Goal: Task Accomplishment & Management: Use online tool/utility

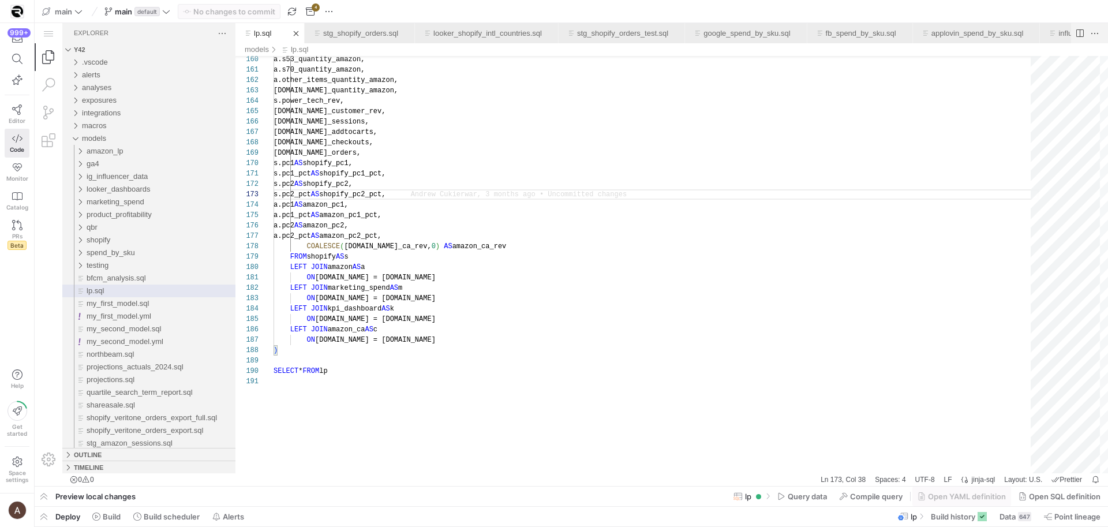
scroll to position [21, 154]
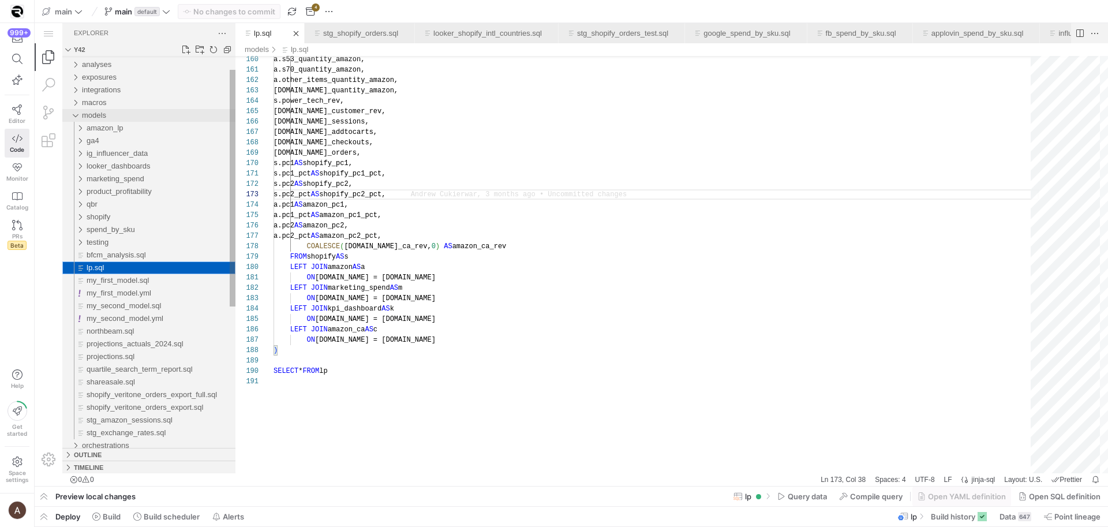
click at [123, 122] on div "amazon_lp" at bounding box center [161, 128] width 149 height 13
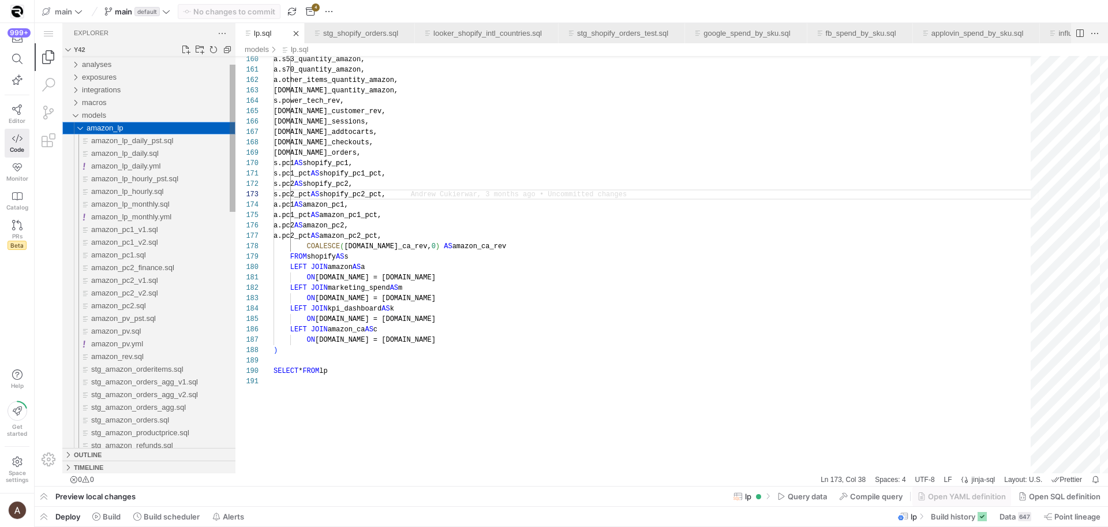
click at [118, 128] on span "amazon_lp" at bounding box center [105, 128] width 37 height 9
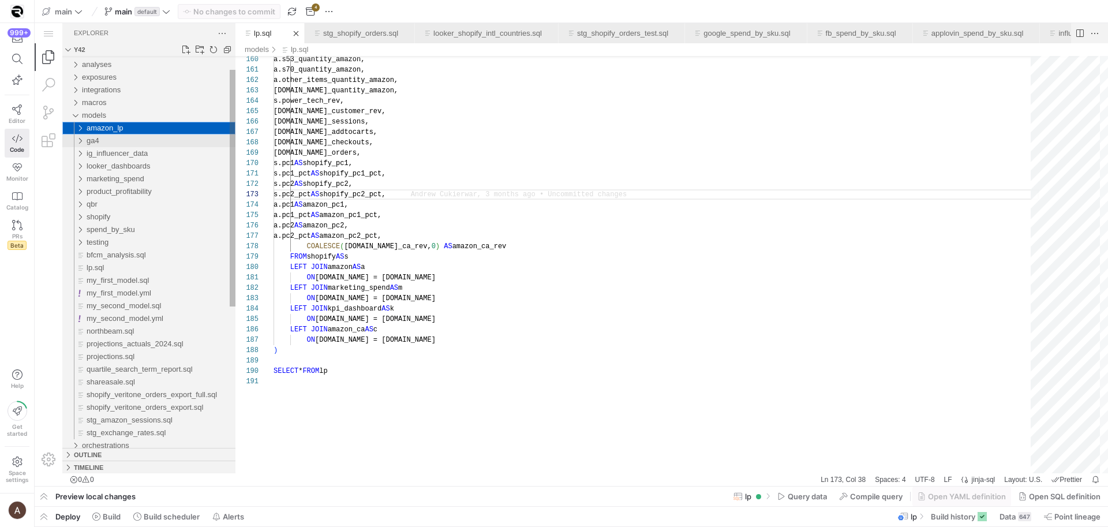
click at [114, 142] on div "ga4" at bounding box center [161, 141] width 149 height 13
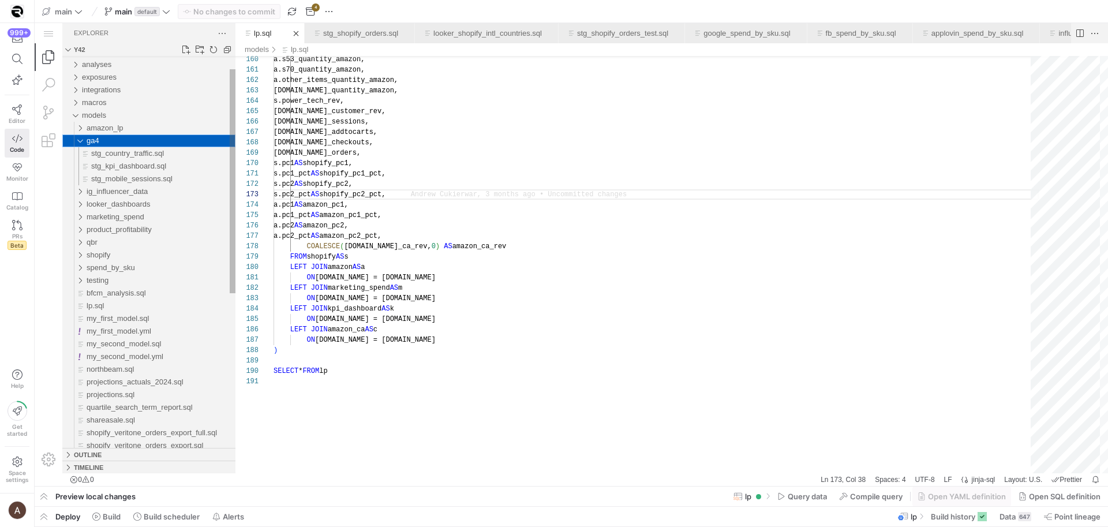
click at [114, 142] on div "ga4" at bounding box center [161, 141] width 149 height 13
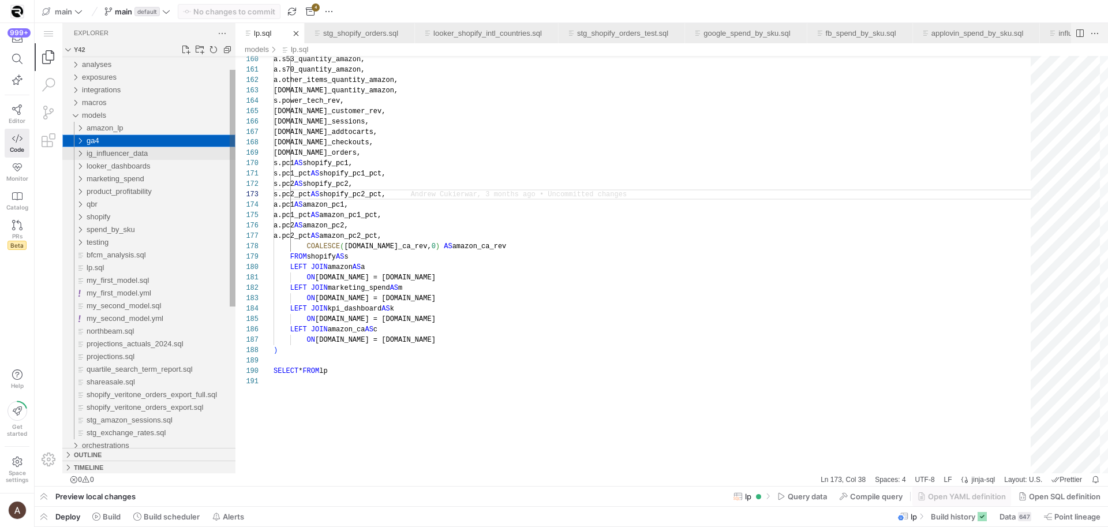
click at [112, 154] on span "ig_influencer_data" at bounding box center [117, 153] width 61 height 9
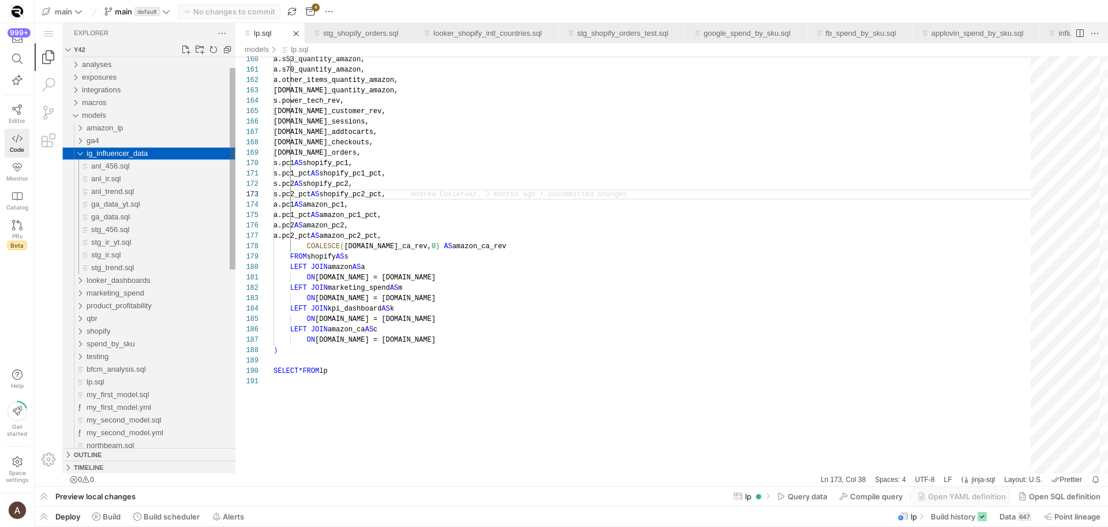
click at [112, 154] on span "ig_influencer_data" at bounding box center [117, 153] width 61 height 9
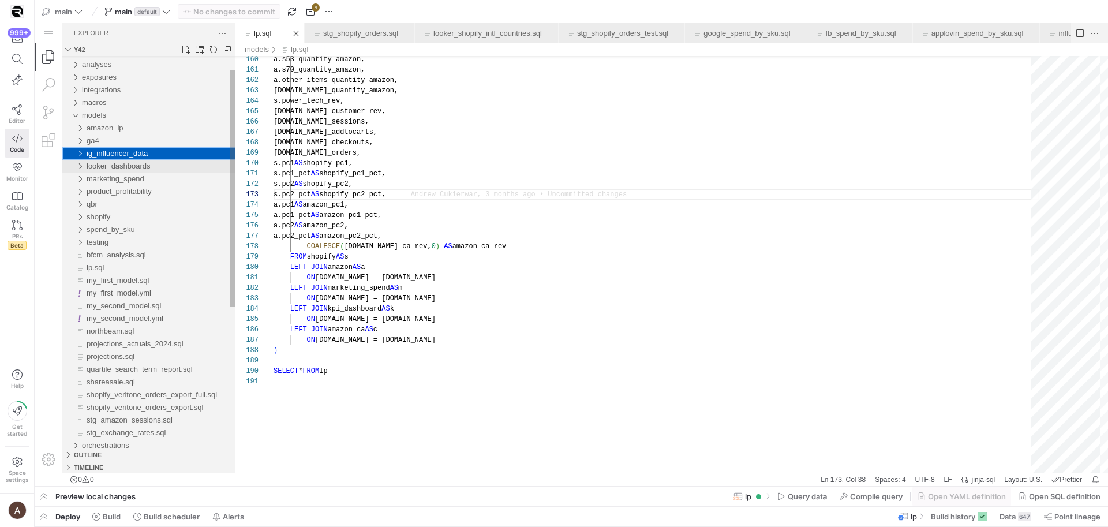
click at [111, 162] on span "looker_dashboards" at bounding box center [119, 166] width 64 height 9
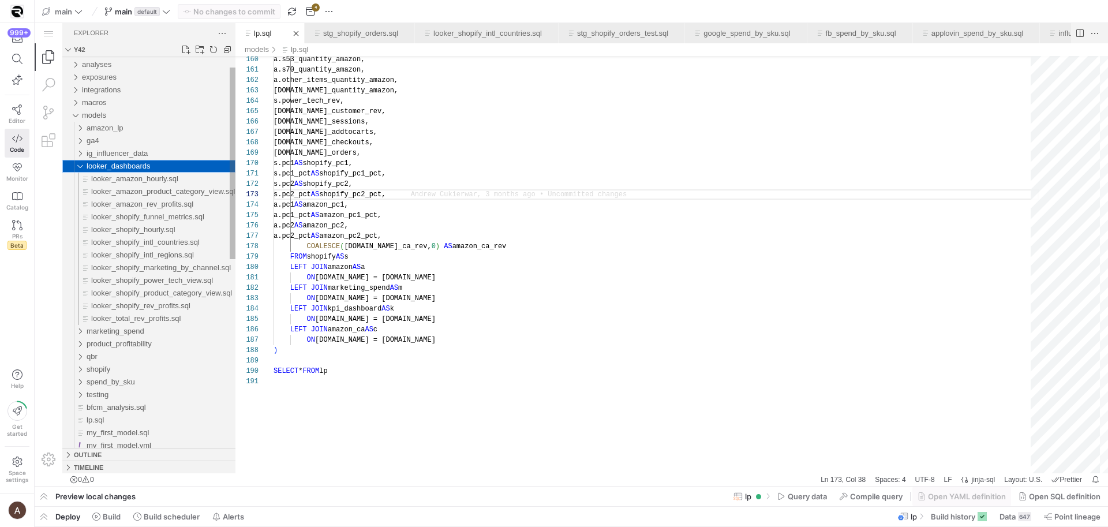
click at [110, 163] on span "looker_dashboards" at bounding box center [119, 166] width 64 height 9
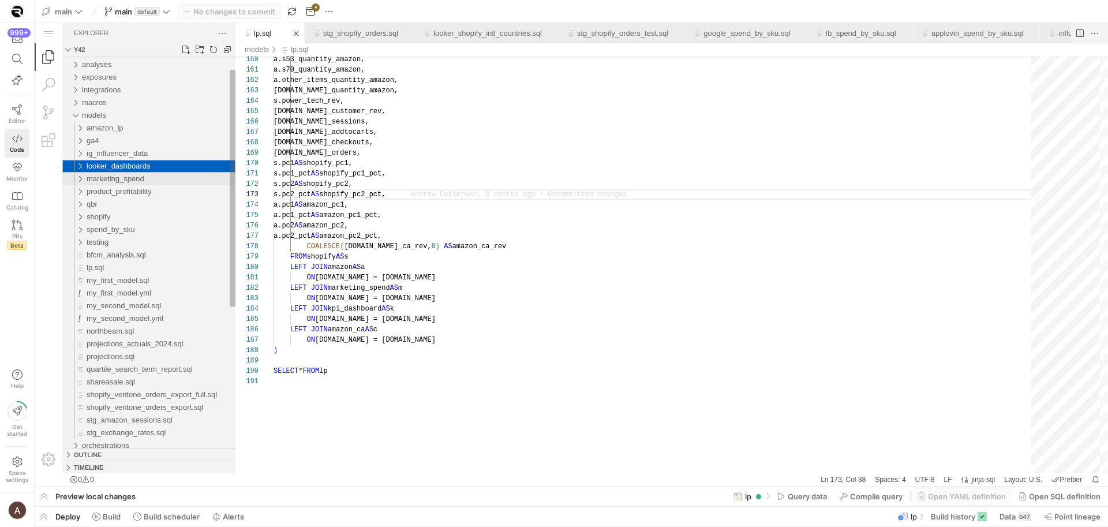
click at [110, 180] on span "marketing_spend" at bounding box center [116, 178] width 58 height 9
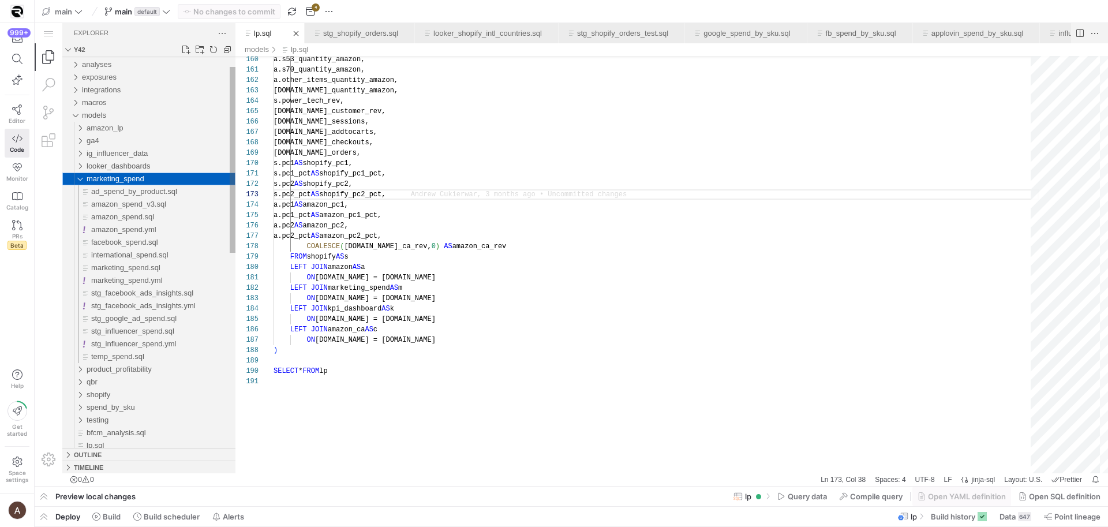
click at [111, 178] on span "marketing_spend" at bounding box center [116, 178] width 58 height 9
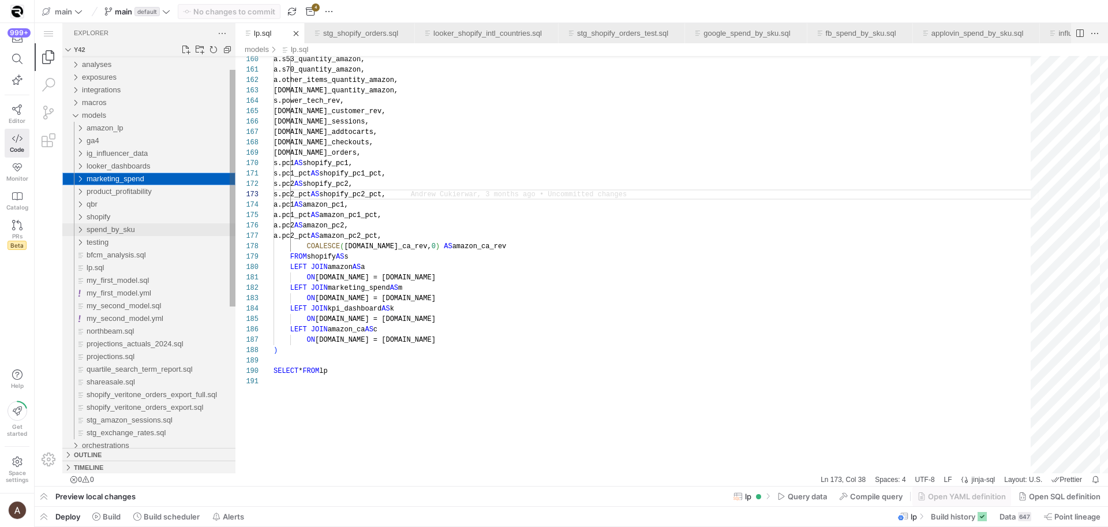
click at [115, 230] on span "spend_by_sku" at bounding box center [111, 229] width 48 height 9
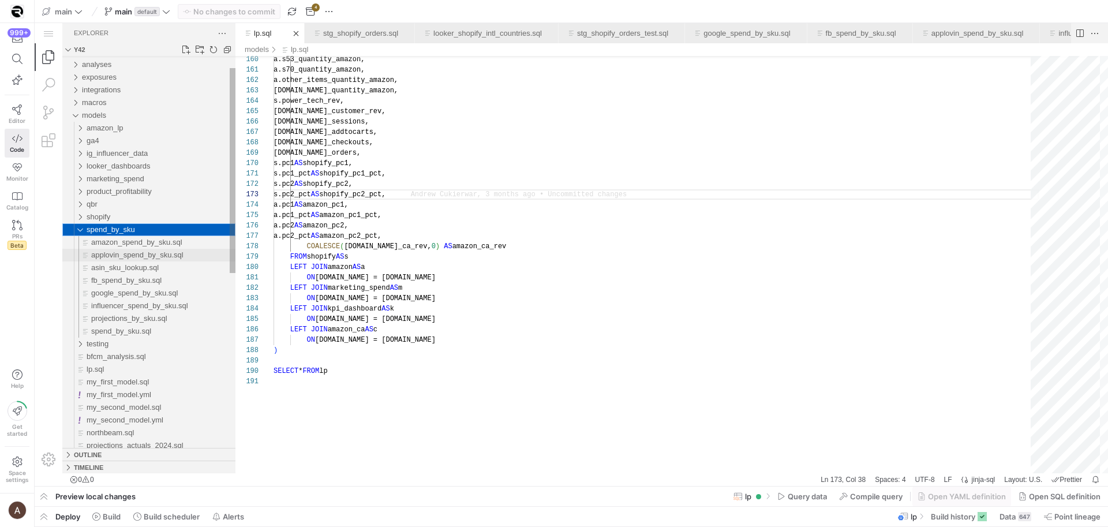
click at [119, 252] on span "applovin_spend_by_sku.sql" at bounding box center [137, 255] width 92 height 9
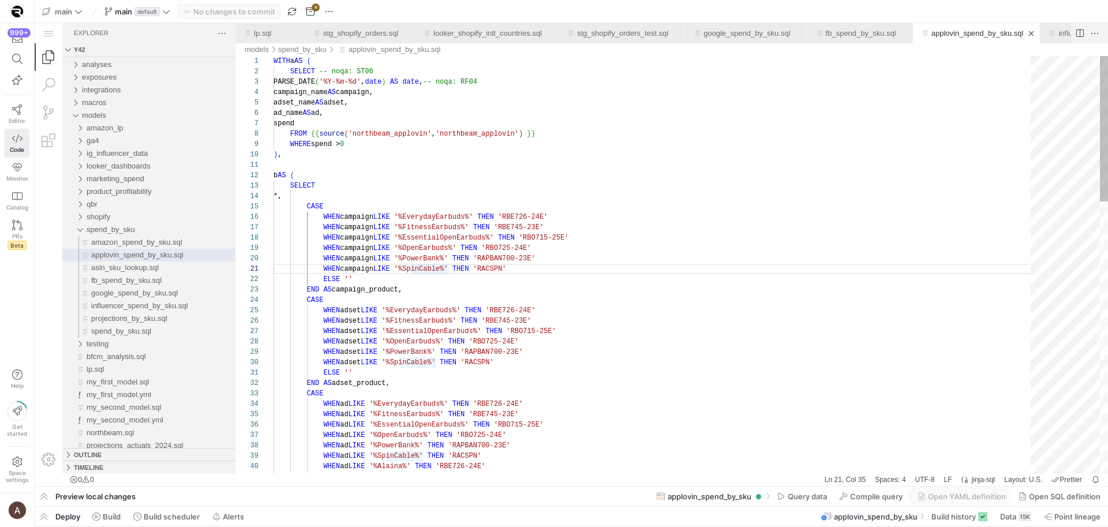
scroll to position [52, 259]
click at [818, 493] on span "Query data" at bounding box center [807, 496] width 39 height 9
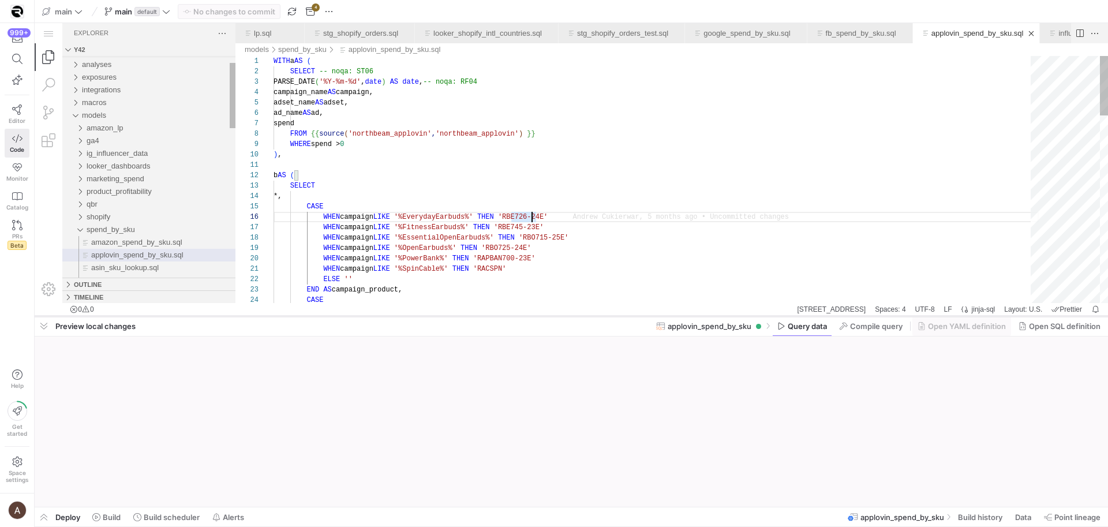
scroll to position [52, 259]
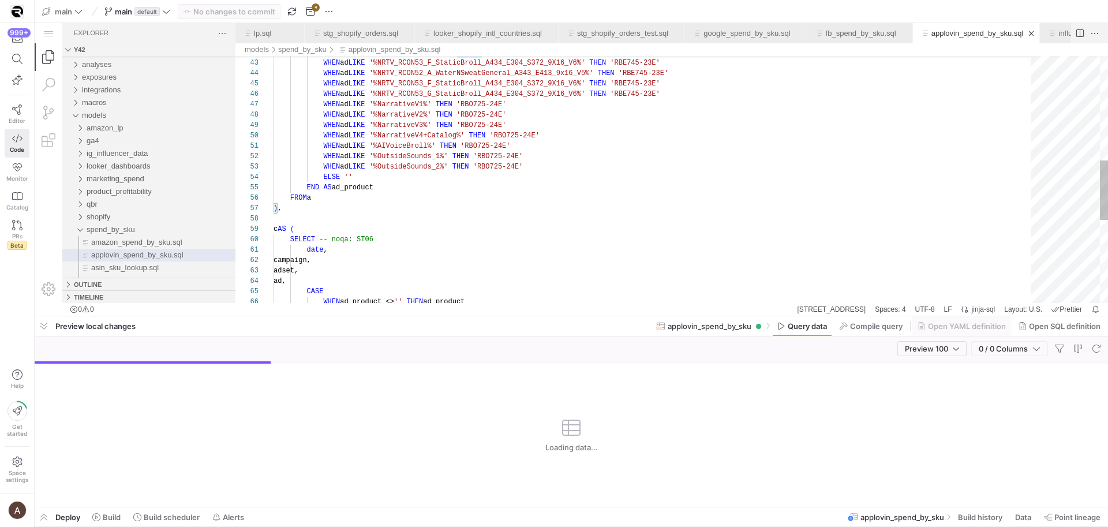
type textarea "date, campaign, adset, ad, CASE WHEN ad_product <> '' THEN ad_product WHEN adse…"
click at [766, 248] on div "WHEN ad LIKE '%McKenna2%' THEN 'RBE726-24E' WHEN ad LIKE '%NRTV_RCON53_F_Static…" at bounding box center [657, 134] width 766 height 1027
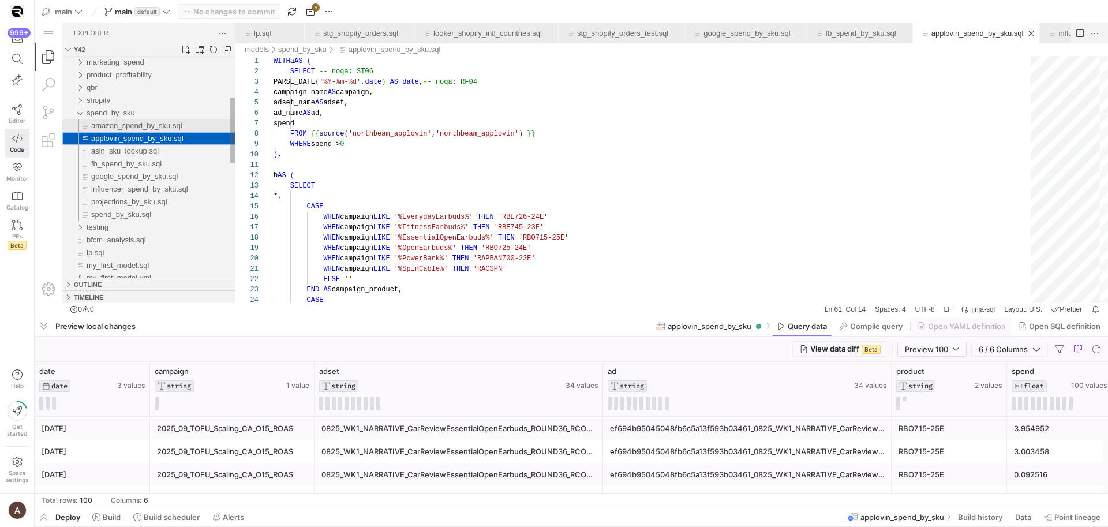
click at [163, 130] on span "amazon_spend_by_sku.sql" at bounding box center [136, 125] width 91 height 9
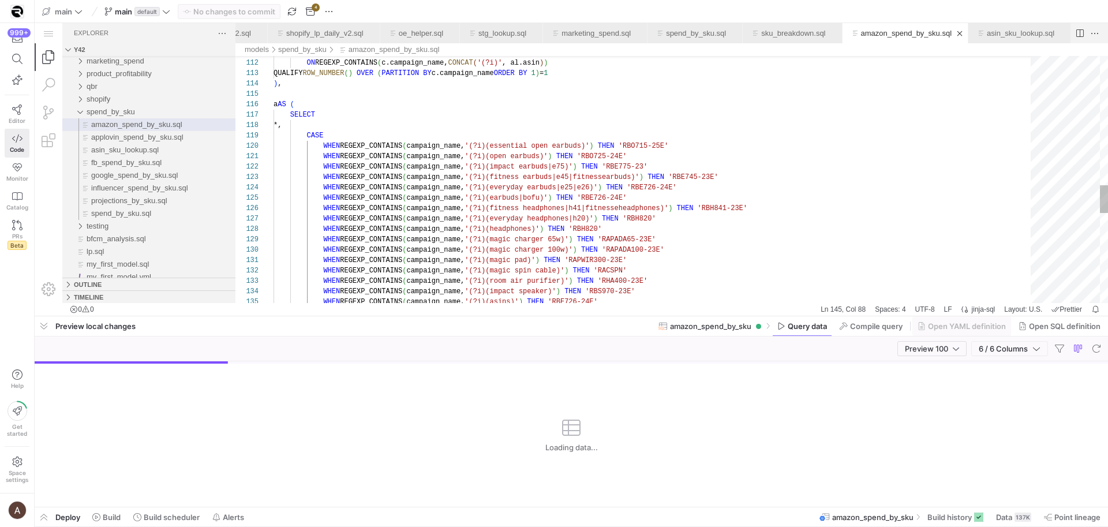
scroll to position [52, 25]
click at [410, 104] on div "LEFT JOIN asin_lookup AS al ON REGEXP_CONTAINS ( c.campaign_name, CONCAT ( '(?i…" at bounding box center [657, 4] width 766 height 2201
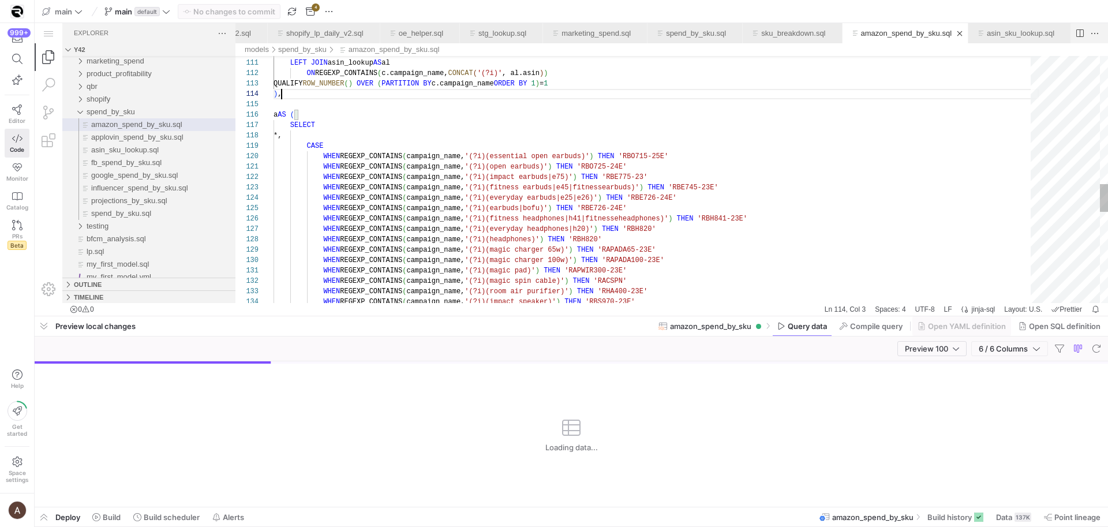
click at [410, 104] on div "LEFT JOIN asin_lookup AS al ON REGEXP_CONTAINS ( c.campaign_name, CONCAT ( '(?i…" at bounding box center [657, 15] width 766 height 2201
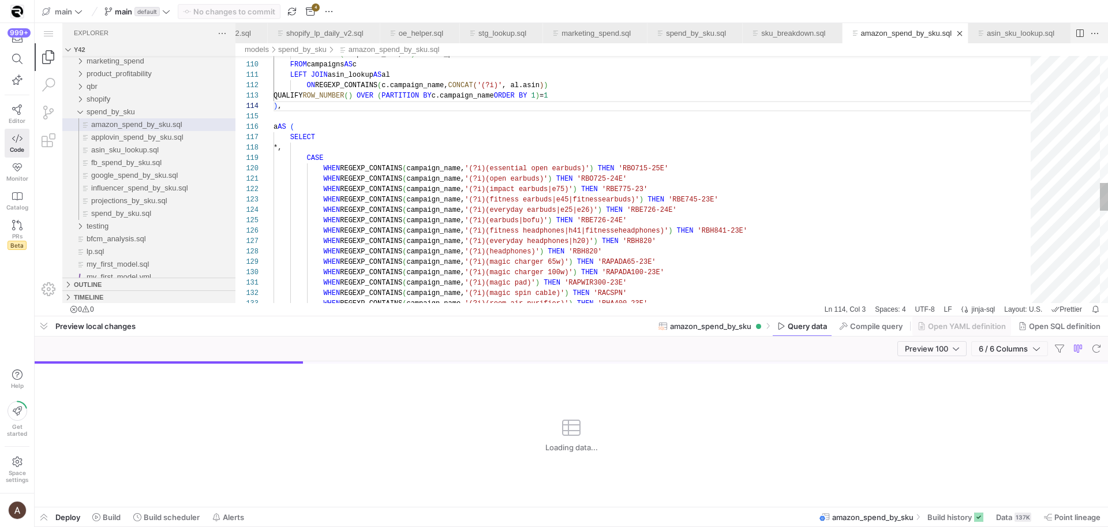
scroll to position [42, 0]
click at [406, 114] on div "LEFT JOIN asin_lookup AS al ON REGEXP_CONTAINS ( c.campaign_name, CONCAT ( '(?i…" at bounding box center [657, 27] width 766 height 2201
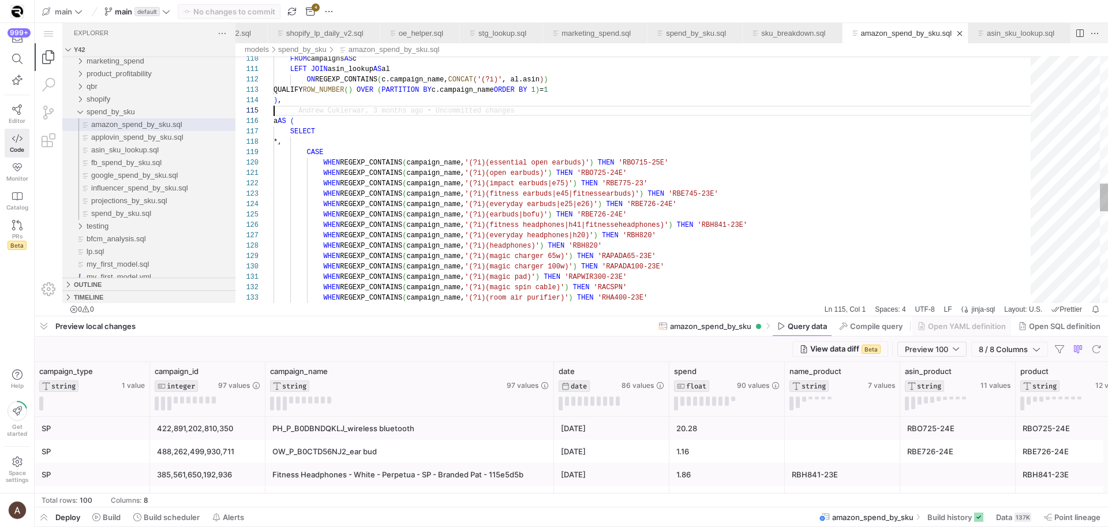
type textarea "WHEN REGEXP_CONTAINS(campaign_name, '(?i)(open earbuds)') THEN 'RBO725-24E' WHE…"
click at [552, 169] on div "LEFT JOIN asin_lookup AS al ON REGEXP_CONTAINS ( c.campaign_name, CONCAT ( '(?i…" at bounding box center [657, 21] width 766 height 2201
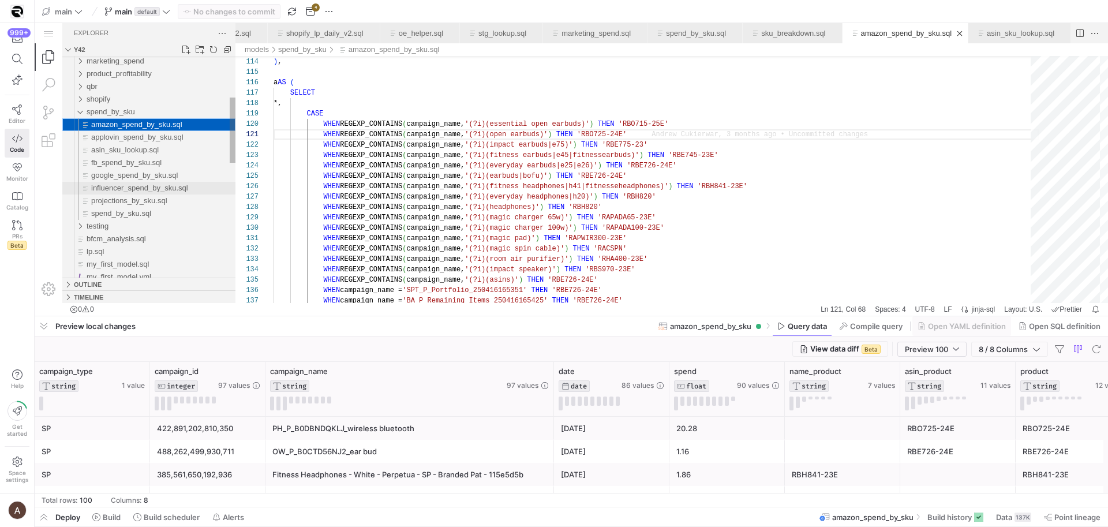
click at [136, 182] on div "influencer_spend_by_sku.sql" at bounding box center [163, 188] width 144 height 13
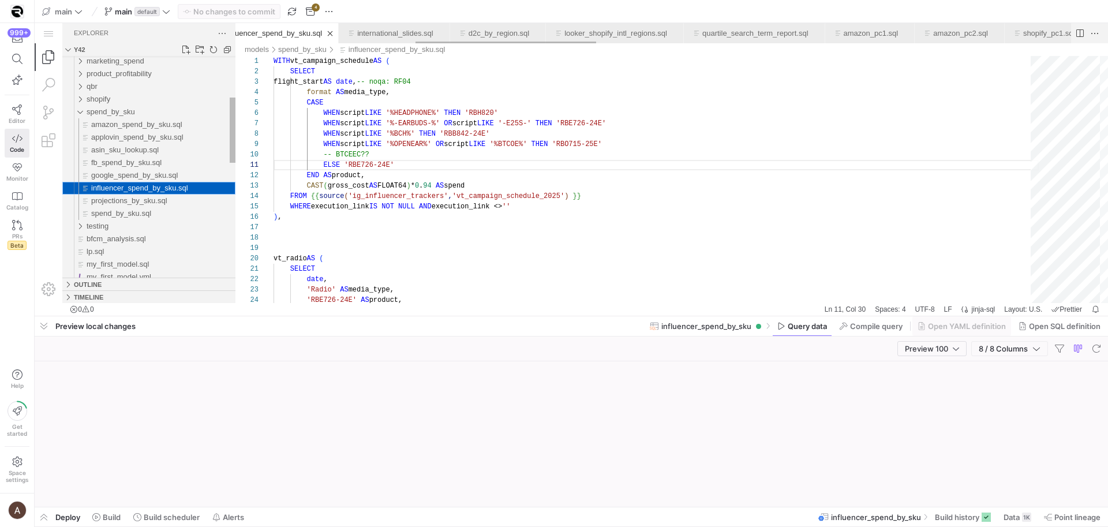
scroll to position [104, 121]
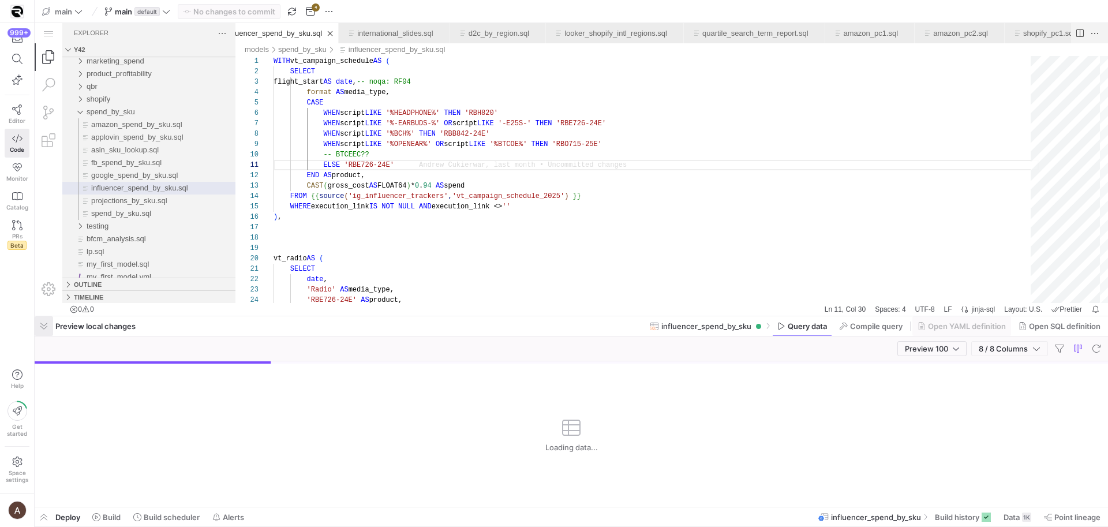
click at [49, 319] on span "button" at bounding box center [44, 326] width 18 height 20
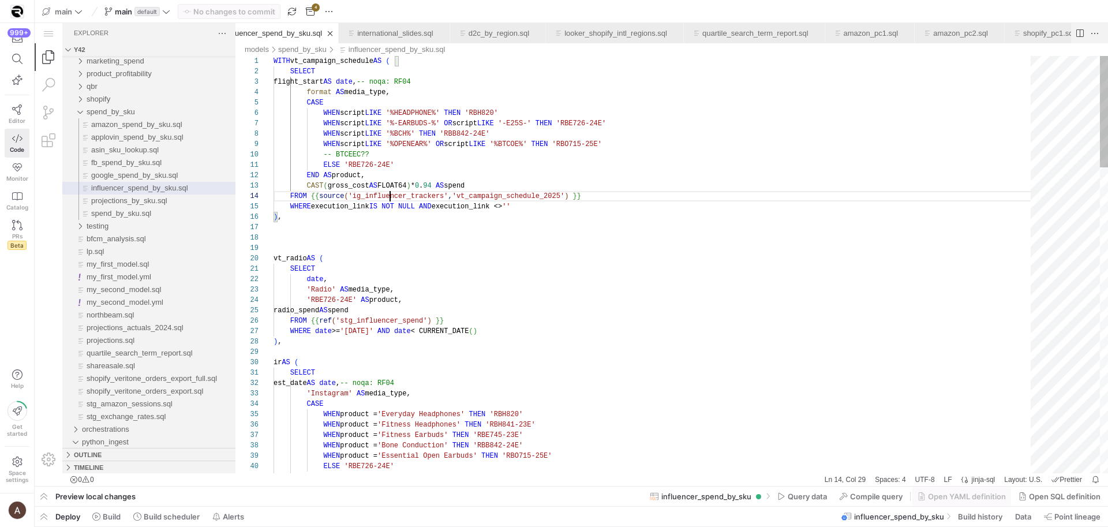
scroll to position [31, 117]
click at [341, 179] on div at bounding box center [554, 263] width 1108 height 527
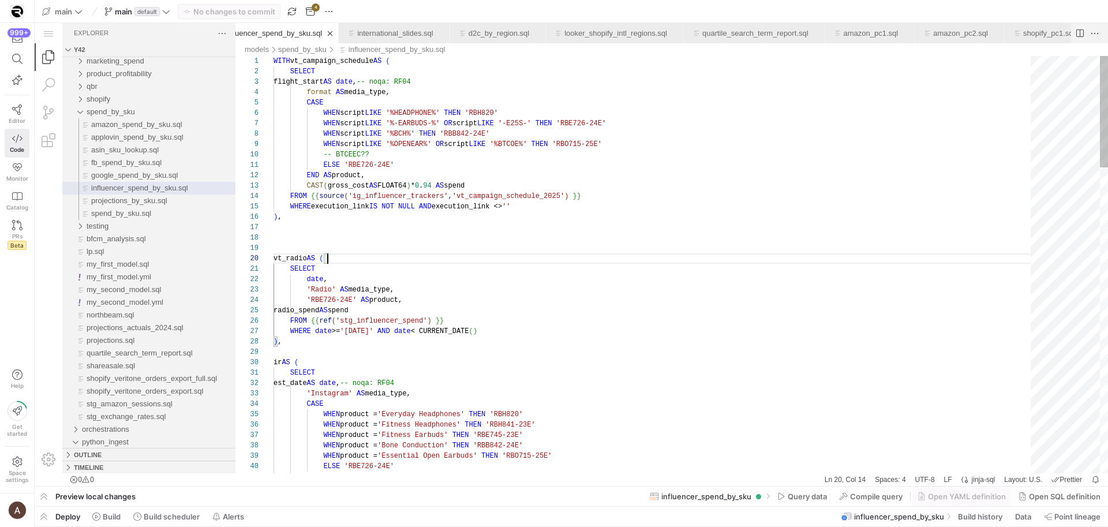
click at [334, 260] on div "vt_radio AS (" at bounding box center [657, 258] width 766 height 10
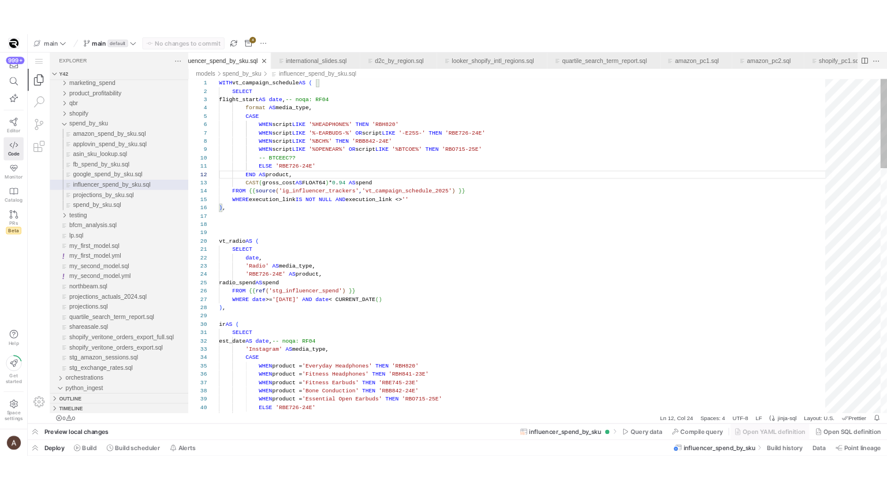
scroll to position [21, 213]
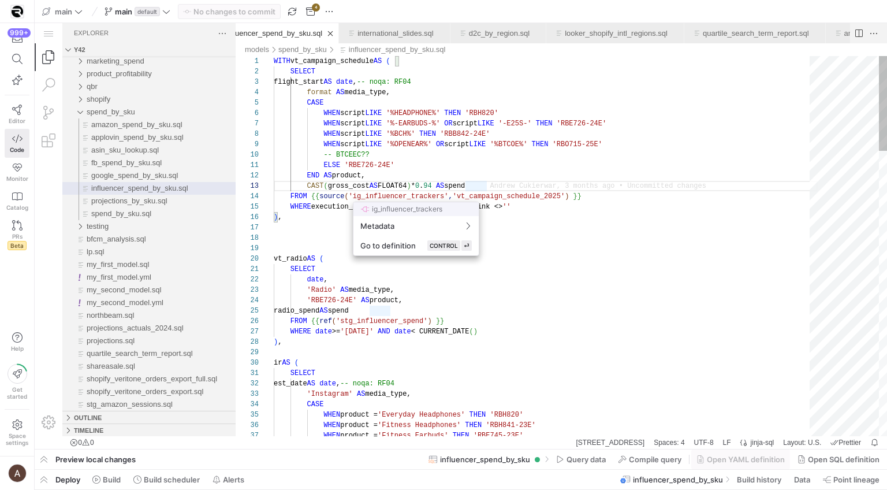
click at [389, 191] on div at bounding box center [443, 245] width 887 height 490
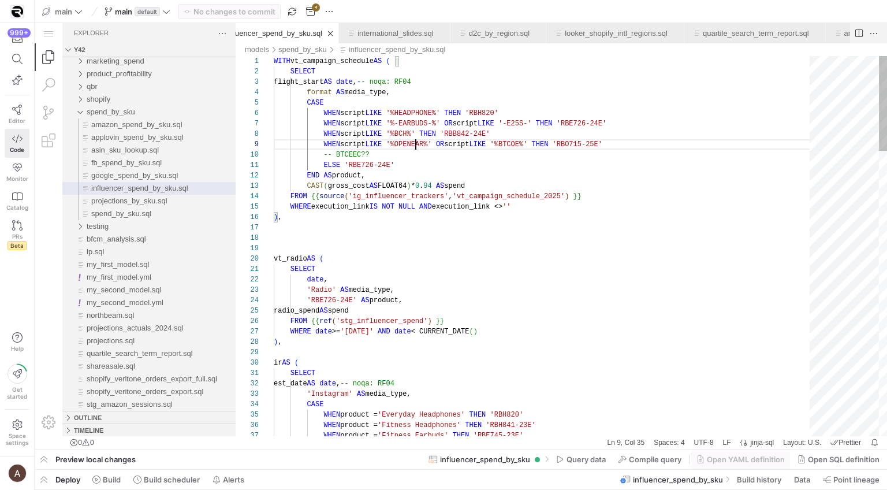
scroll to position [83, 142]
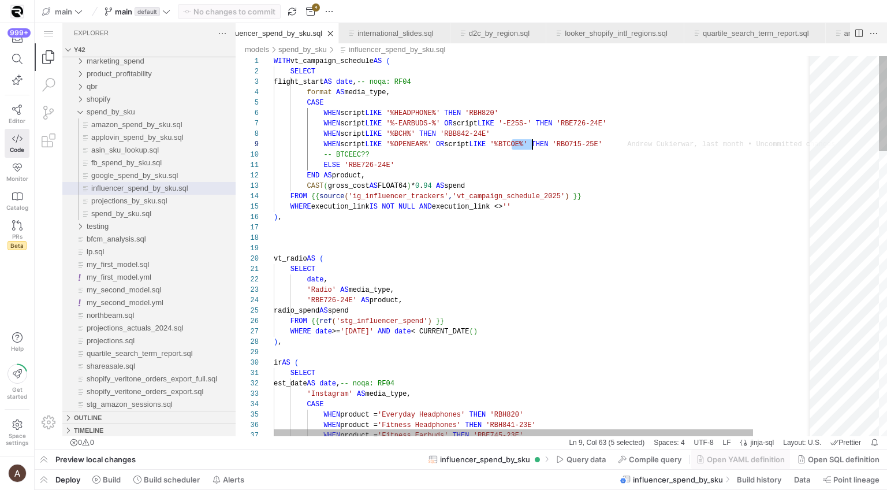
scroll to position [83, 267]
drag, startPoint x: 510, startPoint y: 145, endPoint x: 540, endPoint y: 145, distance: 30.6
click at [461, 213] on div ") ," at bounding box center [578, 217] width 608 height 10
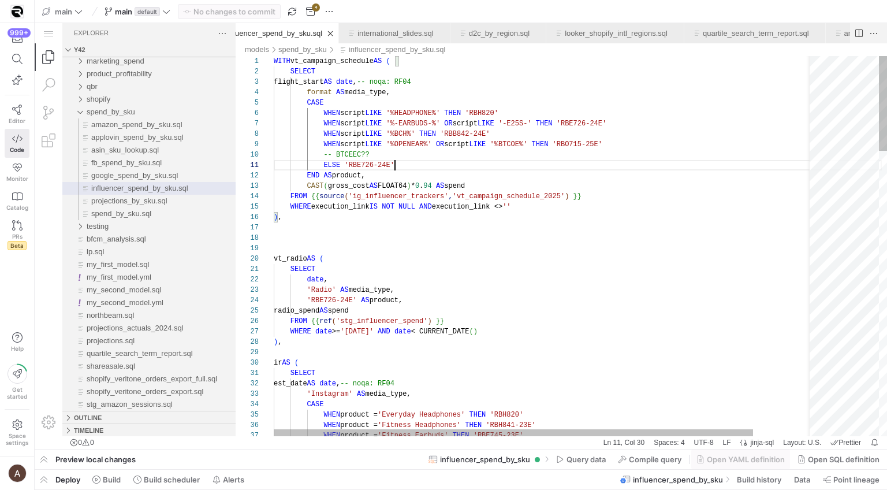
scroll to position [52, 8]
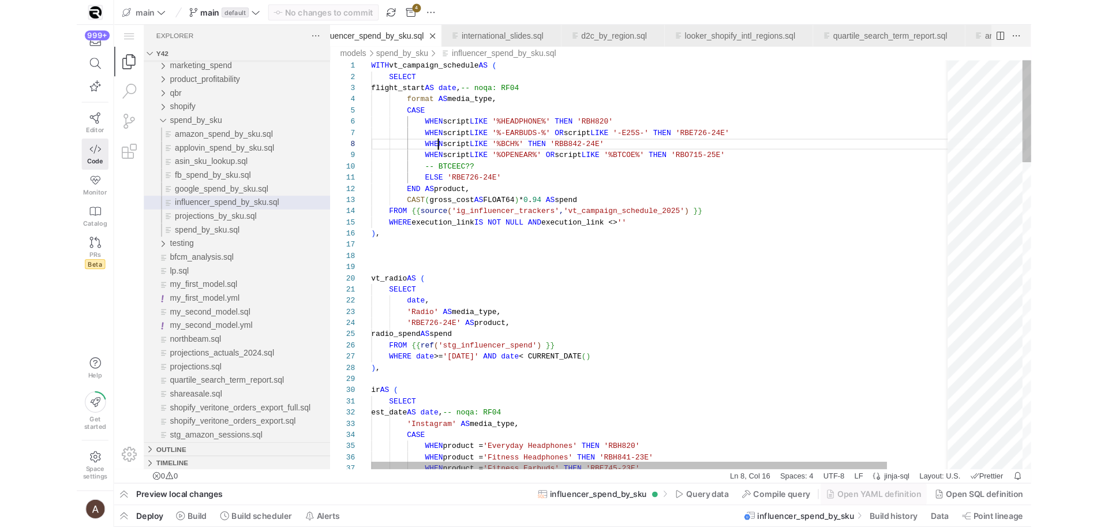
scroll to position [73, 62]
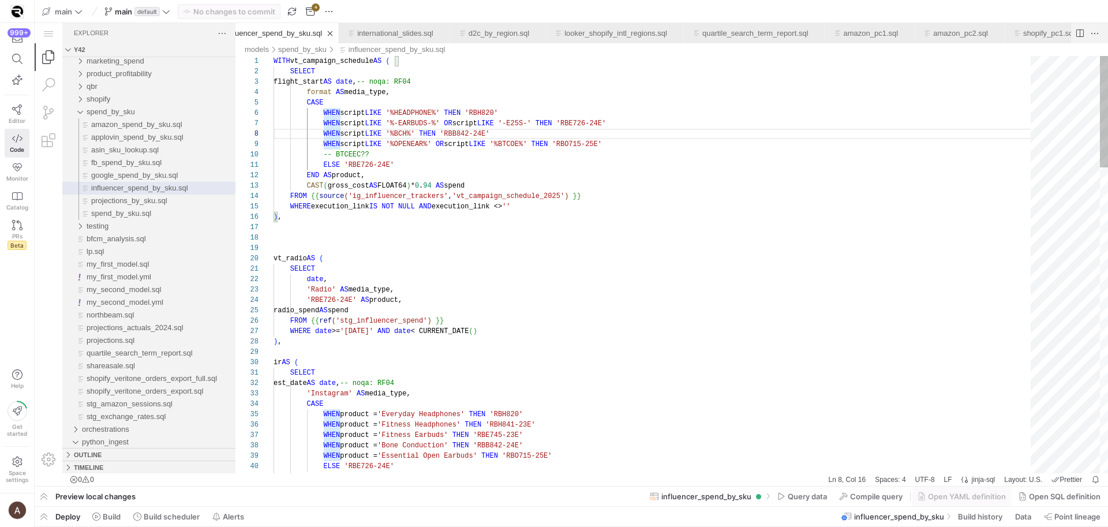
click at [415, 128] on div "2 3 4 5 6 7 8 9 10 11 12 13 14 15 16 17 18 19 20 21 22 23 24 25 26 27 28 29 30 …" at bounding box center [672, 264] width 873 height 417
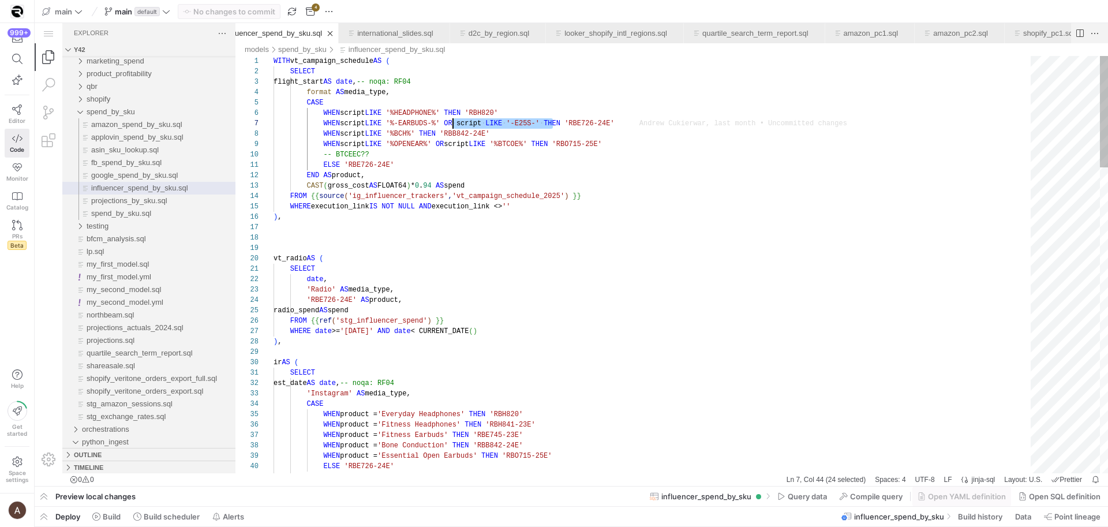
drag, startPoint x: 553, startPoint y: 124, endPoint x: 453, endPoint y: 124, distance: 99.9
paste textarea "OR script LIKE '-E25S-'"
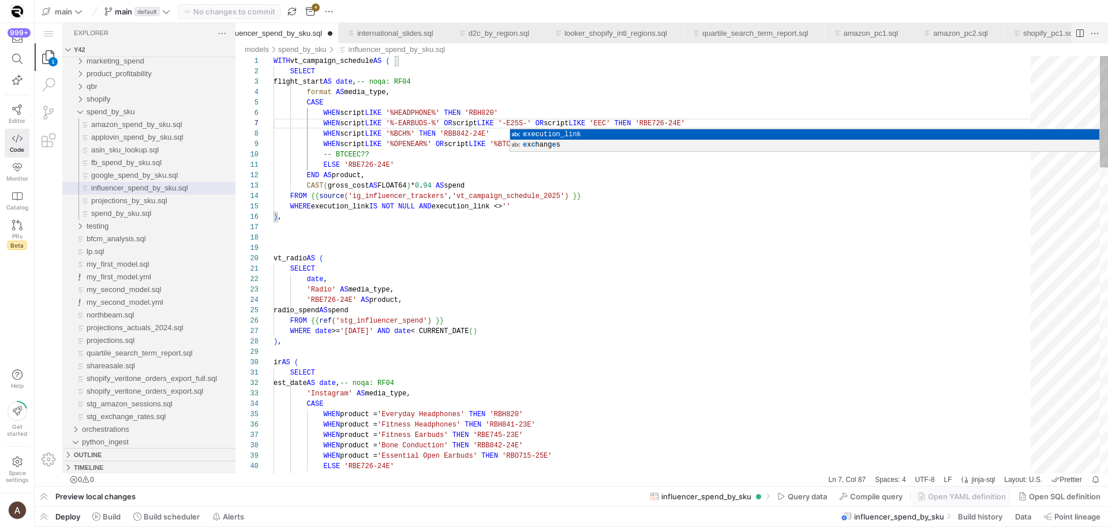
scroll to position [52, 225]
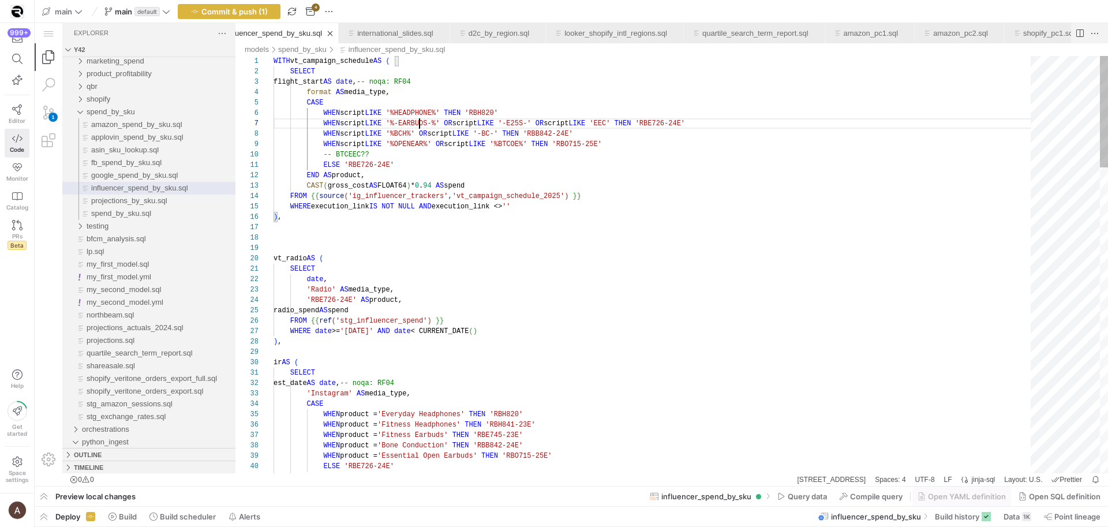
scroll to position [62, 150]
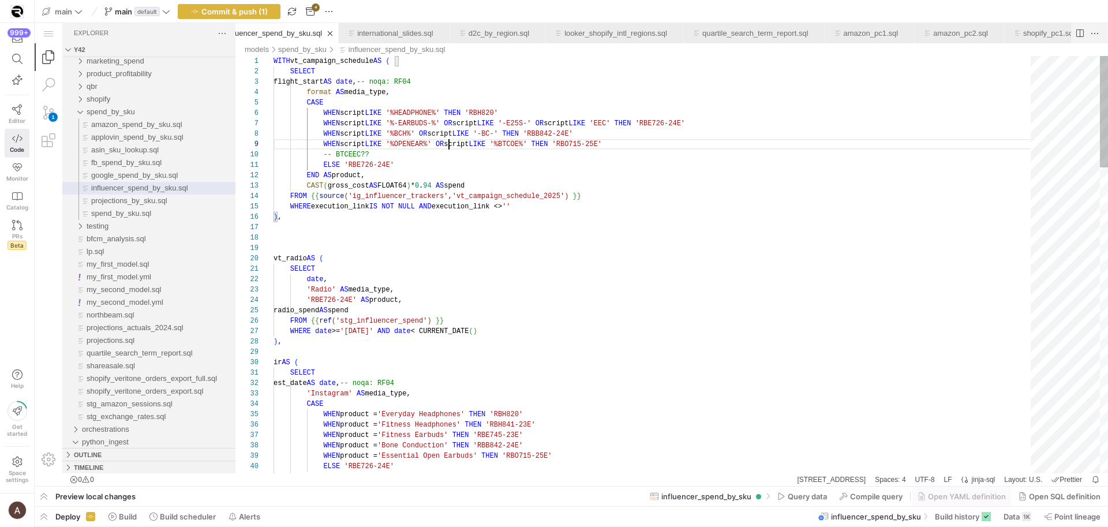
click at [656, 145] on span "influencer_spend_by_sku.sql" at bounding box center [720, 144] width 237 height 8
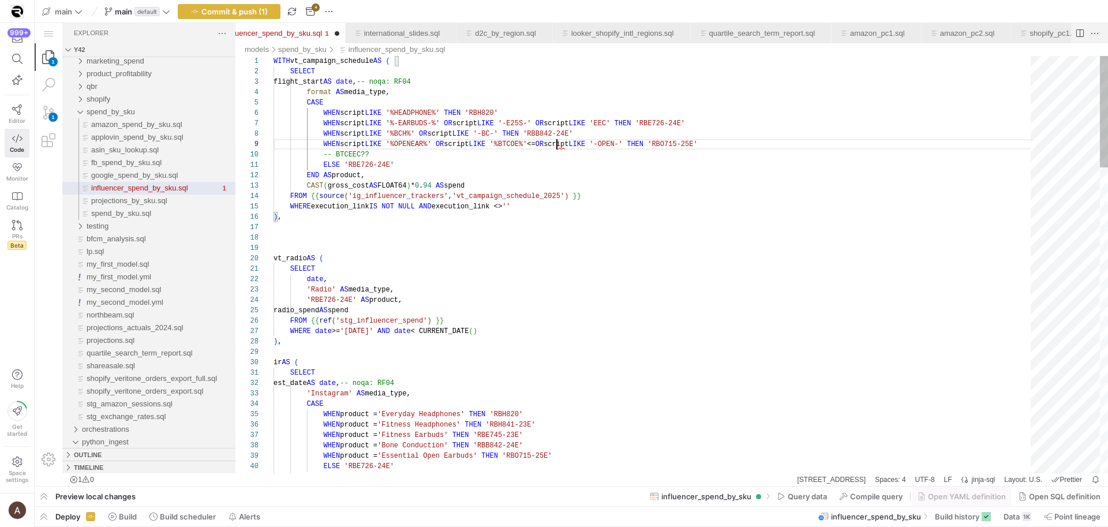
scroll to position [83, 283]
drag, startPoint x: 557, startPoint y: 170, endPoint x: 552, endPoint y: 145, distance: 24.7
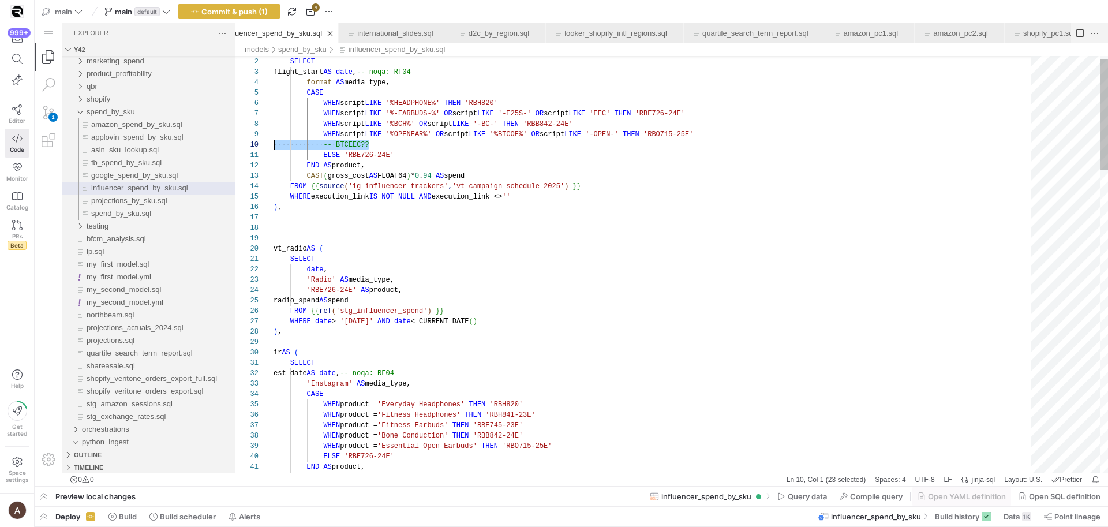
scroll to position [94, 0]
drag, startPoint x: 380, startPoint y: 143, endPoint x: 273, endPoint y: 143, distance: 107.4
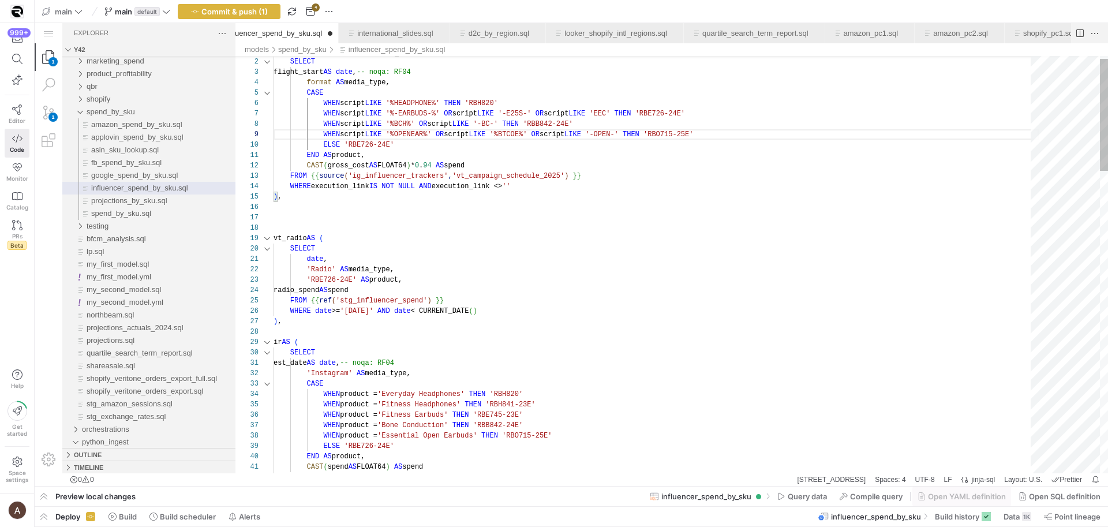
scroll to position [42, 8]
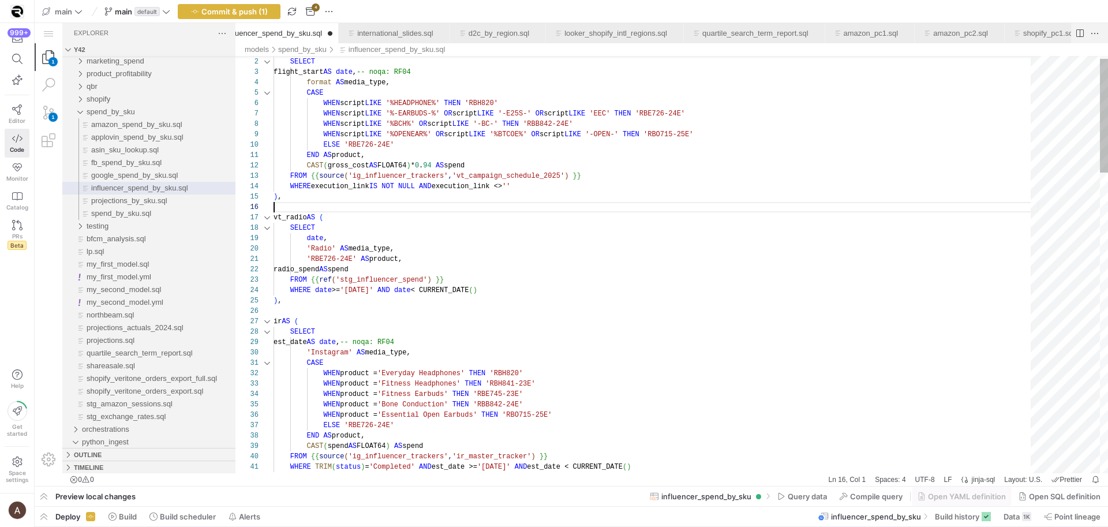
scroll to position [31, 234]
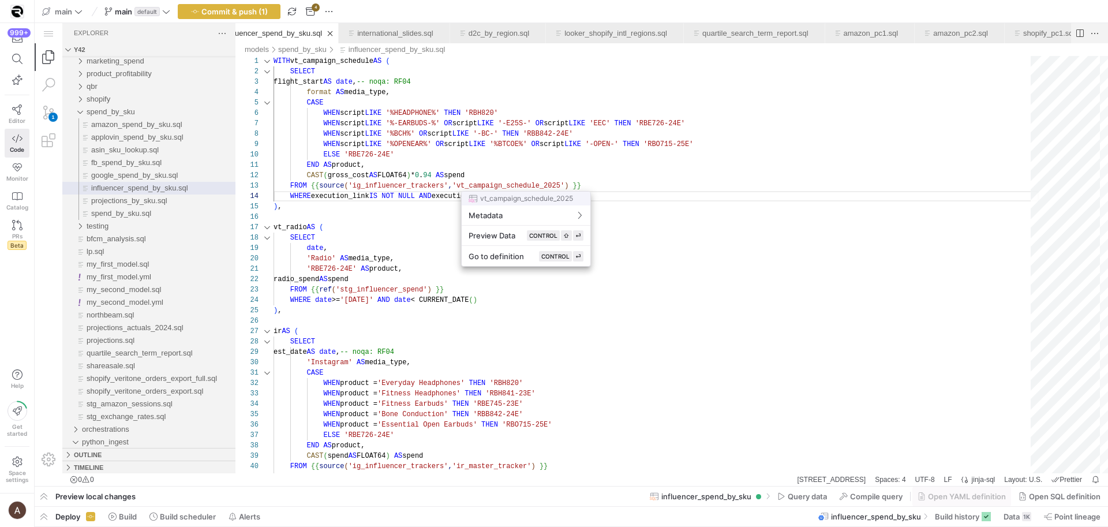
click at [507, 185] on div at bounding box center [554, 263] width 1108 height 527
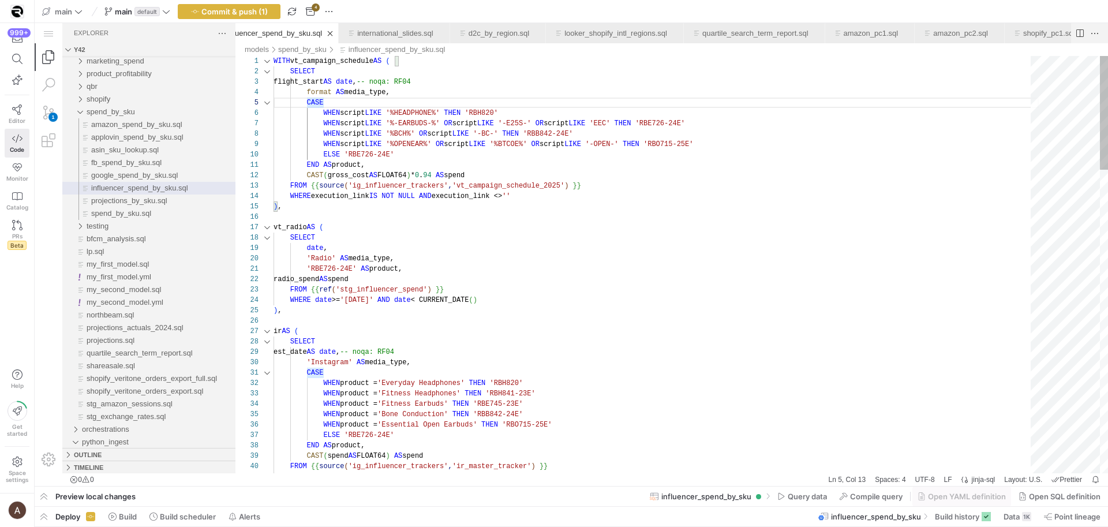
scroll to position [10, 42]
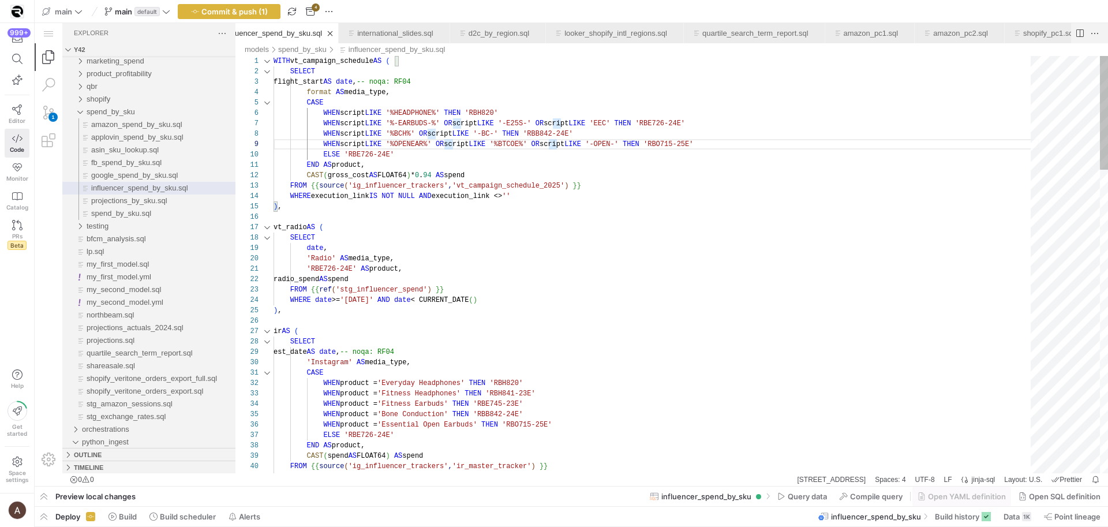
scroll to position [52, 234]
click at [532, 144] on div "9 10 11 12 13 14 15 16 17 18 19 20 21 22 23 24 25 26 27 28 29 30 31 32 33 34 35…" at bounding box center [672, 264] width 873 height 417
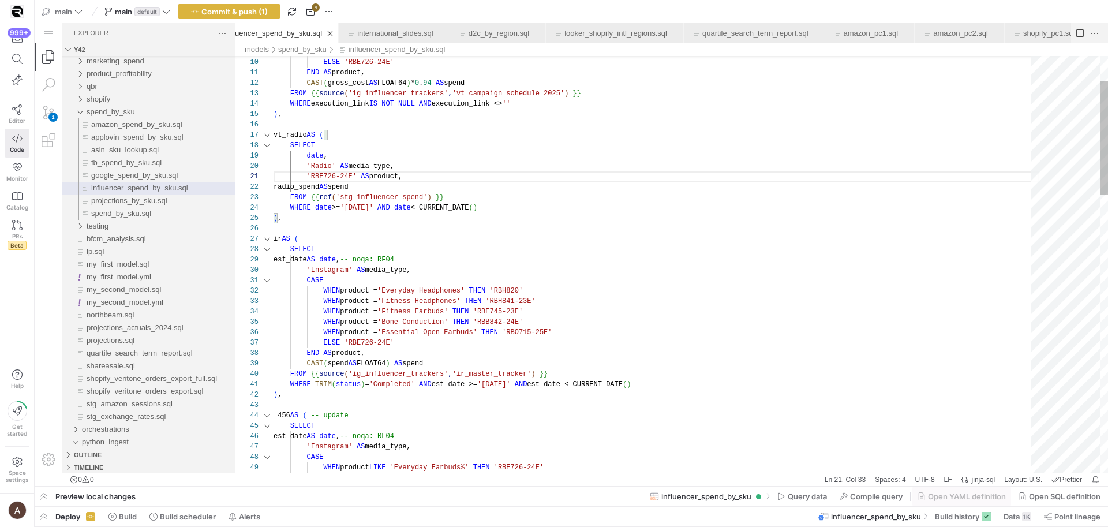
scroll to position [94, 142]
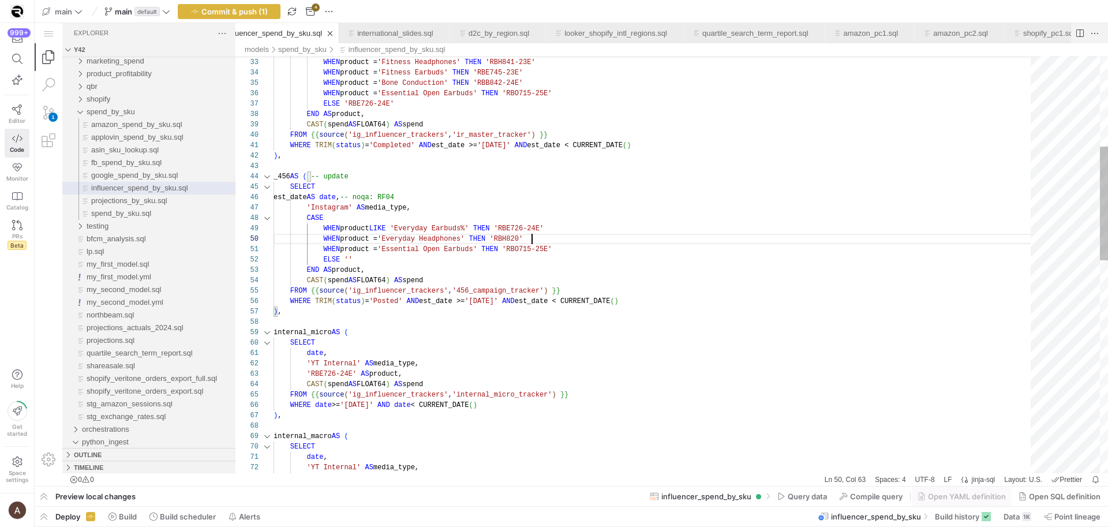
click at [574, 234] on div "WHEN product = 'Everyday Headphones' THEN 'RBH820' WHEN product = 'Fitness Head…" at bounding box center [657, 489] width 766 height 1529
click at [577, 219] on div "WHEN product = 'Everyday Headphones' THEN 'RBH820' WHEN product = 'Fitness Head…" at bounding box center [657, 489] width 766 height 1529
drag, startPoint x: 573, startPoint y: 232, endPoint x: 324, endPoint y: 229, distance: 248.9
click at [637, 230] on div "WHEN product = 'Everyday Headphones' THEN 'RBH820' WHEN product = 'Fitness Head…" at bounding box center [657, 489] width 766 height 1529
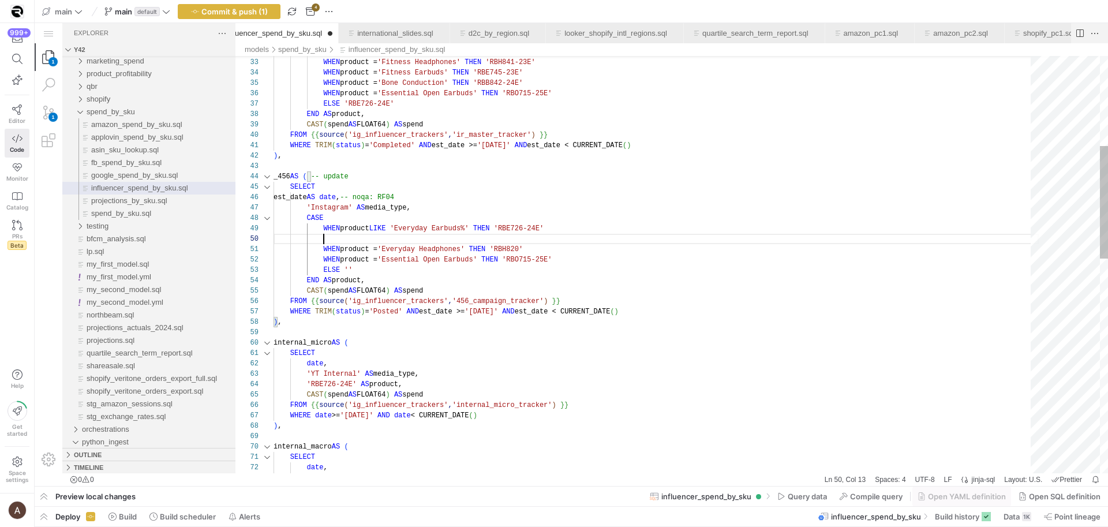
paste textarea "WHEN product LIKE 'Everyday Earbuds%' THEN 'RBE726-24E'"
drag, startPoint x: 441, startPoint y: 238, endPoint x: 456, endPoint y: 238, distance: 14.4
click at [432, 238] on div "WHEN product = 'Everyday Headphones' THEN 'RBH820' WHEN product = 'Fitness Head…" at bounding box center [657, 495] width 766 height 1540
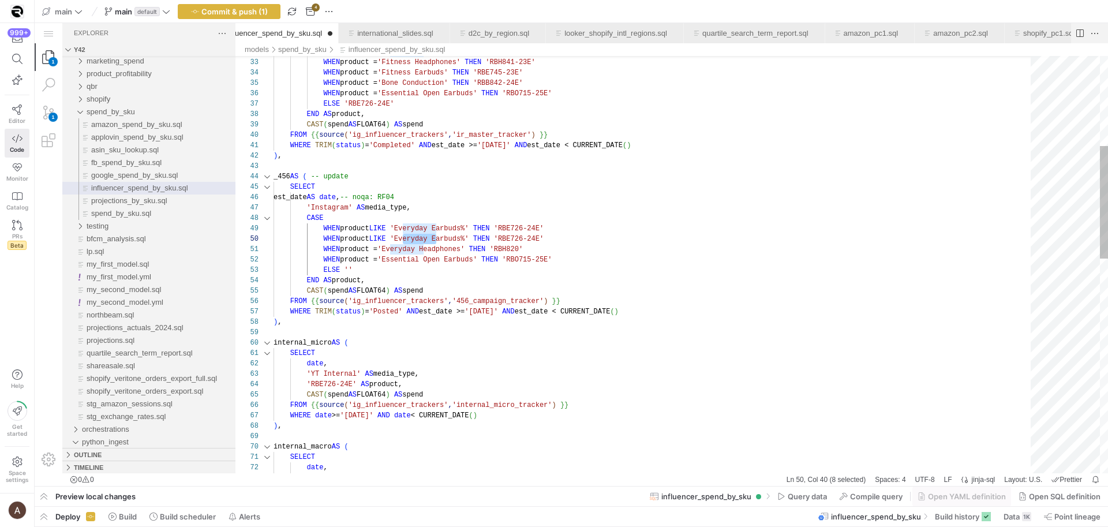
click at [432, 238] on div "WHEN product = 'Everyday Headphones' THEN 'RBH820' WHEN product = 'Fitness Head…" at bounding box center [657, 495] width 766 height 1540
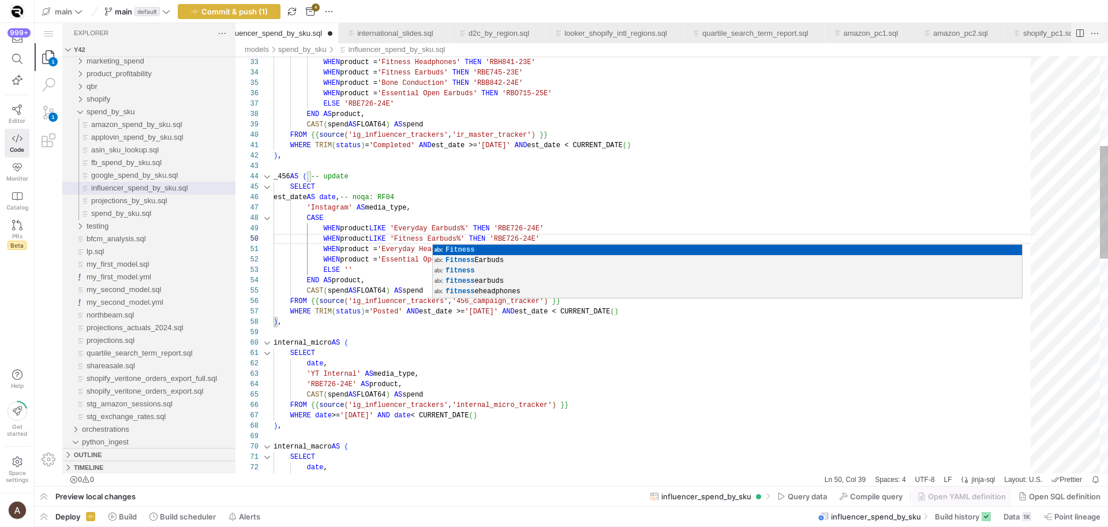
click at [533, 227] on div "WHEN product = 'Everyday Headphones' THEN 'RBH820' WHEN product = 'Fitness Head…" at bounding box center [657, 495] width 766 height 1540
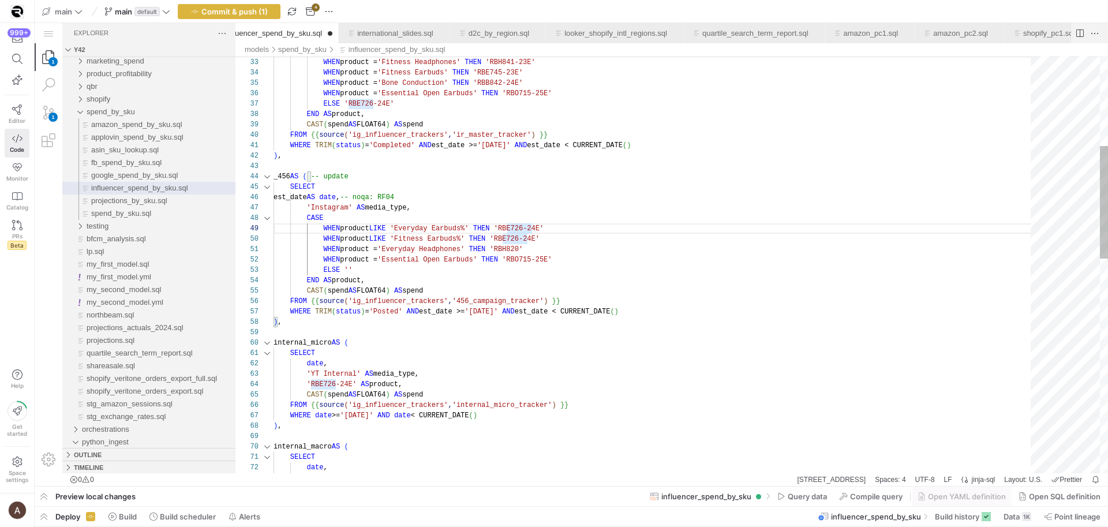
drag, startPoint x: 529, startPoint y: 237, endPoint x: 574, endPoint y: 238, distance: 45.0
click at [529, 237] on span "'RBE726-24E'" at bounding box center [515, 239] width 50 height 8
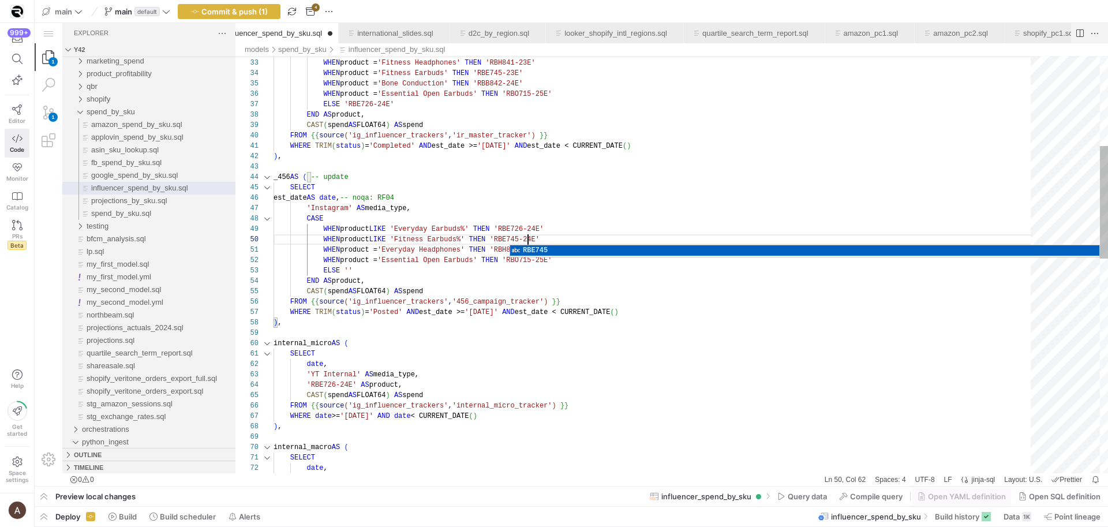
click at [562, 221] on div "WHEN product = 'Fitness Headphones' THEN 'RBH841-23E' WHEN product = 'Fitness E…" at bounding box center [657, 495] width 766 height 1540
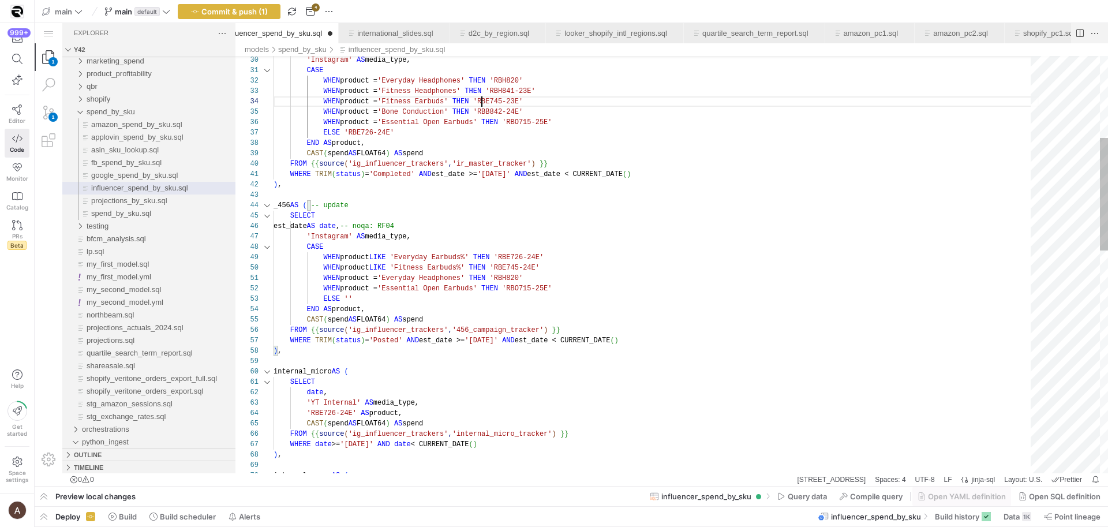
scroll to position [31, 259]
drag, startPoint x: 483, startPoint y: 100, endPoint x: 548, endPoint y: 103, distance: 65.3
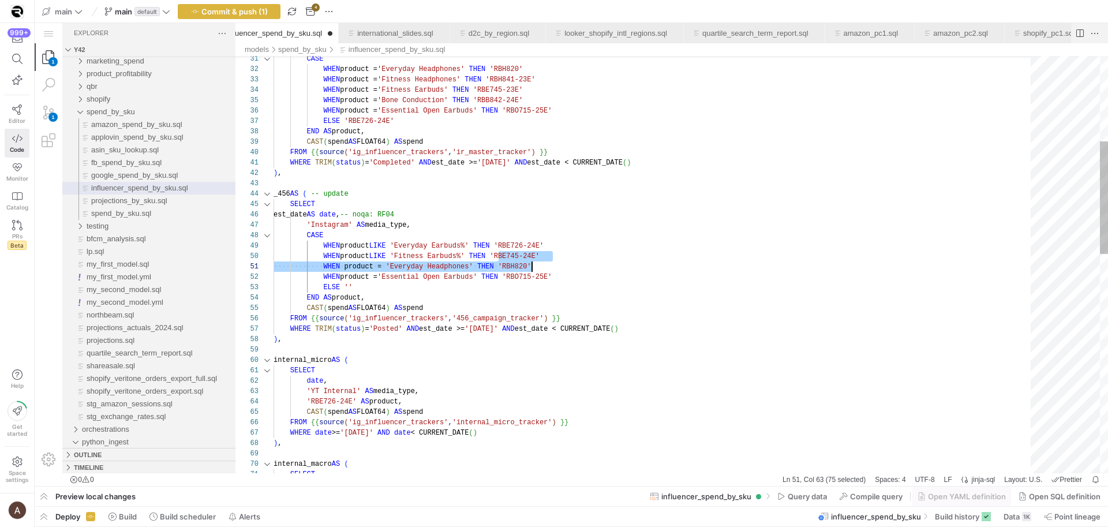
paste textarea "3E'"
paste textarea "3"
click at [581, 248] on div "WHEN product = 'Fitness Headphones' THEN 'RBH841-23E' WHEN product = 'Fitness E…" at bounding box center [657, 512] width 766 height 1540
click at [579, 253] on div "WHEN product = 'Fitness Headphones' THEN 'RBH841-23E' WHEN product = 'Fitness E…" at bounding box center [657, 512] width 766 height 1540
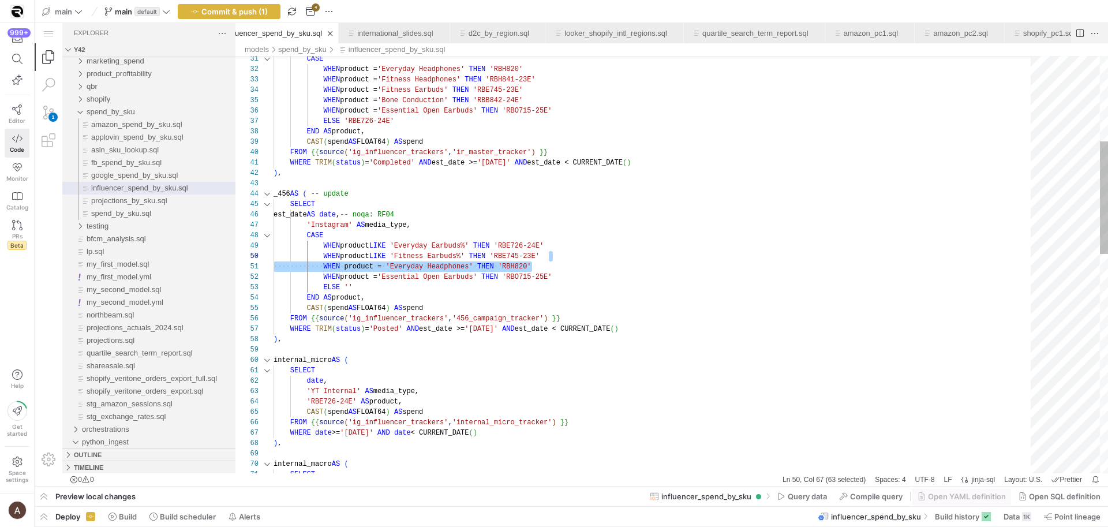
scroll to position [0, 259]
paste textarea "veryday Headphones' THEN 'RBH820' WHEN product = 'Essential Open Earbuds' THEN …"
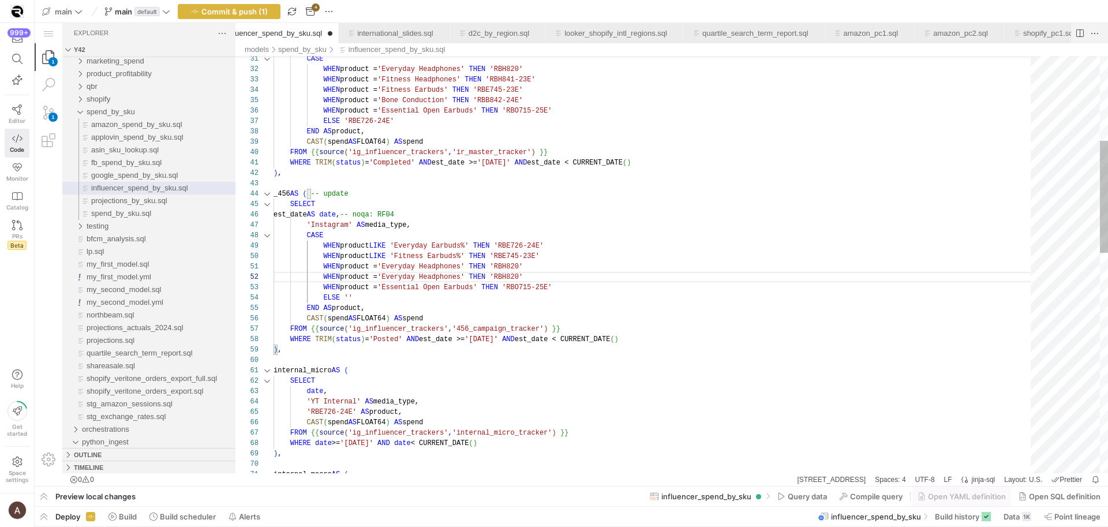
click at [414, 275] on div "WHEN product = 'Fitness Headphones' THEN 'RBH841-23E' WHEN product = 'Fitness E…" at bounding box center [657, 517] width 766 height 1550
click at [424, 247] on div "WHEN product = 'Fitness Headphones' THEN 'RBH841-23E' WHEN product = 'Fitness E…" at bounding box center [657, 517] width 766 height 1550
click at [382, 257] on div "WHEN product = 'Fitness Headphones' THEN 'RBH841-23E' WHEN product = 'Fitness E…" at bounding box center [657, 517] width 766 height 1550
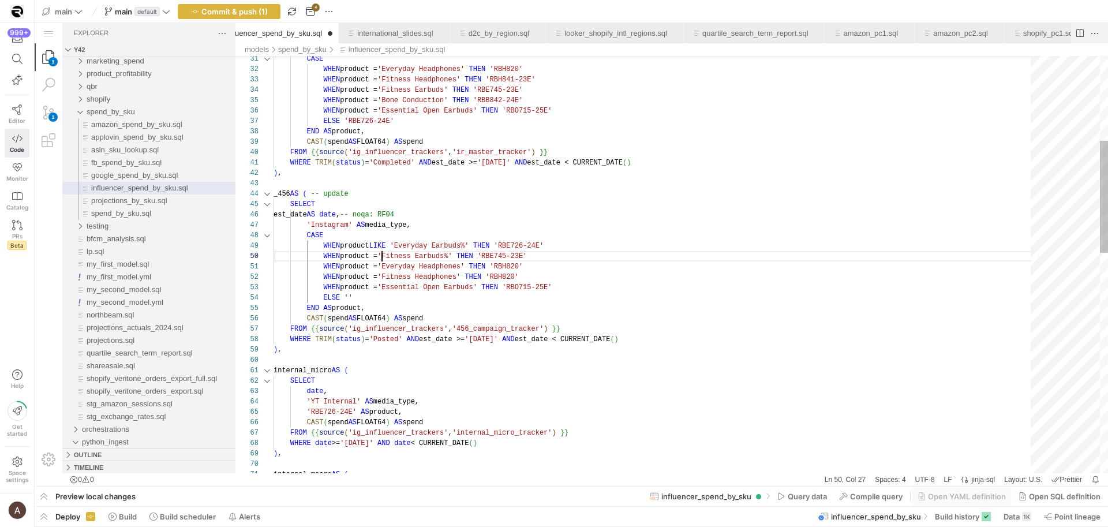
scroll to position [94, 109]
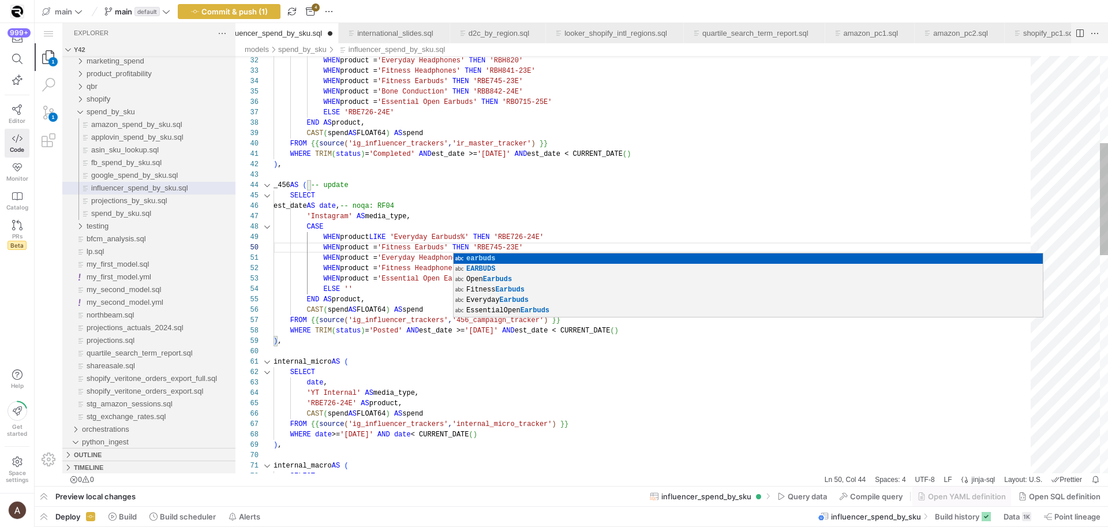
click at [425, 241] on div "WHEN product LIKE 'Everyday Earbuds%' THEN 'RBE726-24E'" at bounding box center [657, 237] width 766 height 10
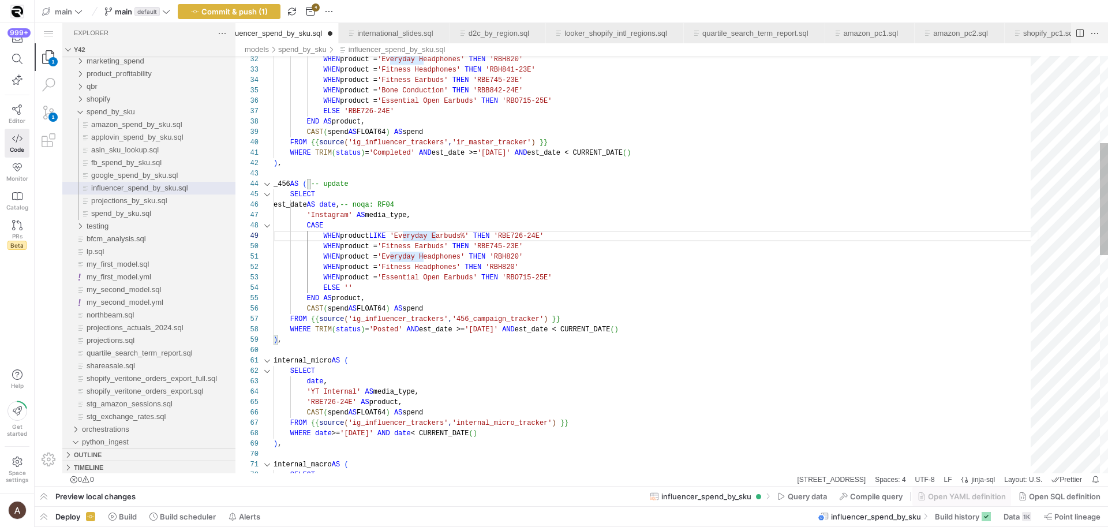
click at [446, 268] on div "WHEN product = 'Fitness Headphones' THEN 'RBH841-23E' WHEN product = 'Fitness E…" at bounding box center [657, 507] width 766 height 1550
drag, startPoint x: 516, startPoint y: 268, endPoint x: 525, endPoint y: 267, distance: 8.7
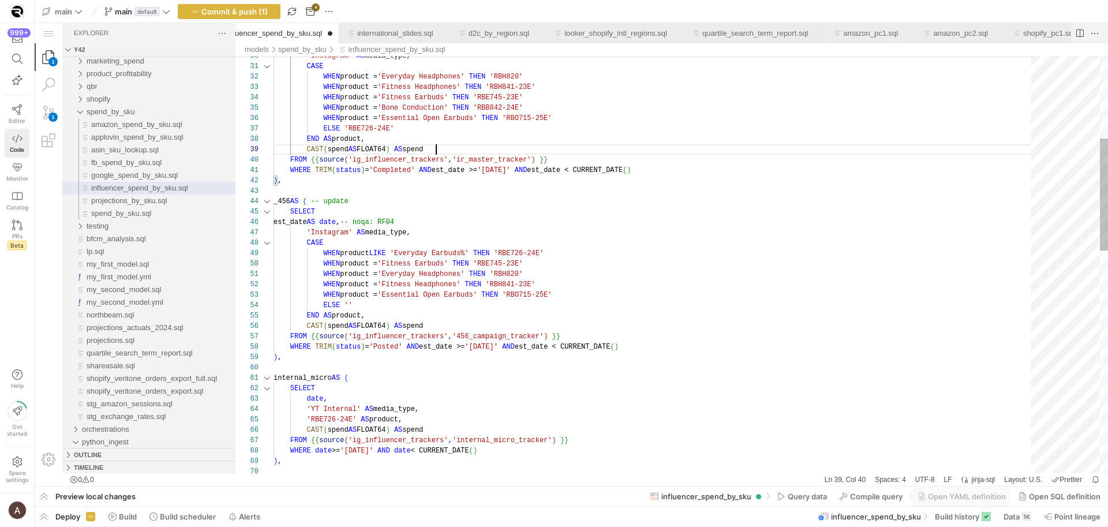
scroll to position [83, 163]
click at [607, 150] on div "WHEN product = 'Fitness Headphones' THEN 'RBH841-23E' WHEN product = 'Fitness E…" at bounding box center [657, 524] width 766 height 1550
click at [557, 253] on div "WHEN product = 'Fitness Headphones' THEN 'RBH841-23E' WHEN product = 'Fitness E…" at bounding box center [657, 524] width 766 height 1550
click at [554, 264] on div "WHEN product = 'Fitness Headphones' THEN 'RBH841-23E' WHEN product = 'Fitness E…" at bounding box center [657, 524] width 766 height 1550
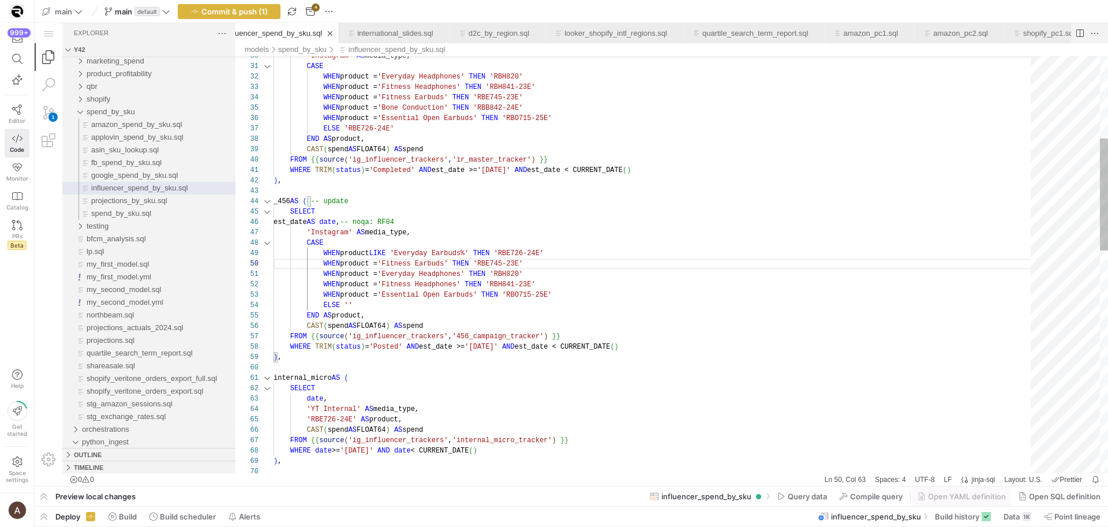
scroll to position [0, 259]
click at [548, 274] on div "WHEN product = 'Fitness Headphones' THEN 'RBH841-23E' WHEN product = 'Fitness E…" at bounding box center [657, 524] width 766 height 1550
click at [560, 282] on div "WHEN product = 'Fitness Headphones' THEN 'RBH841-23E' WHEN product = 'Fitness E…" at bounding box center [657, 524] width 766 height 1550
click at [344, 132] on div "WHEN product = 'Fitness Headphones' THEN 'RBH841-23E' WHEN product = 'Fitness E…" at bounding box center [657, 524] width 766 height 1550
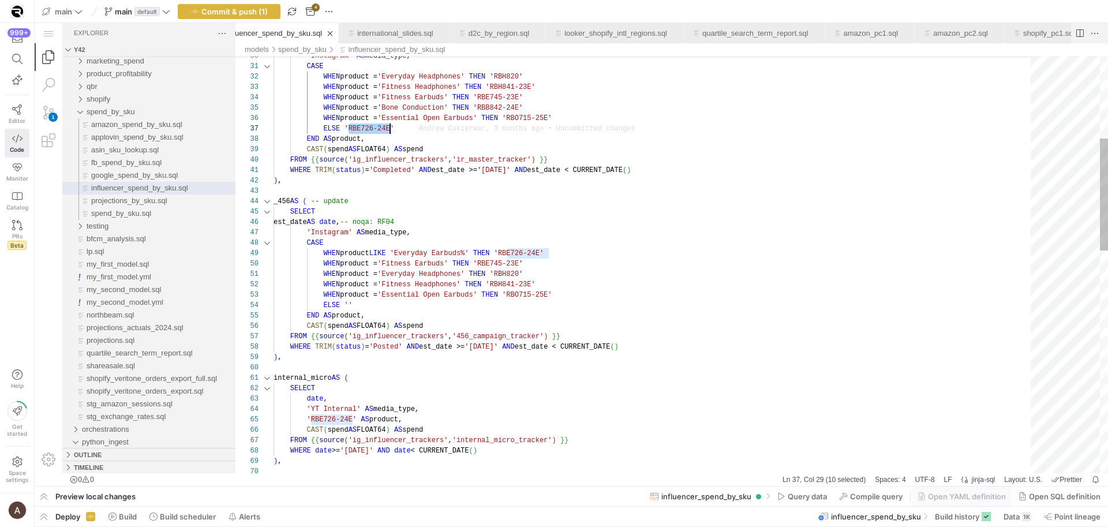
scroll to position [62, 117]
drag, startPoint x: 350, startPoint y: 129, endPoint x: 389, endPoint y: 130, distance: 39.3
click at [347, 302] on div "WHEN product = 'Fitness Headphones' THEN 'RBH841-23E' WHEN product = 'Fitness E…" at bounding box center [657, 524] width 766 height 1550
paste textarea "RBE726-24E"
click at [365, 249] on div "WHEN product = 'Fitness Headphones' THEN 'RBH841-23E' WHEN product = 'Fitness E…" at bounding box center [657, 524] width 766 height 1550
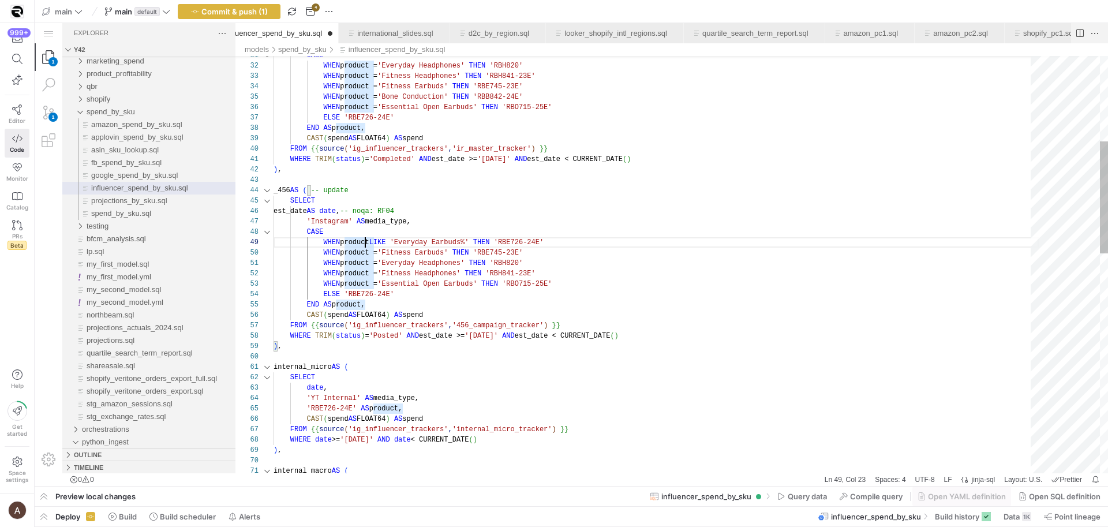
scroll to position [94, 92]
click at [365, 249] on div "WHEN product = 'Fitness Headphones' THEN 'RBH841-23E' WHEN product = 'Fitness E…" at bounding box center [657, 513] width 766 height 1550
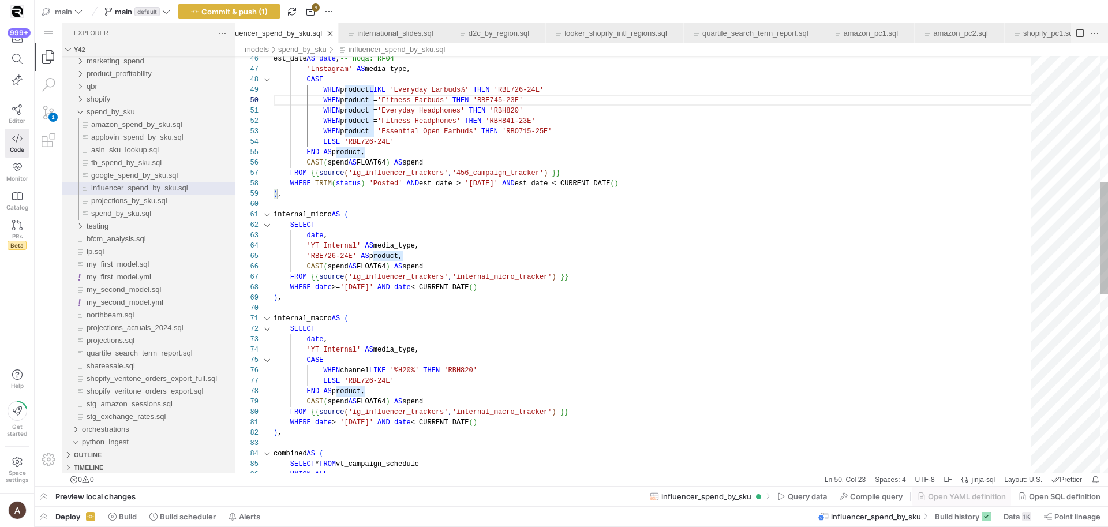
scroll to position [31, 96]
click at [369, 243] on div "est_date AS date , -- noqa: RF04 'Instagram' AS media_type, CASE WHEN product L…" at bounding box center [657, 361] width 766 height 1550
click at [528, 241] on div "est_date AS date , -- noqa: RF04 'Instagram' AS media_type, CASE WHEN product L…" at bounding box center [657, 361] width 766 height 1550
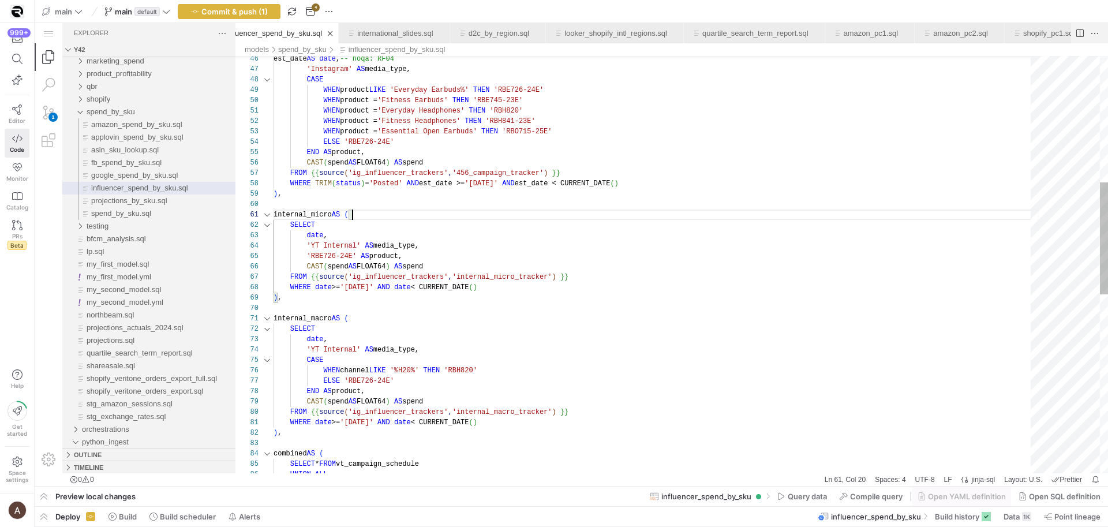
click at [517, 211] on div "est_date AS date , -- noqa: RF04 'Instagram' AS media_type, CASE WHEN product L…" at bounding box center [657, 361] width 766 height 1550
click at [501, 247] on div "'YT Internal' AS media_type," at bounding box center [657, 246] width 766 height 10
click at [494, 275] on div "est_date AS date , -- noqa: RF04 'Instagram' AS media_type, CASE WHEN product L…" at bounding box center [657, 361] width 766 height 1550
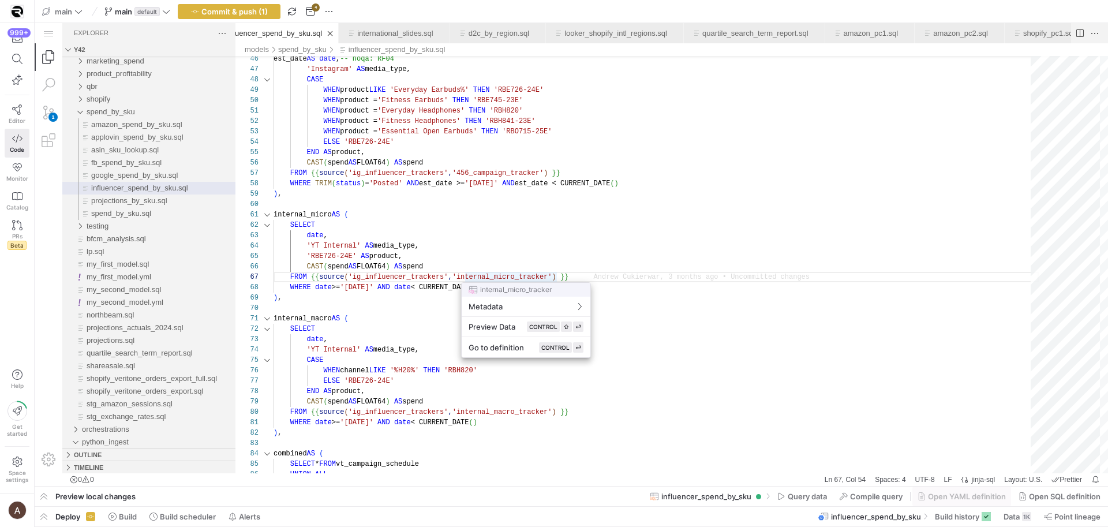
click at [474, 225] on div at bounding box center [554, 263] width 1108 height 527
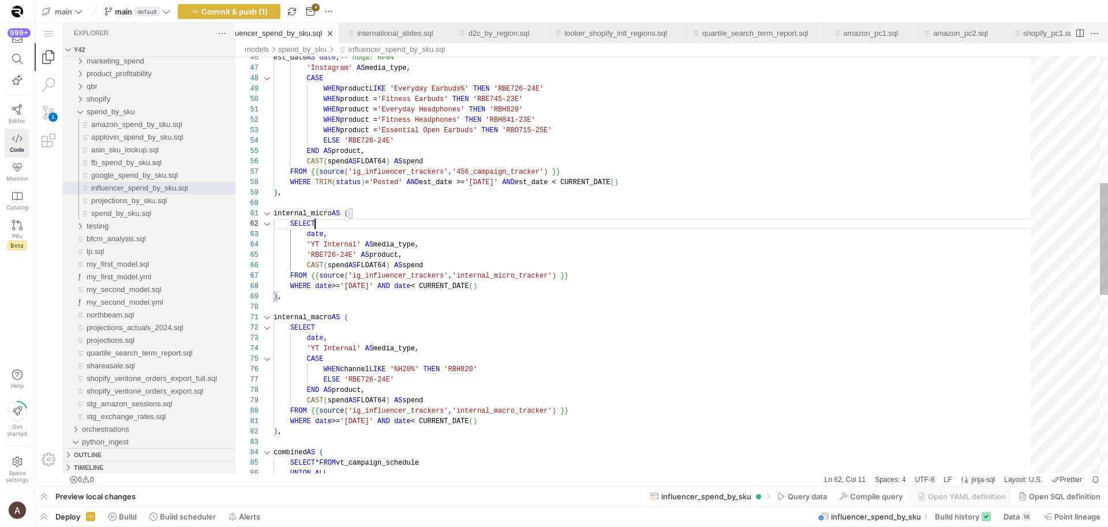
scroll to position [10, 42]
click at [456, 220] on div "est_date AS date , -- noqa: RF04 'Instagram' AS media_type, CASE WHEN product L…" at bounding box center [657, 360] width 766 height 1550
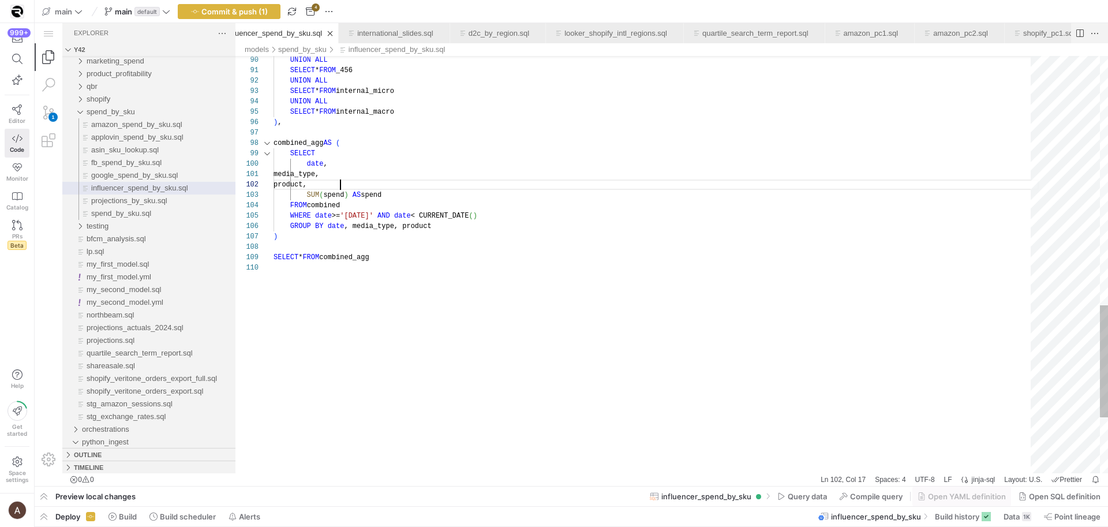
type textarea "media_type, product, SUM(spend) AS spend FROM combined WHERE date >= '[DATE]' A…"
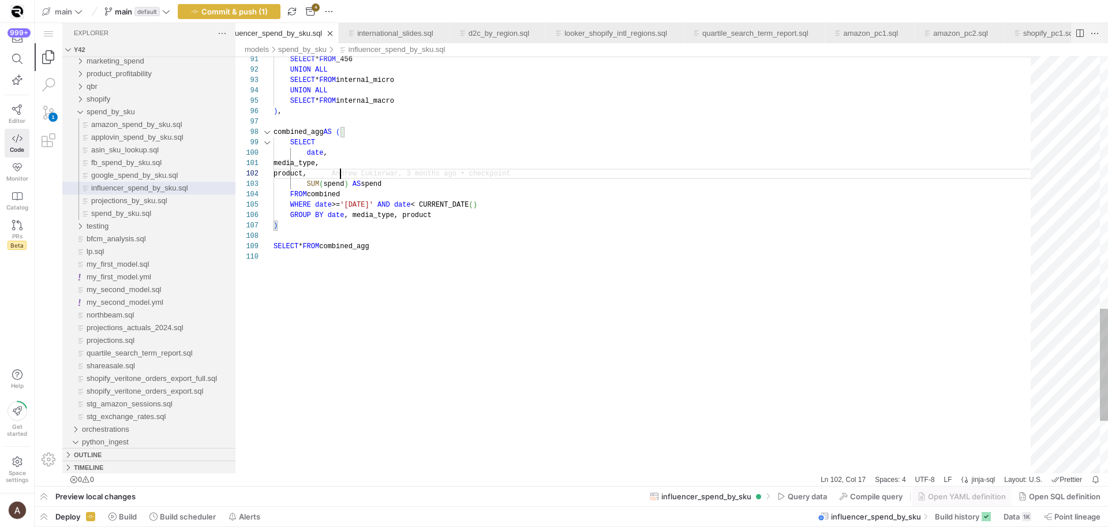
click at [235, 10] on span "Commit & push (1)" at bounding box center [234, 11] width 66 height 9
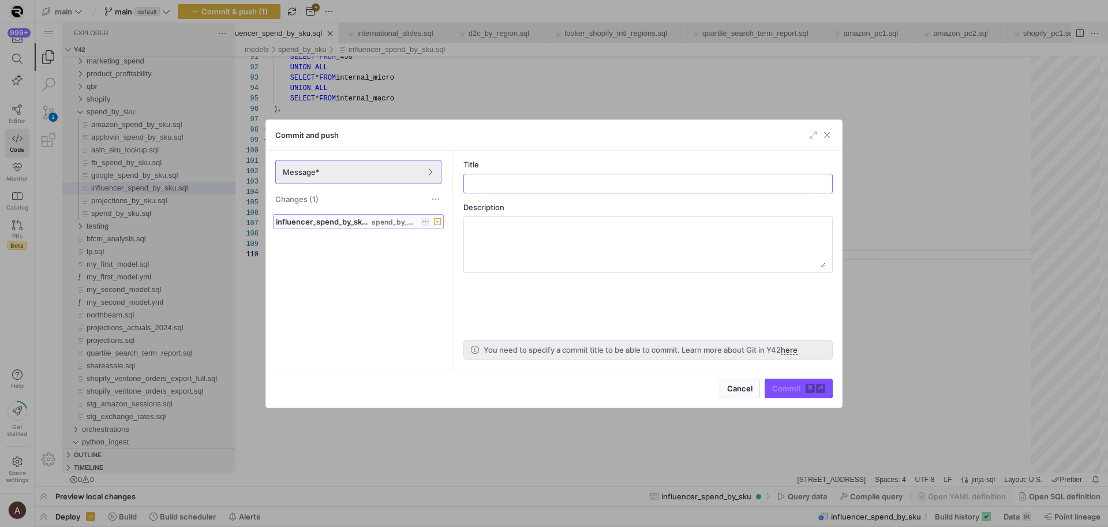
click at [363, 223] on span "influencer_spend_by_sku.sql" at bounding box center [323, 221] width 94 height 9
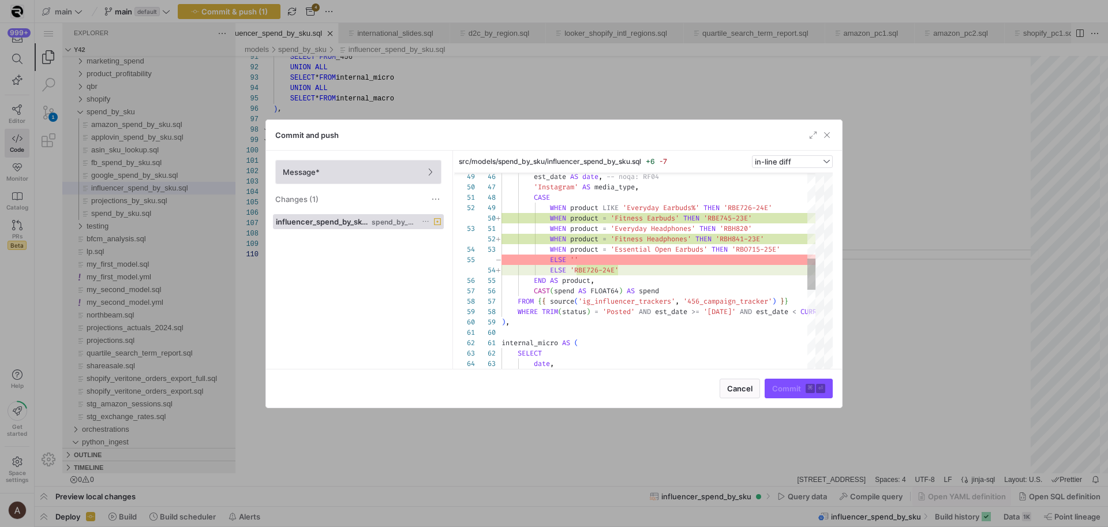
click at [387, 176] on span "Message*" at bounding box center [358, 171] width 151 height 9
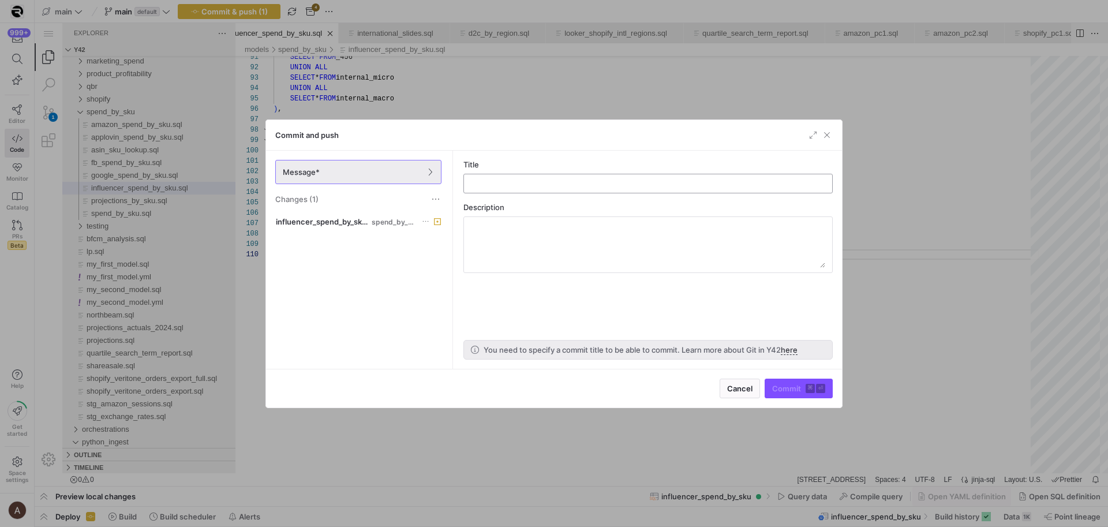
drag, startPoint x: 522, startPoint y: 192, endPoint x: 523, endPoint y: 181, distance: 10.5
click at [522, 192] on div at bounding box center [648, 183] width 350 height 18
click at [523, 181] on input "text" at bounding box center [648, 183] width 350 height 9
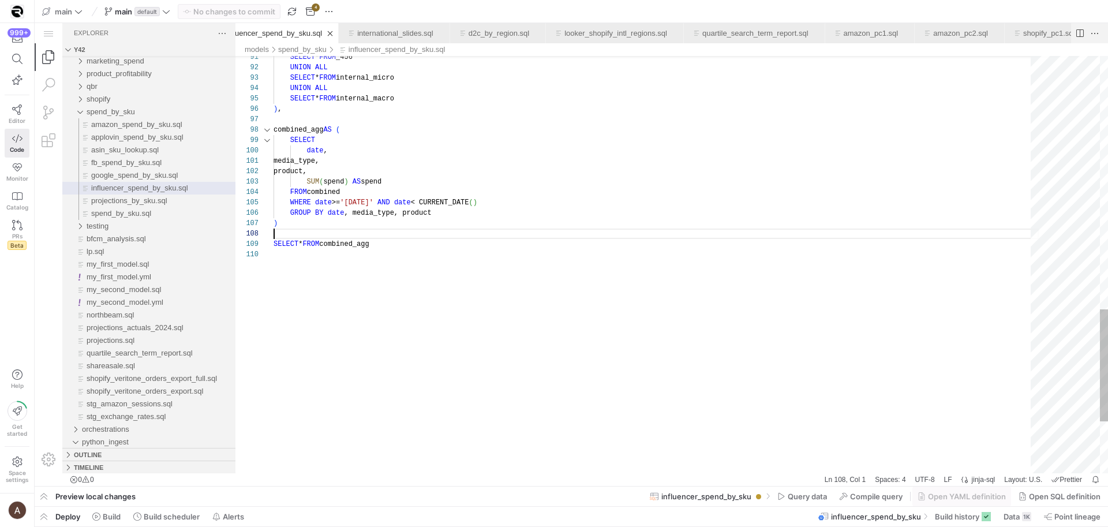
scroll to position [73, 0]
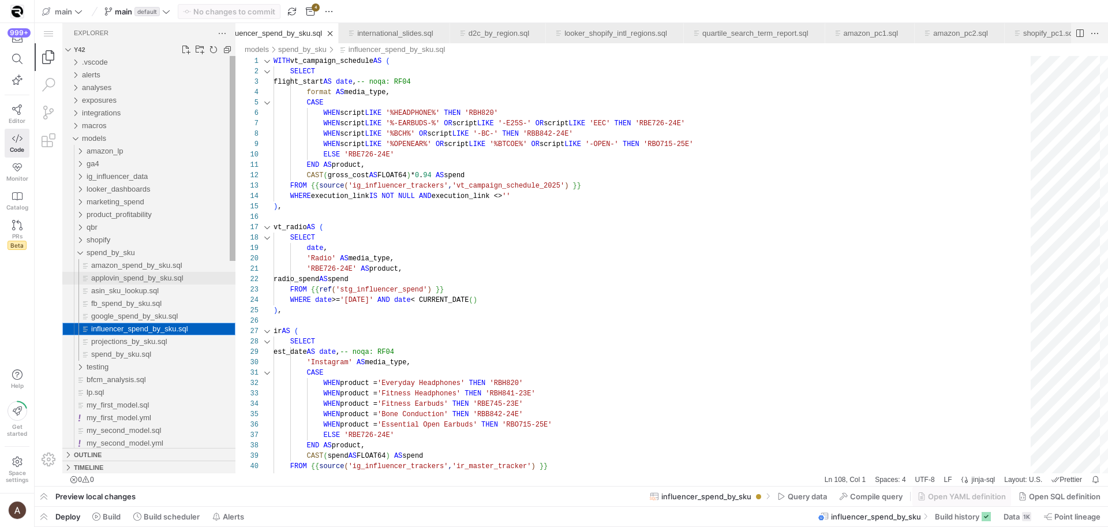
click at [171, 273] on div "applovin_spend_by_sku.sql" at bounding box center [163, 278] width 144 height 13
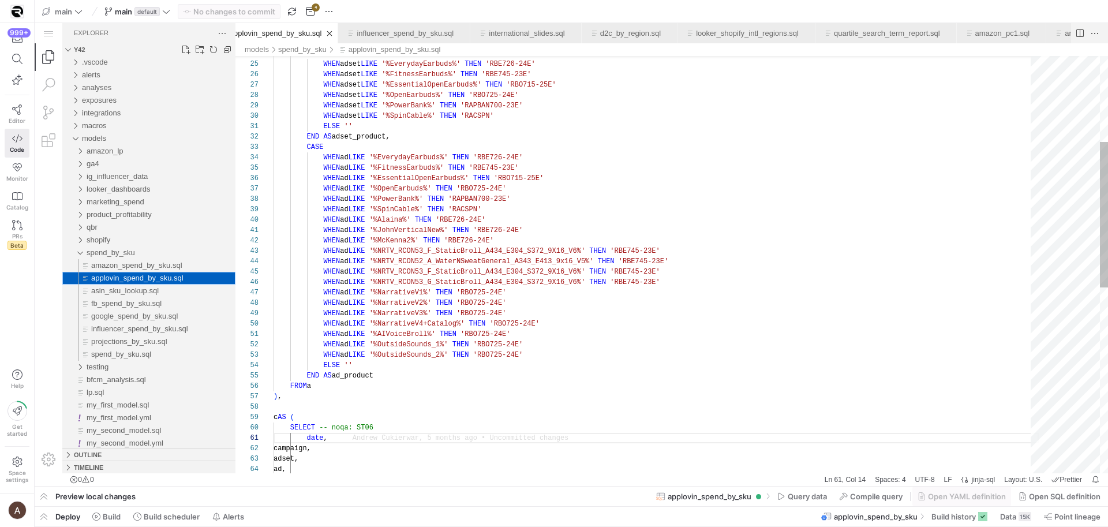
scroll to position [104, 54]
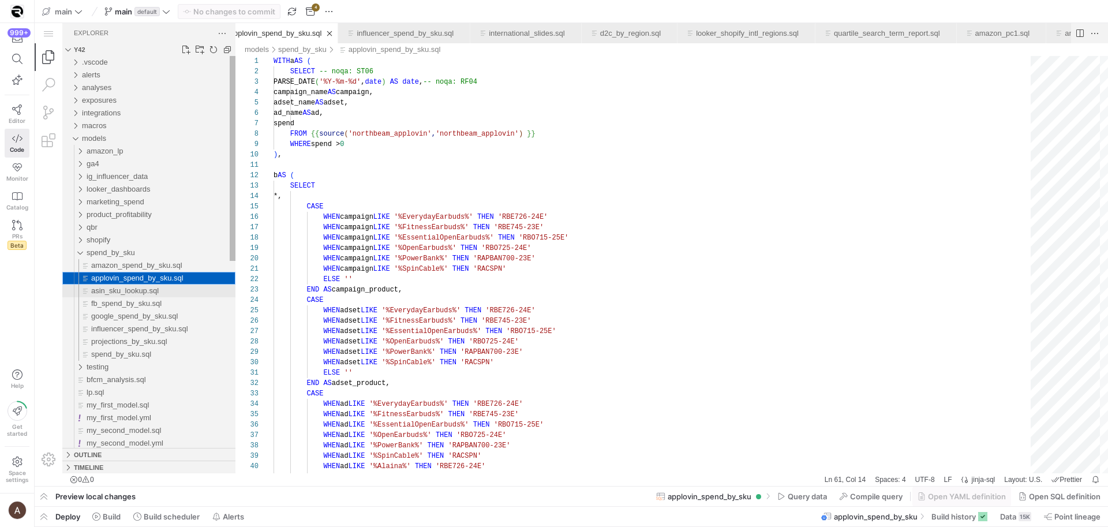
click at [178, 285] on div "asin_sku_lookup.sql" at bounding box center [163, 291] width 144 height 13
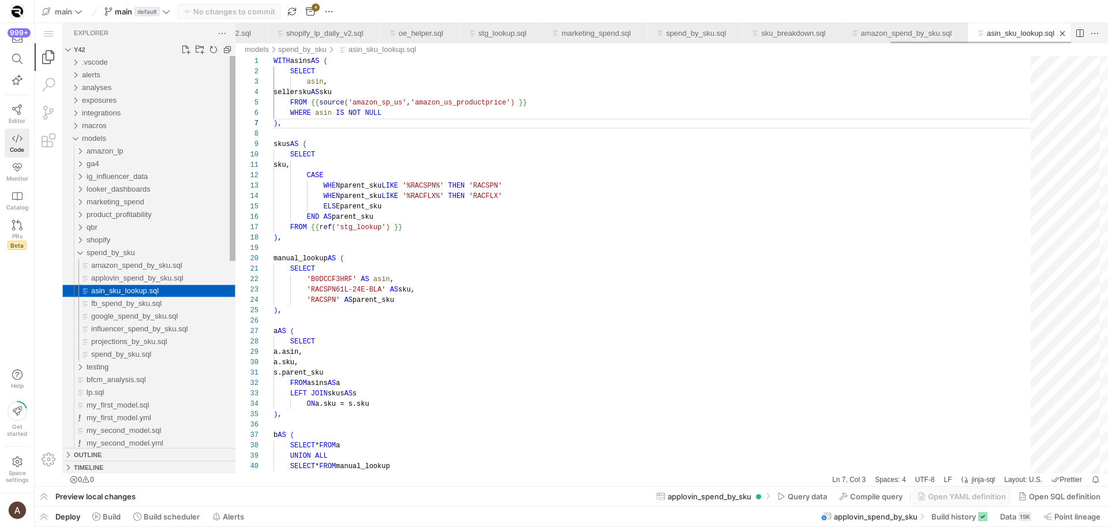
scroll to position [104, 8]
click at [174, 296] on div "asin_sku_lookup.sql" at bounding box center [163, 291] width 144 height 13
click at [172, 301] on div "fb_spend_by_sku.sql" at bounding box center [163, 303] width 144 height 13
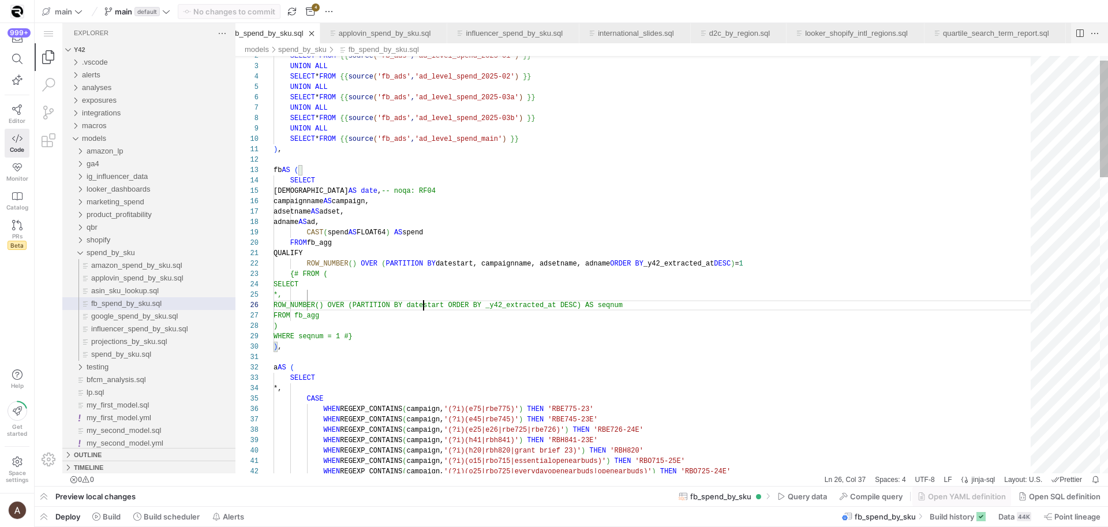
scroll to position [52, 150]
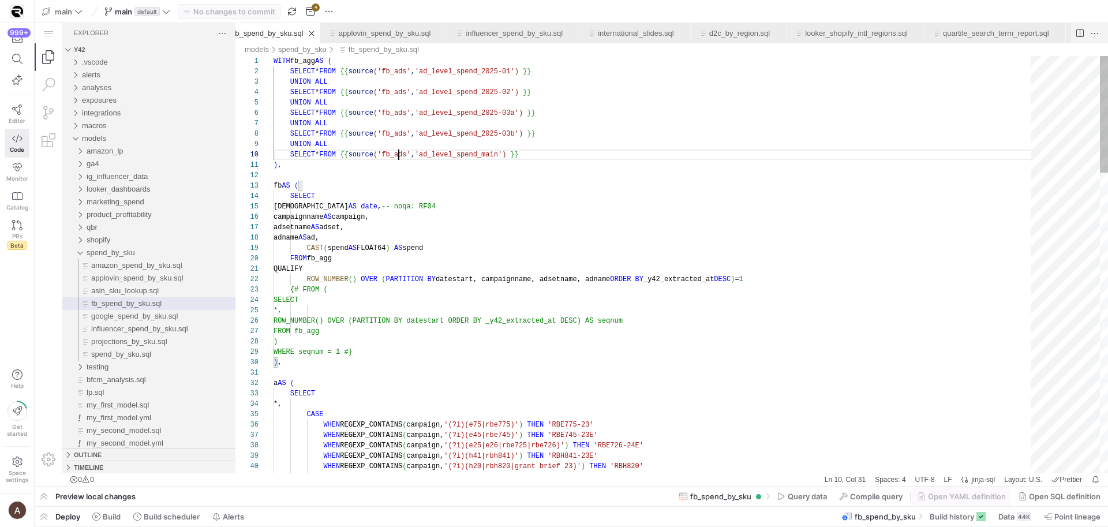
scroll to position [94, 125]
type textarea "), fb AS ( SELECT datestart AS date, -- noqa: RF04 campaignname AS campaign, ad…"
click at [396, 176] on div "fb_spend_by_sku.sql" at bounding box center [657, 175] width 766 height 10
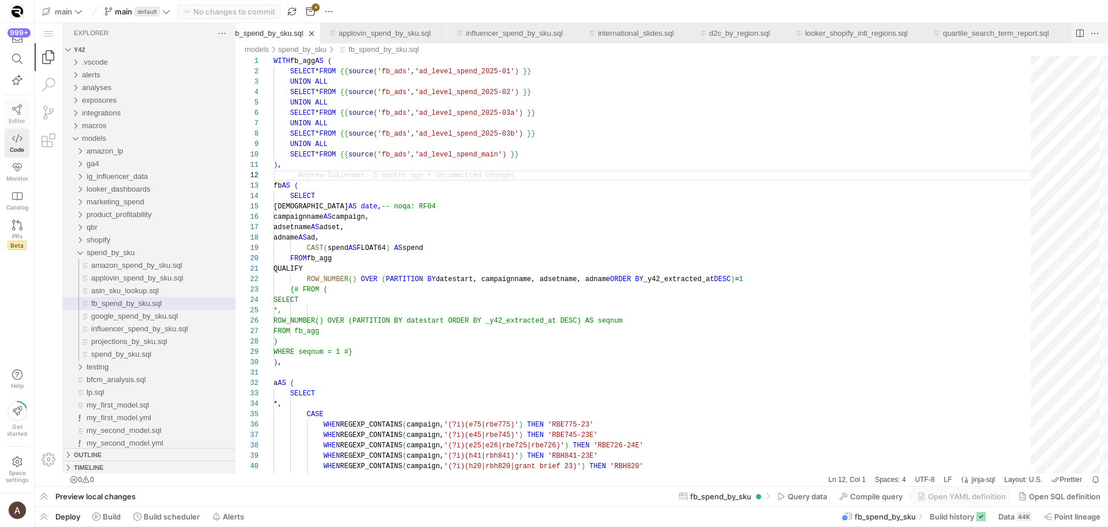
click at [21, 107] on icon at bounding box center [17, 109] width 10 height 10
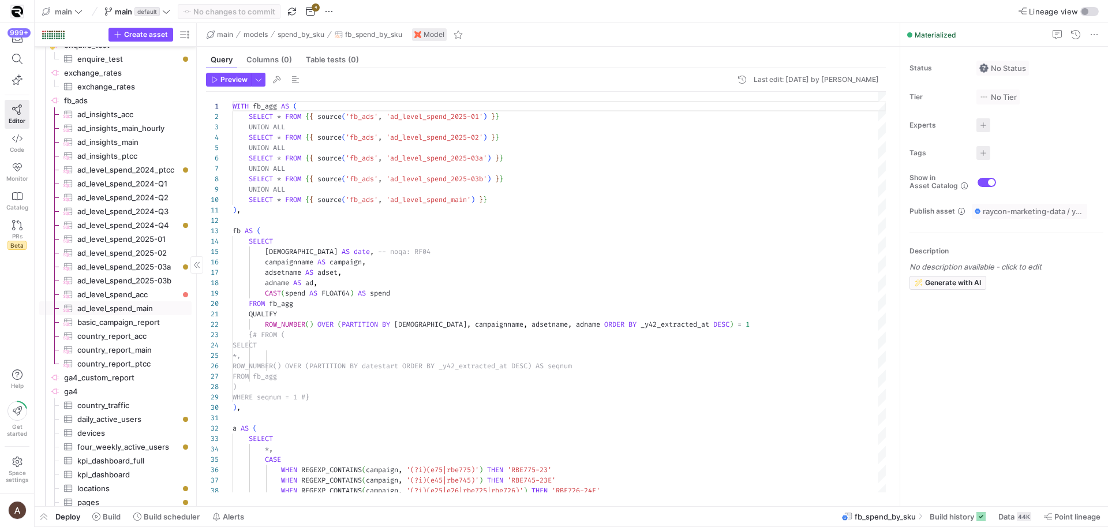
click at [103, 305] on span "ad_level_spend_main​​​​​​​​​" at bounding box center [127, 308] width 101 height 13
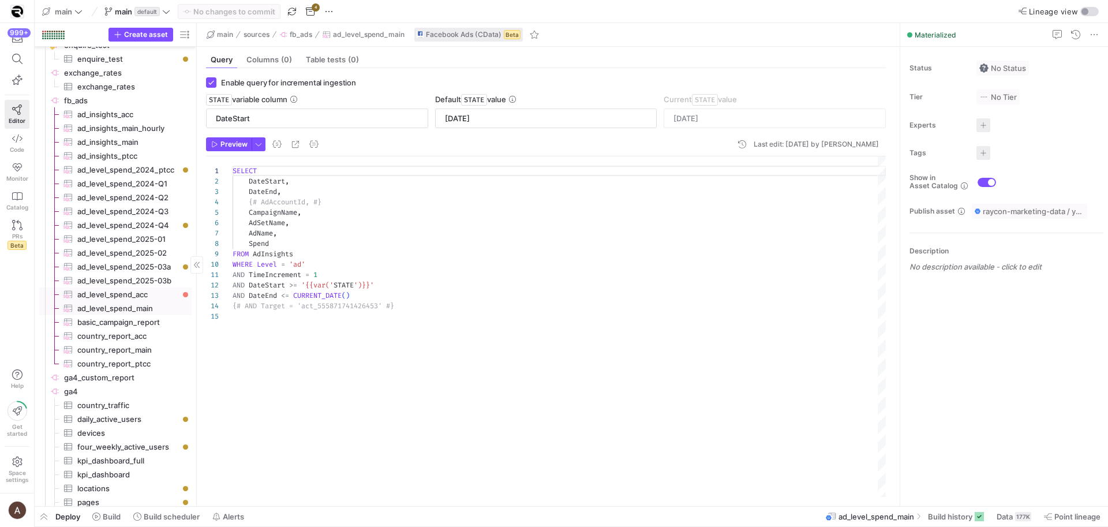
click at [101, 292] on span "ad_level_spend_acc​​​​​​​​​" at bounding box center [127, 294] width 101 height 13
type input "[DATE]"
type textarea "SELECT AdAccountId, CampaignName, AdSetName, AdName, DateStart, Spend FROM AdIn…"
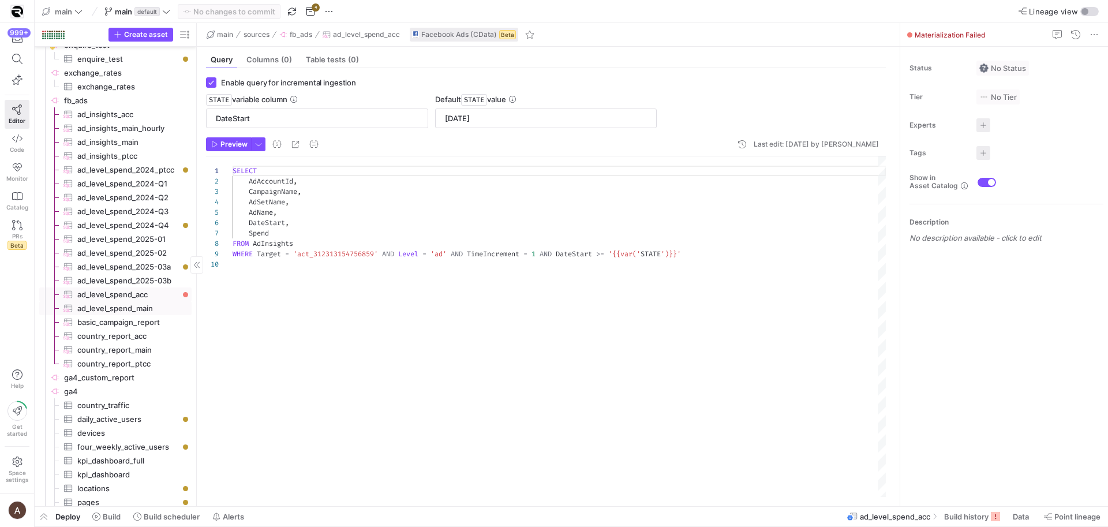
click at [96, 305] on span "ad_level_spend_main​​​​​​​​​" at bounding box center [127, 308] width 101 height 13
type input "[DATE]"
type textarea "SELECT DateStart, DateEnd, {# AdAccountId, #} CampaignName, AdSetName, AdName, …"
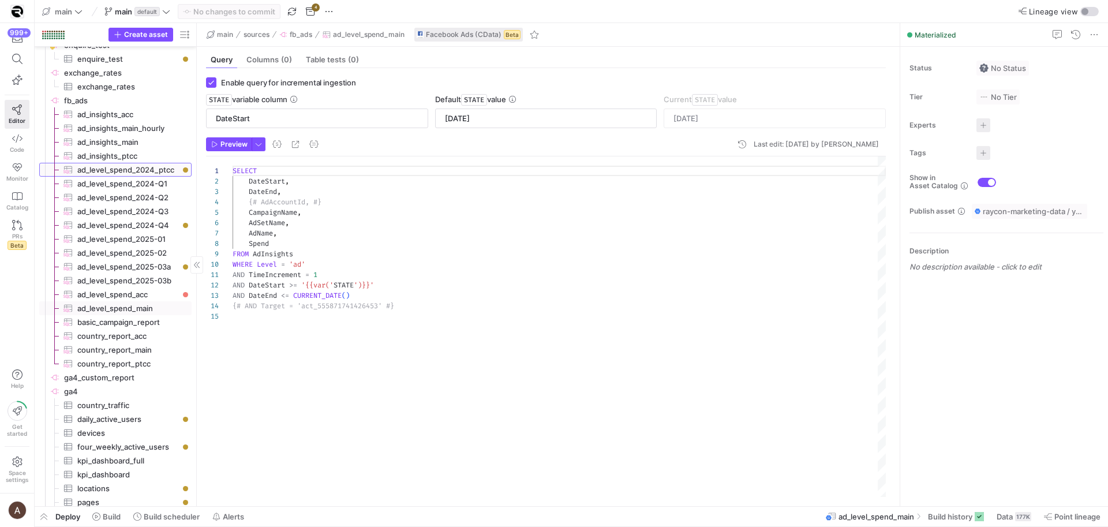
click at [139, 173] on span "ad_level_spend_2024_ptcc​​​​​​​​​" at bounding box center [127, 169] width 101 height 13
checkbox input "false"
type textarea "SELECT DateStart, DateEnd, CampaignName, AdSetName, AdName, Spend FROM AdInsigh…"
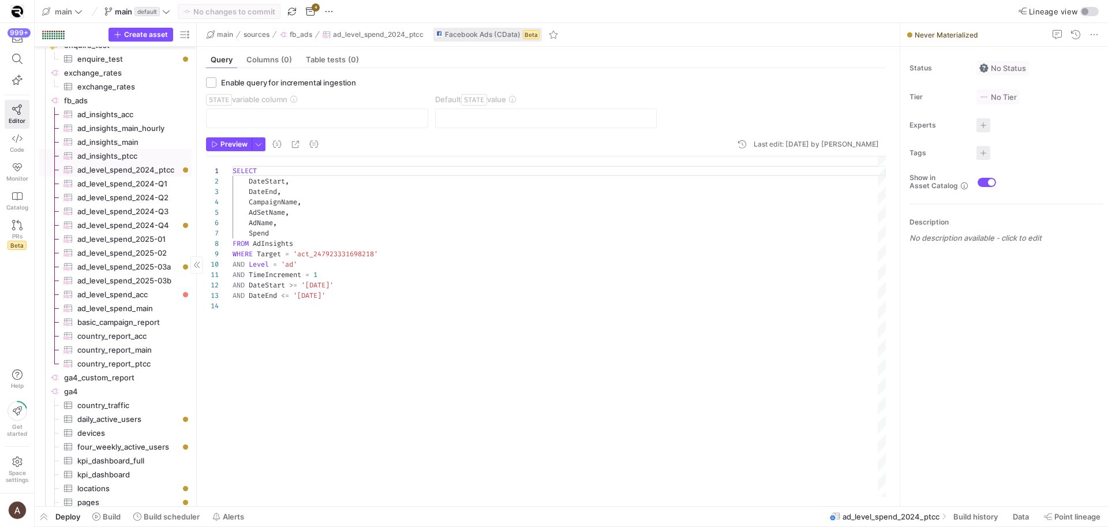
click at [139, 155] on span "ad_insights_ptcc​​​​​​​​​" at bounding box center [127, 156] width 101 height 13
checkbox input "true"
type input "DateStart"
type input "[DATE]"
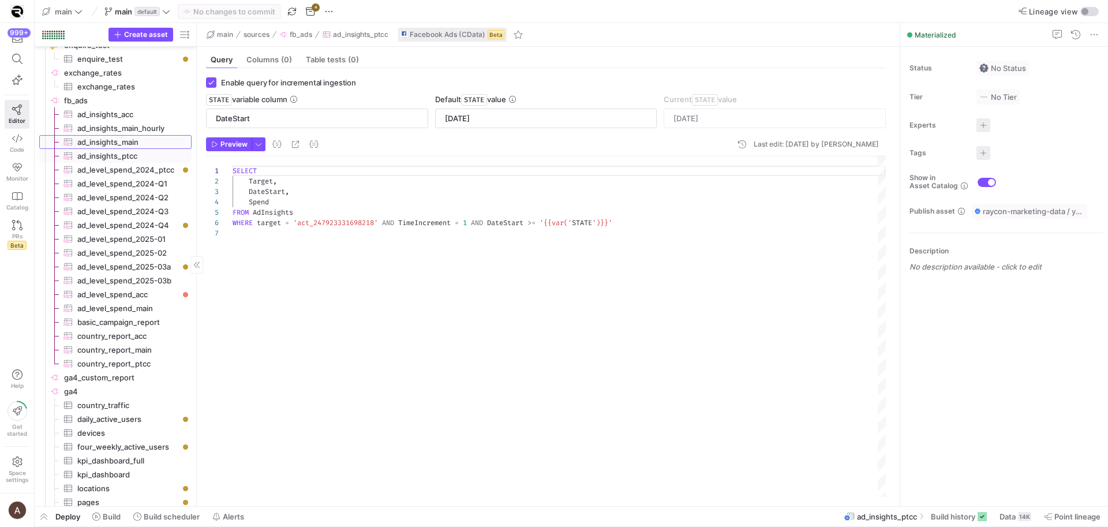
click at [140, 143] on span "ad_insights_main​​​​​​​​​" at bounding box center [127, 142] width 101 height 13
type textarea "SELECT Target, DateStart, Spend FROM AdInsights WHERE target = 'act_55587174142…"
type input "[DATE]"
click at [144, 132] on span "ad_insights_main_hourly​​​​​​​​​" at bounding box center [127, 128] width 101 height 13
type textarea "SELECT Target, DateStart, HStatsByAdvertiserTZ, Spend FROM AdInsights WHERE tar…"
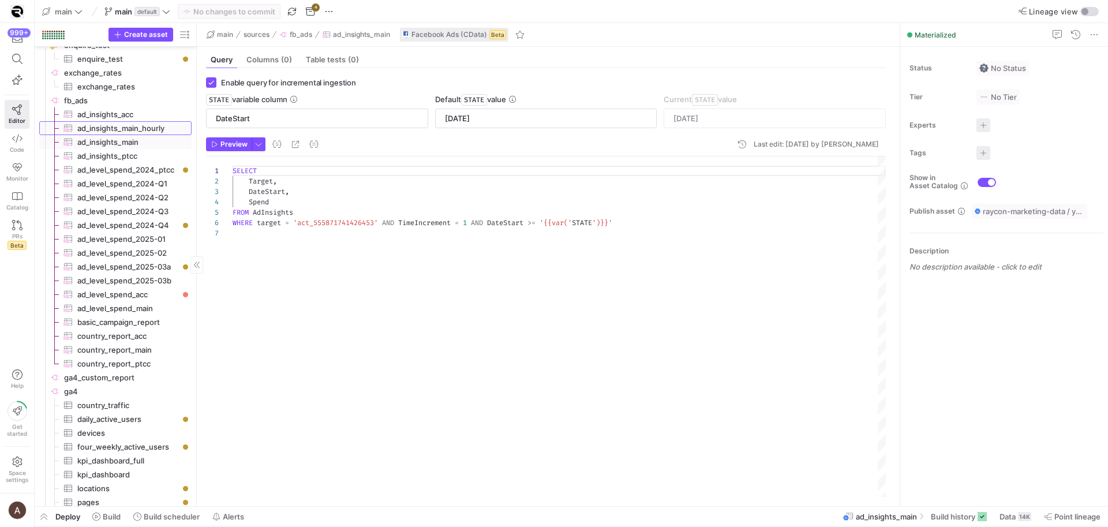
type input "[DATE]"
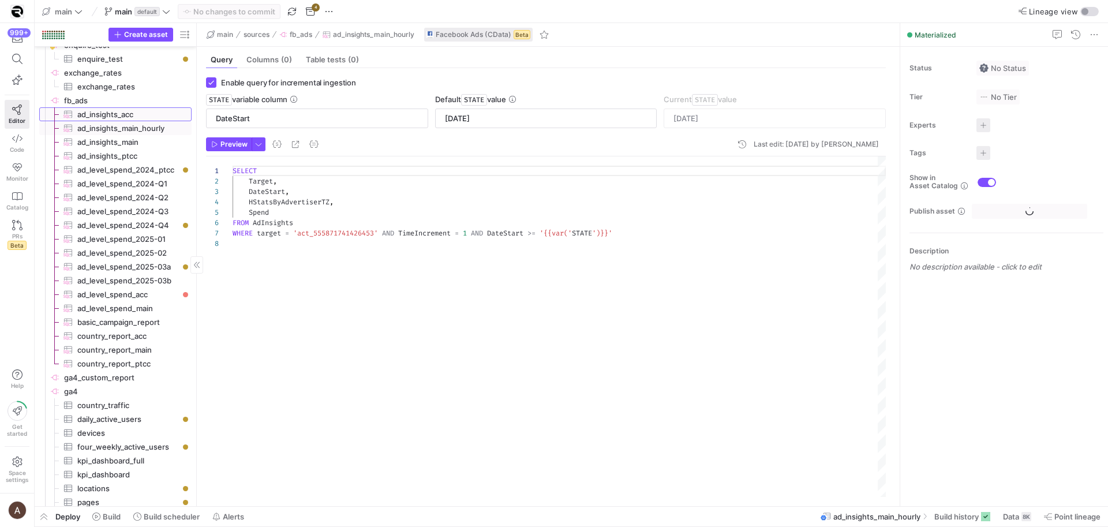
click at [148, 111] on span "ad_insights_acc​​​​​​​​​" at bounding box center [127, 114] width 101 height 13
type input "[DATE]"
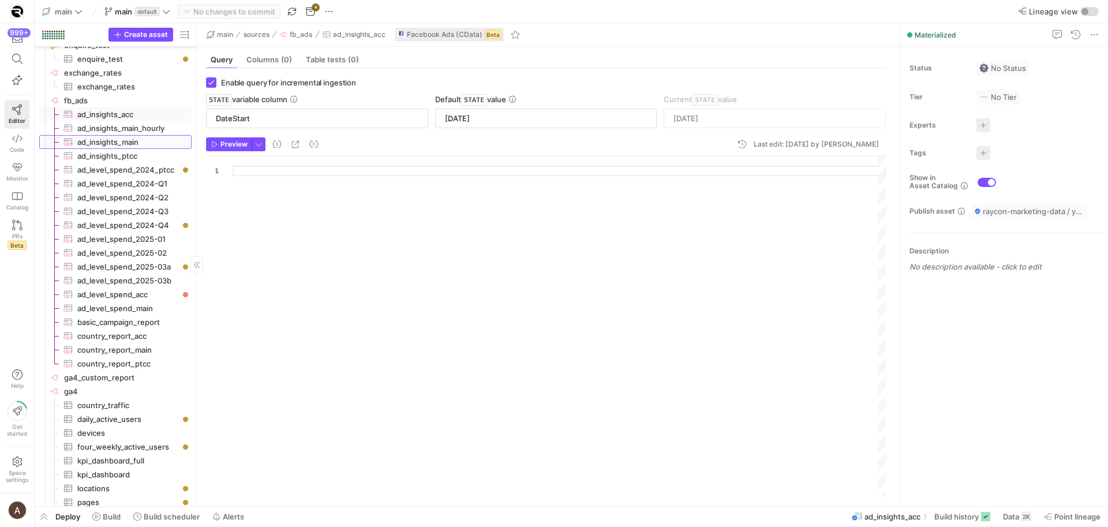
click at [142, 144] on span "ad_insights_main​​​​​​​​​" at bounding box center [127, 142] width 101 height 13
type textarea "SELECT Target, DateStart, Spend FROM AdInsights WHERE target = 'act_55587174142…"
click at [146, 114] on span "ad_insights_acc​​​​​​​​​" at bounding box center [127, 114] width 101 height 13
click at [141, 291] on span "ad_level_spend_acc​​​​​​​​​" at bounding box center [127, 294] width 101 height 13
type textarea "SELECT AdAccountId, CampaignName, AdSetName, AdName, DateStart, Spend FROM AdIn…"
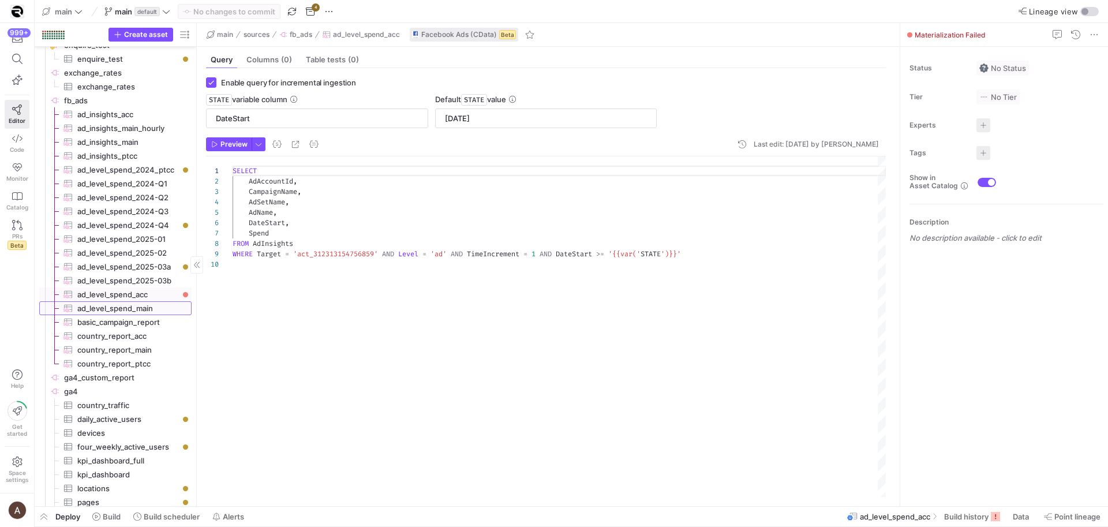
click at [135, 306] on span "ad_level_spend_main​​​​​​​​​" at bounding box center [127, 308] width 101 height 13
type input "[DATE]"
type textarea "SELECT DateStart, DateEnd, {# AdAccountId, #} CampaignName, AdSetName, AdName, …"
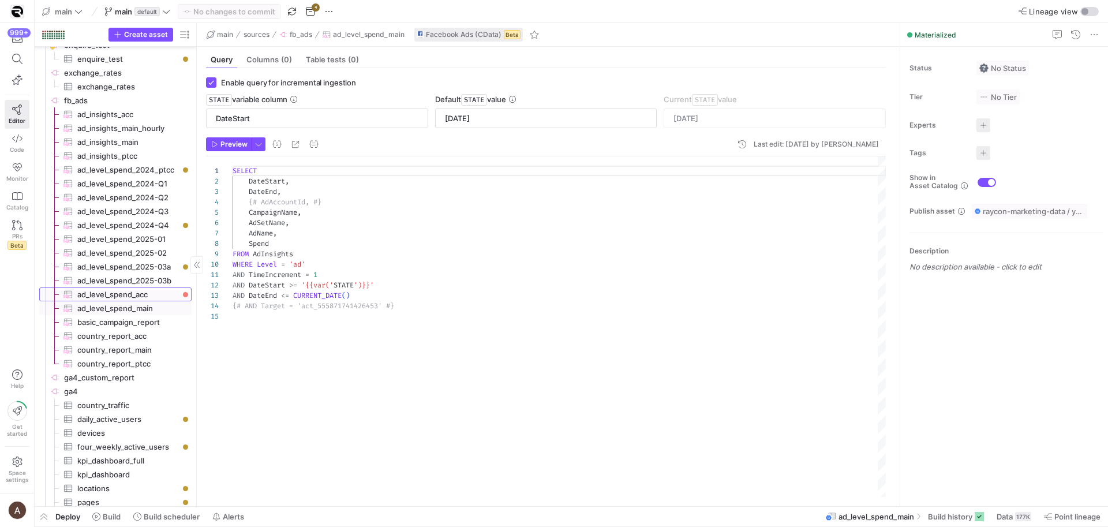
click at [134, 292] on span "ad_level_spend_acc​​​​​​​​​" at bounding box center [127, 294] width 101 height 13
type input "[DATE]"
type textarea "SELECT AdAccountId, CampaignName, AdSetName, AdName, DateStart, Spend FROM AdIn…"
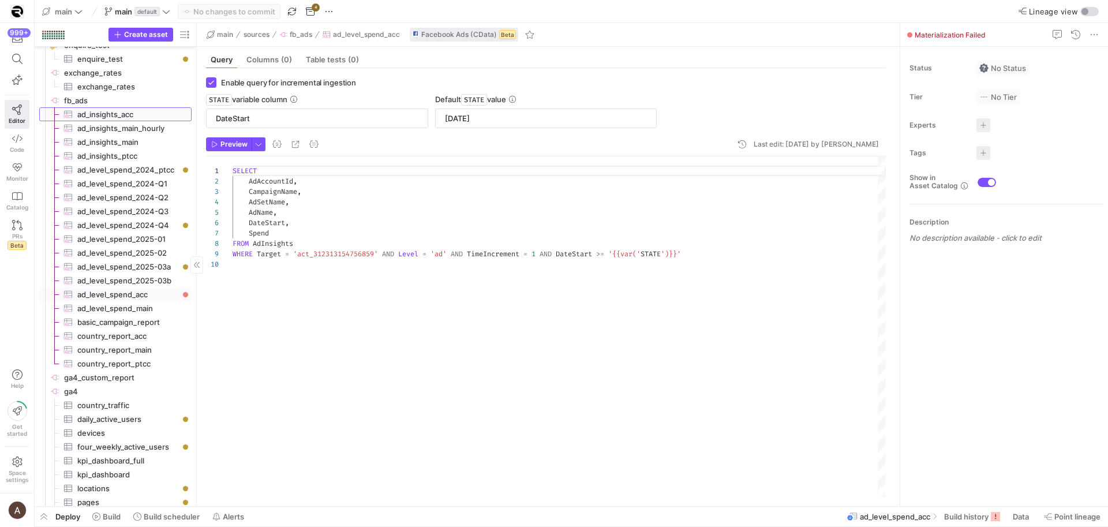
click at [158, 116] on span "ad_insights_acc​​​​​​​​​" at bounding box center [127, 114] width 101 height 13
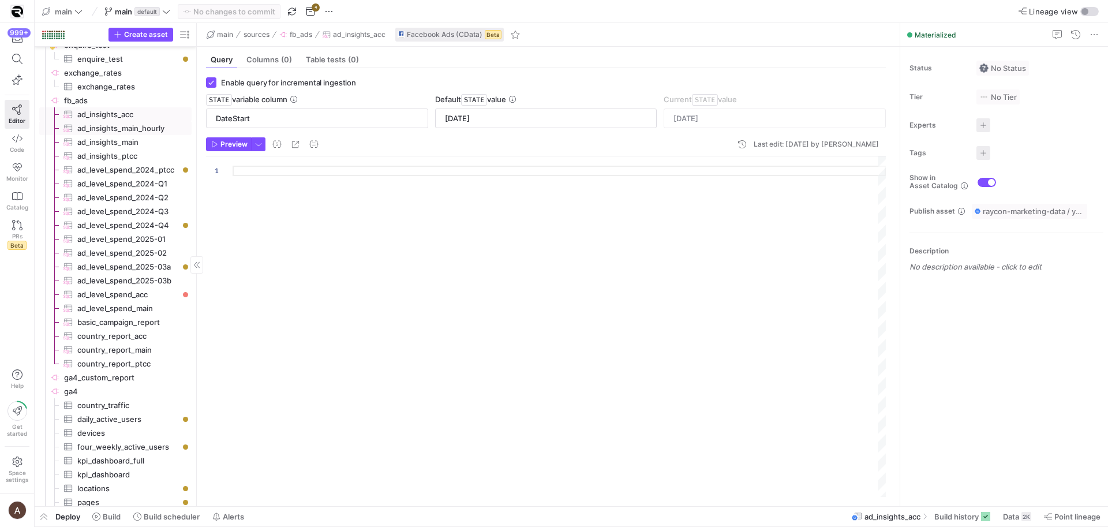
click at [153, 128] on span "ad_insights_main_hourly​​​​​​​​​" at bounding box center [127, 128] width 101 height 13
type textarea "SELECT Target, DateStart, HStatsByAdvertiserTZ, Spend FROM AdInsights WHERE tar…"
type input "[DATE]"
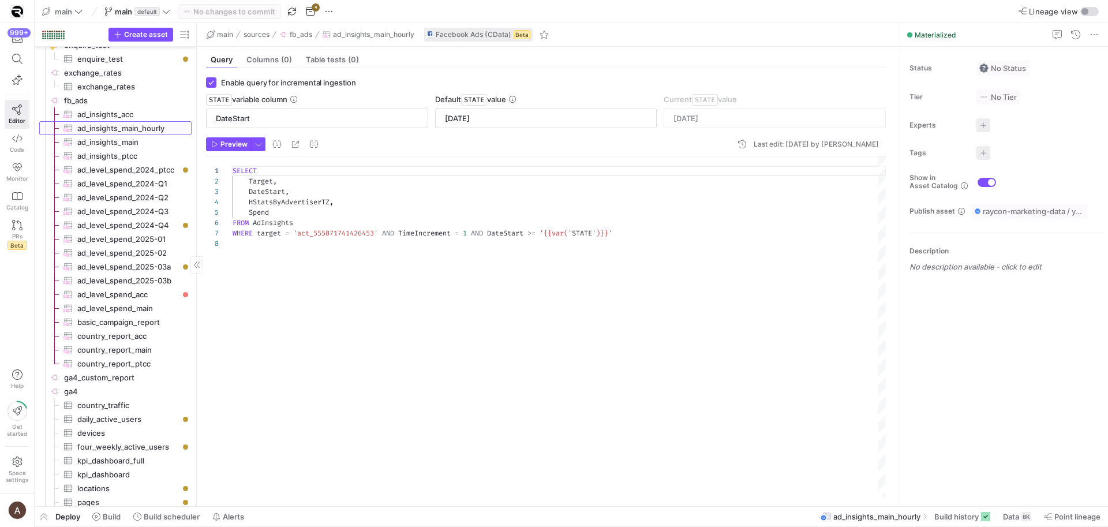
click at [151, 133] on span "ad_insights_main_hourly​​​​​​​​​" at bounding box center [127, 128] width 101 height 13
click at [142, 155] on span "ad_insights_ptcc​​​​​​​​​" at bounding box center [127, 156] width 101 height 13
type textarea "SELECT Target, DateStart, Spend FROM AdInsights WHERE target = 'act_24792333169…"
type input "[DATE]"
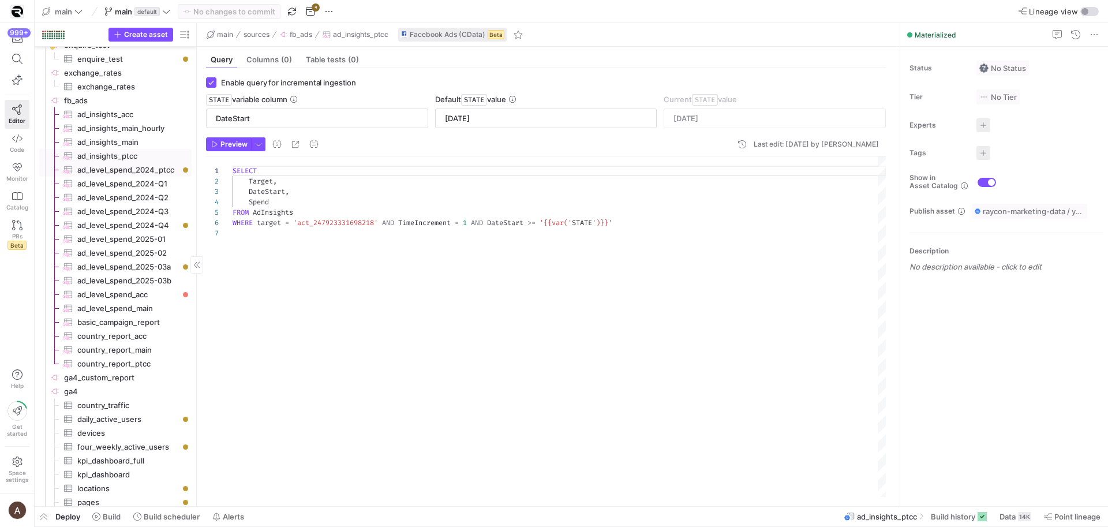
click at [139, 169] on span "ad_level_spend_2024_ptcc​​​​​​​​​" at bounding box center [127, 169] width 101 height 13
checkbox input "false"
type textarea "SELECT DateStart, DateEnd, CampaignName, AdSetName, AdName, Spend FROM AdInsigh…"
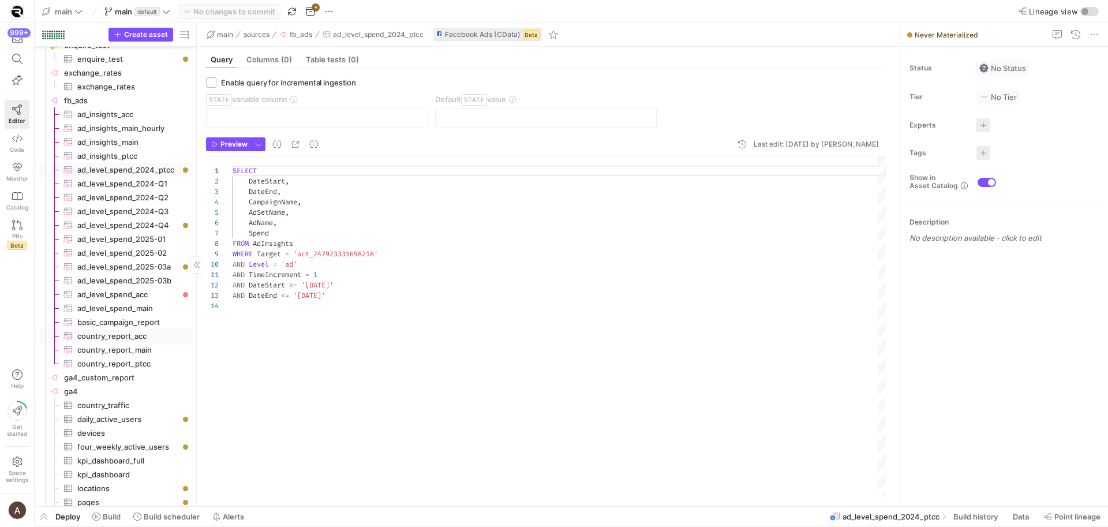
click at [106, 341] on span "country_report_acc​​​​​​​​​" at bounding box center [127, 336] width 101 height 13
checkbox input "true"
type input "DateStart"
type input "[DATE]"
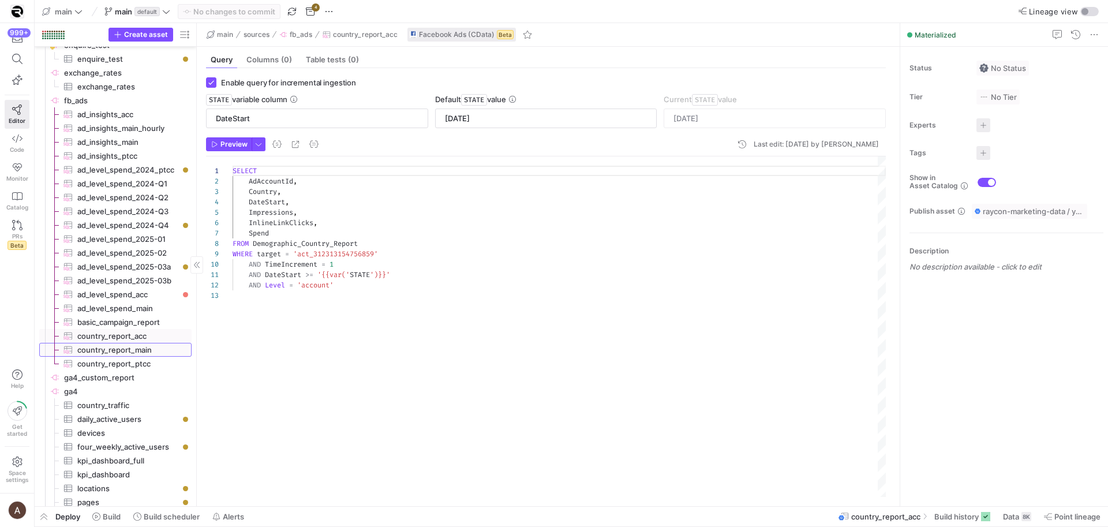
click at [104, 351] on span "country_report_main​​​​​​​​​" at bounding box center [127, 350] width 101 height 13
click at [104, 335] on span "country_report_acc​​​​​​​​​" at bounding box center [127, 336] width 101 height 13
click at [102, 360] on span "country_report_ptcc​​​​​​​​​" at bounding box center [127, 363] width 101 height 13
type textarea "SELECT AdAccountId, Country, DateStart, Impressions, InlineLinkClicks, Spend FR…"
type input "[DATE]"
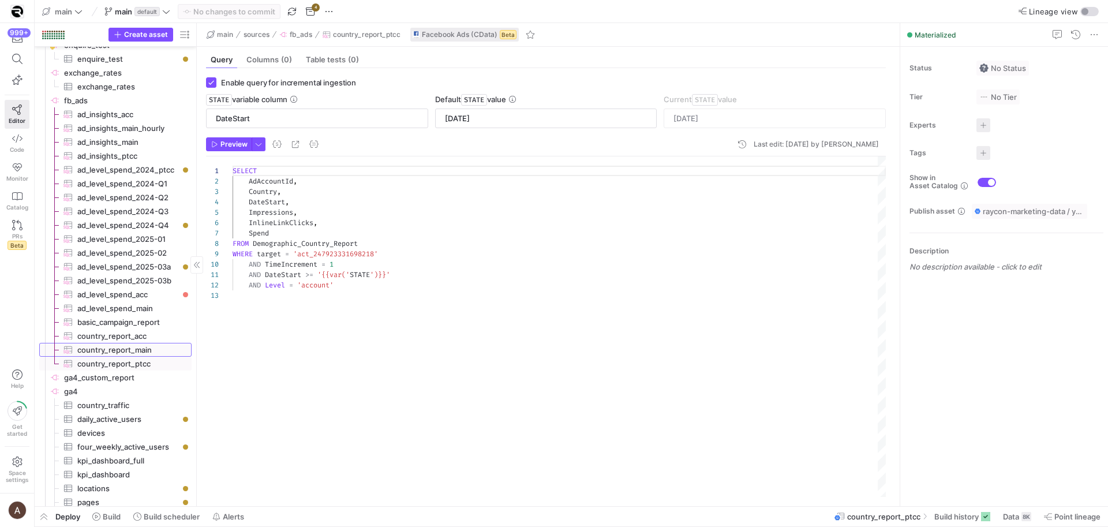
click at [103, 346] on span "country_report_main​​​​​​​​​" at bounding box center [127, 350] width 101 height 13
type textarea "SELECT AdAccountId, Country, DateStart, Impressions, InlineLinkClicks, Spend FR…"
type input "[DATE]"
click at [104, 339] on span "country_report_acc​​​​​​​​​" at bounding box center [127, 336] width 101 height 13
click at [94, 293] on span "ad_level_spend_acc​​​​​​​​​" at bounding box center [127, 294] width 101 height 13
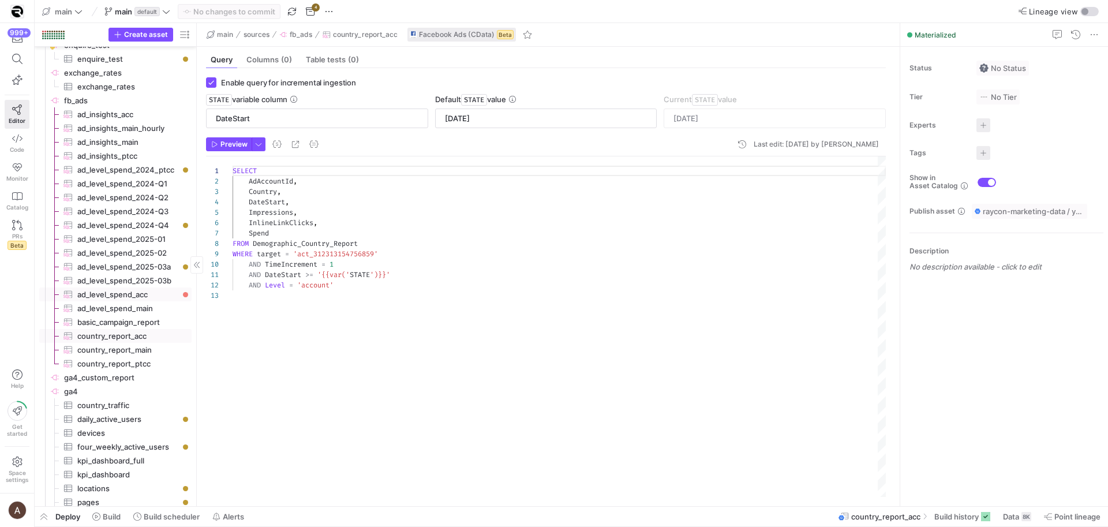
type textarea "SELECT AdAccountId, CampaignName, AdSetName, AdName, DateStart, Spend FROM AdIn…"
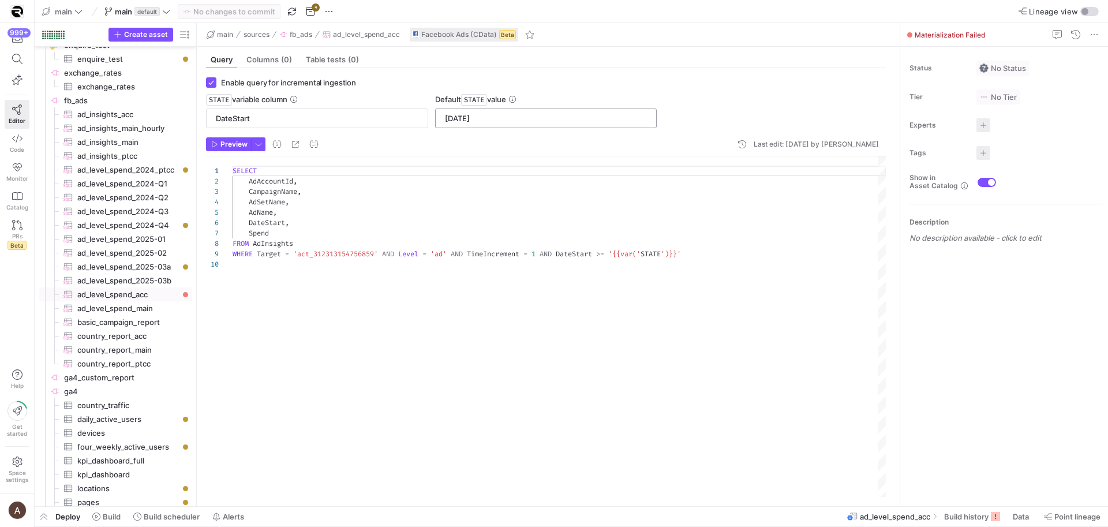
click at [463, 121] on input "[DATE]" at bounding box center [546, 118] width 203 height 9
drag, startPoint x: 487, startPoint y: 221, endPoint x: 484, endPoint y: 216, distance: 5.9
click at [487, 221] on div "DateStart ," at bounding box center [560, 223] width 654 height 10
click at [123, 304] on span "ad_level_spend_main​​​​​​​​​" at bounding box center [127, 308] width 101 height 13
type input "[DATE]"
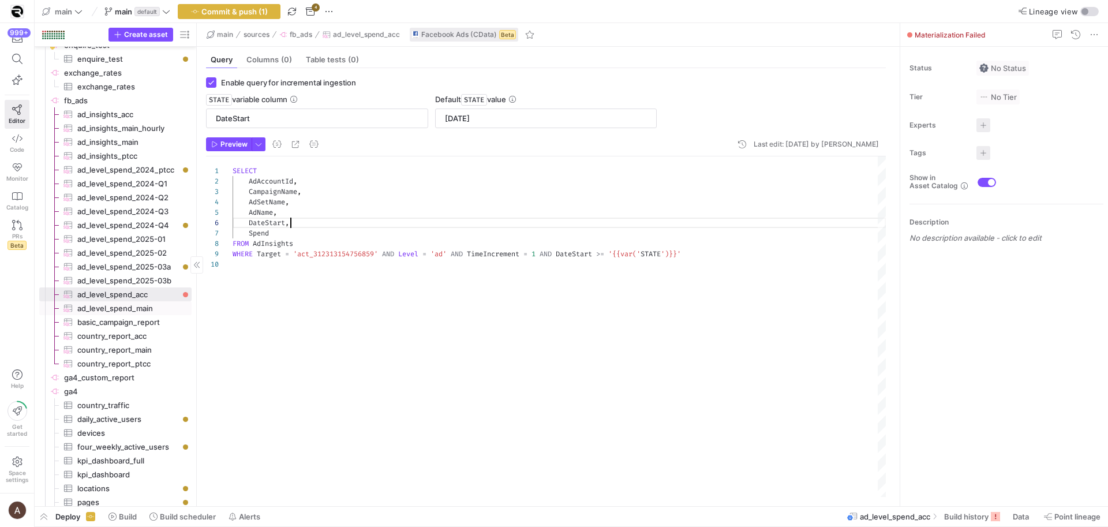
type textarea "SELECT DateStart, DateEnd, {# AdAccountId, #} CampaignName, AdSetName, AdName, …"
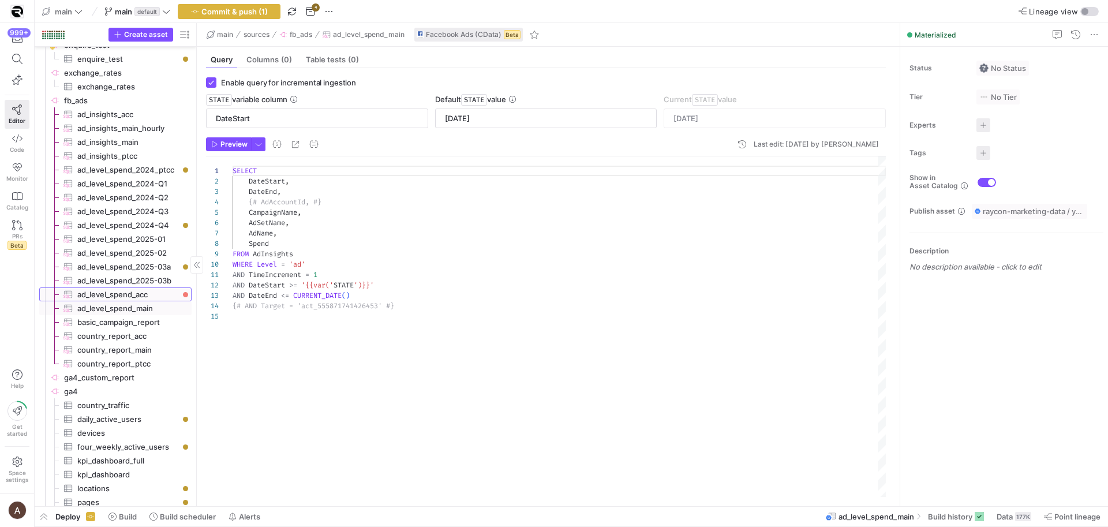
click at [122, 293] on span "ad_level_spend_acc​​​​​​​​​" at bounding box center [127, 294] width 101 height 13
type input "[DATE]"
type textarea "SELECT AdAccountId, CampaignName, AdSetName, AdName, DateStart, Spend FROM AdIn…"
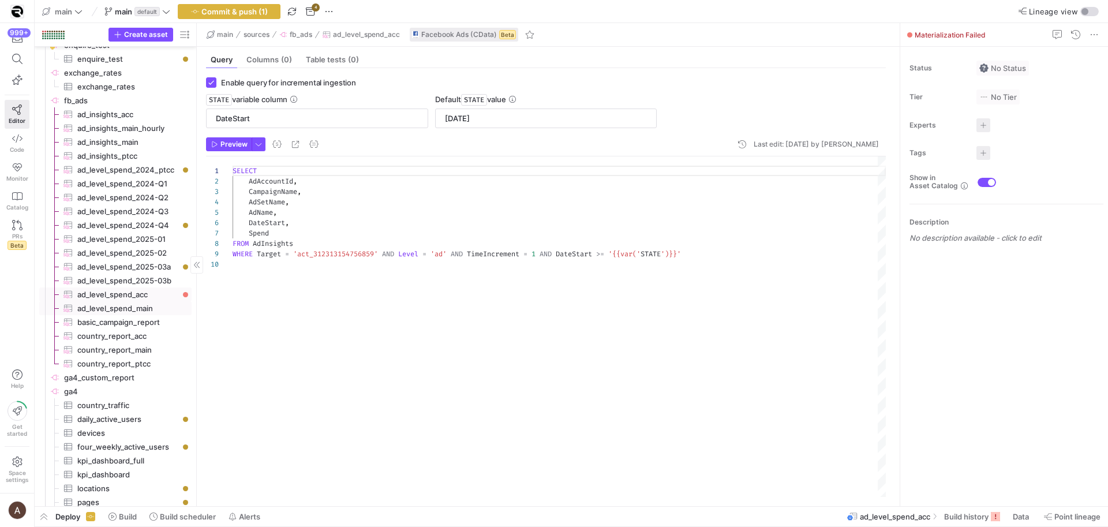
click at [122, 305] on span "ad_level_spend_main​​​​​​​​​" at bounding box center [127, 308] width 101 height 13
type input "[DATE]"
type textarea "SELECT DateStart, DateEnd, {# AdAccountId, #} CampaignName, AdSetName, AdName, …"
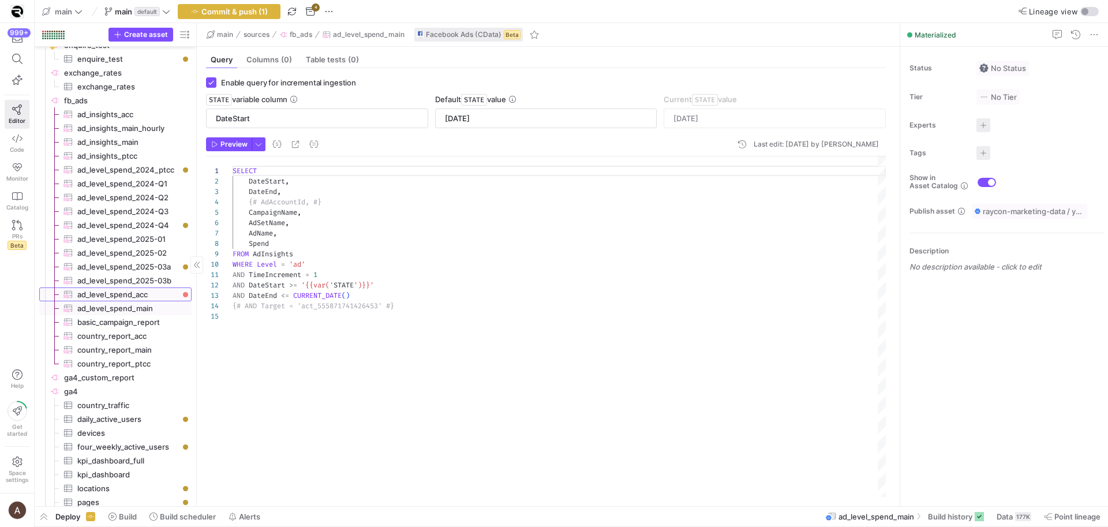
click at [121, 292] on span "ad_level_spend_acc​​​​​​​​​" at bounding box center [127, 294] width 101 height 13
type input "[DATE]"
type textarea "SELECT AdAccountId, CampaignName, AdSetName, AdName, DateStart, Spend FROM AdIn…"
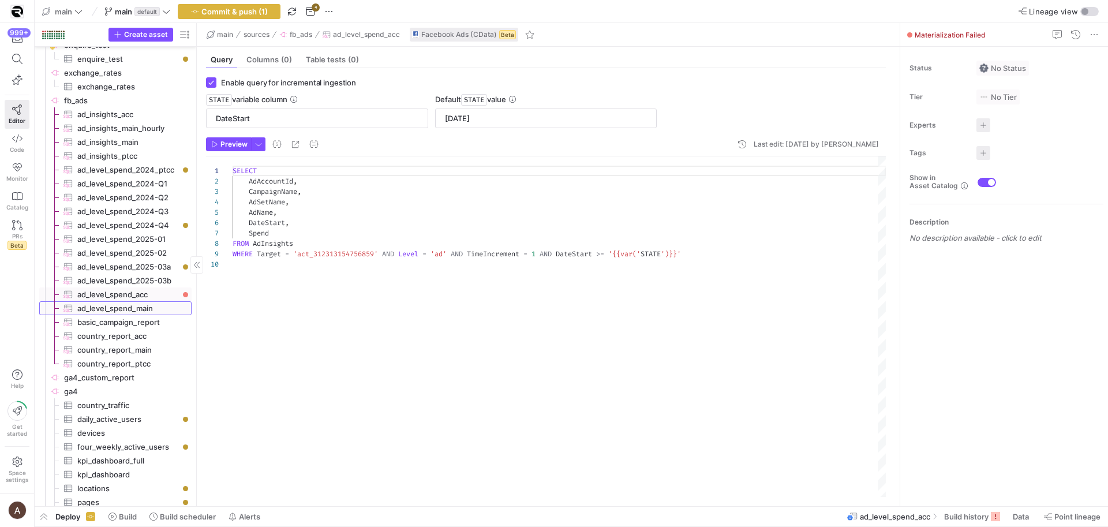
drag, startPoint x: 115, startPoint y: 313, endPoint x: 117, endPoint y: 307, distance: 6.5
click at [115, 313] on span "ad_level_spend_main​​​​​​​​​" at bounding box center [127, 308] width 101 height 13
type input "[DATE]"
type textarea "SELECT DateStart, DateEnd, {# AdAccountId, #} CampaignName, AdSetName, AdName, …"
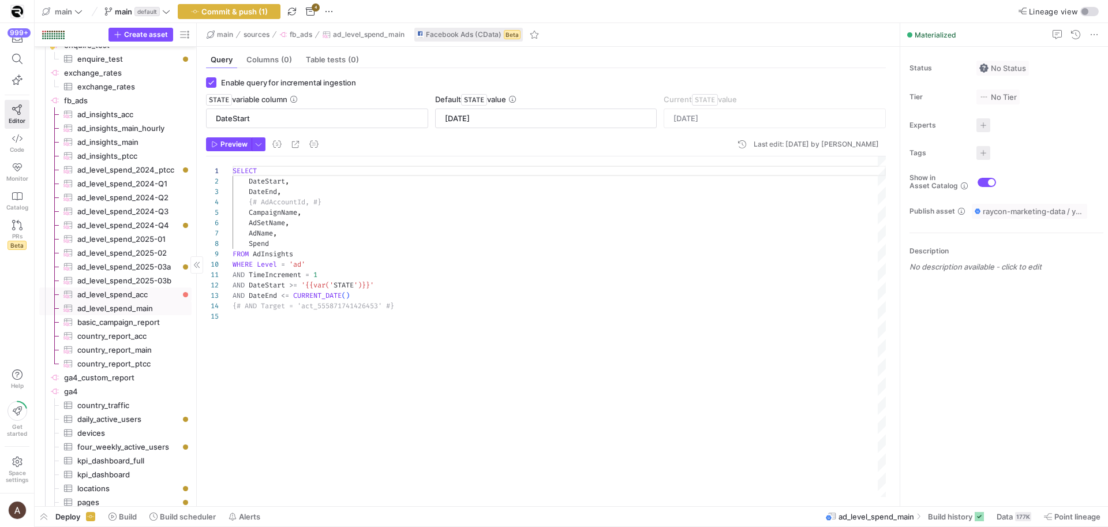
click at [118, 296] on span "ad_level_spend_acc​​​​​​​​​" at bounding box center [127, 294] width 101 height 13
type input "[DATE]"
type textarea "SELECT AdAccountId, CampaignName, AdSetName, AdName, DateStart, Spend FROM AdIn…"
click at [263, 203] on div "SELECT DateStart , DateEnd , {# AdAccountId, #} CampaignName , AdSetName , AdNa…" at bounding box center [560, 326] width 654 height 341
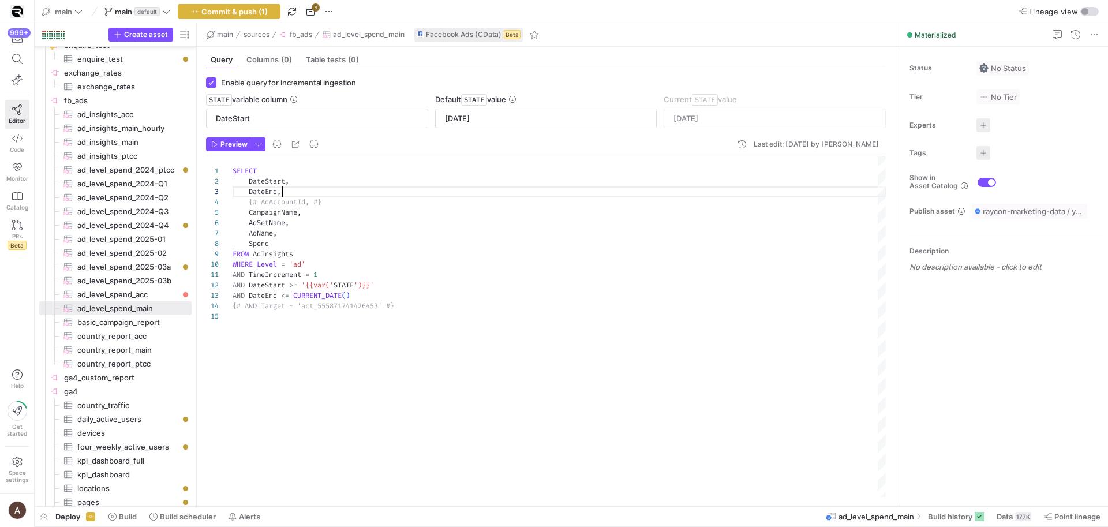
scroll to position [0, 25]
drag, startPoint x: 290, startPoint y: 192, endPoint x: 286, endPoint y: 176, distance: 16.5
click at [286, 176] on div "SELECT DateStart , DateEnd , {# AdAccountId, #} CampaignName , AdSetName , AdNa…" at bounding box center [560, 326] width 654 height 341
click at [277, 191] on div "SELECT DateStart , DateEnd , {# AdAccountId, #} CampaignName , AdSetName , AdNa…" at bounding box center [560, 326] width 654 height 341
drag, startPoint x: 289, startPoint y: 197, endPoint x: 238, endPoint y: 187, distance: 52.3
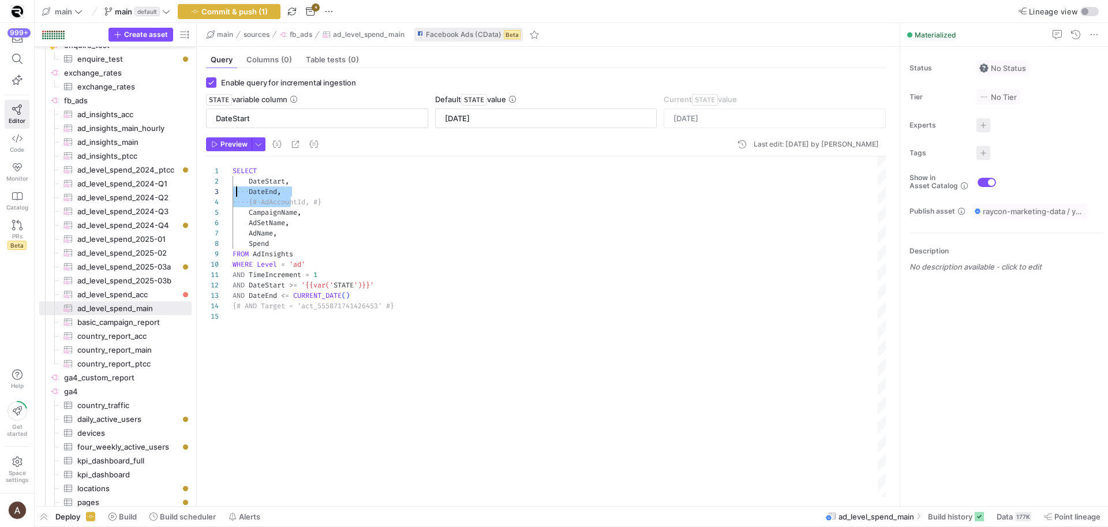
click at [238, 187] on div "SELECT DateStart , DateEnd , {# AdAccountId, #} CampaignName , AdSetName , AdNa…" at bounding box center [560, 326] width 654 height 341
click at [280, 190] on div "SELECT DateStart , DateEnd , {# AdAccountId, #} CampaignName , AdSetName , AdNa…" at bounding box center [560, 326] width 654 height 341
drag, startPoint x: 283, startPoint y: 189, endPoint x: 232, endPoint y: 182, distance: 52.4
click at [233, 182] on div "SELECT DateStart , DateEnd , {# AdAccountId, #} CampaignName , AdSetName , AdNa…" at bounding box center [560, 326] width 654 height 341
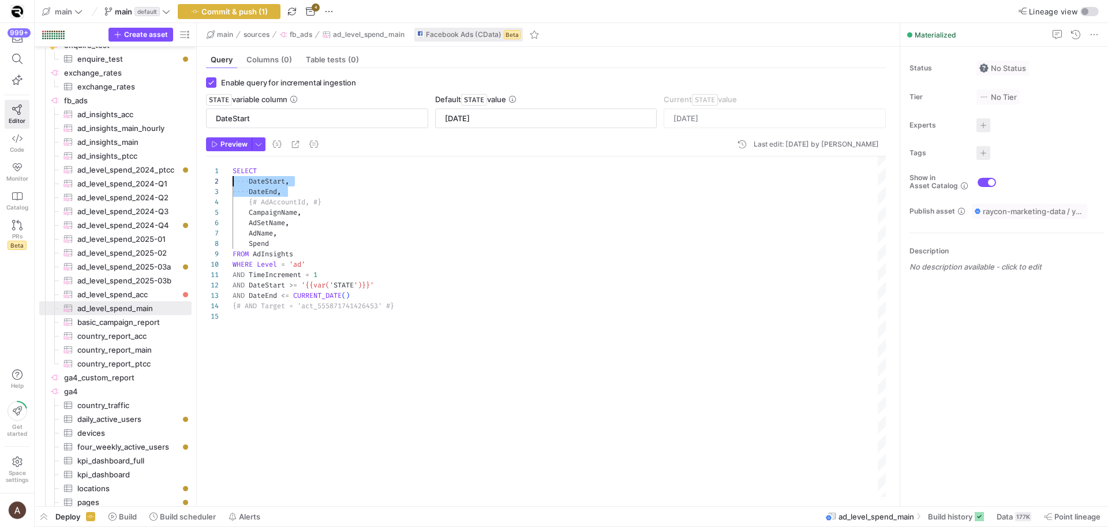
click at [361, 237] on div "SELECT DateStart , DateEnd , {# AdAccountId, #} CampaignName , AdSetName , AdNa…" at bounding box center [560, 326] width 654 height 341
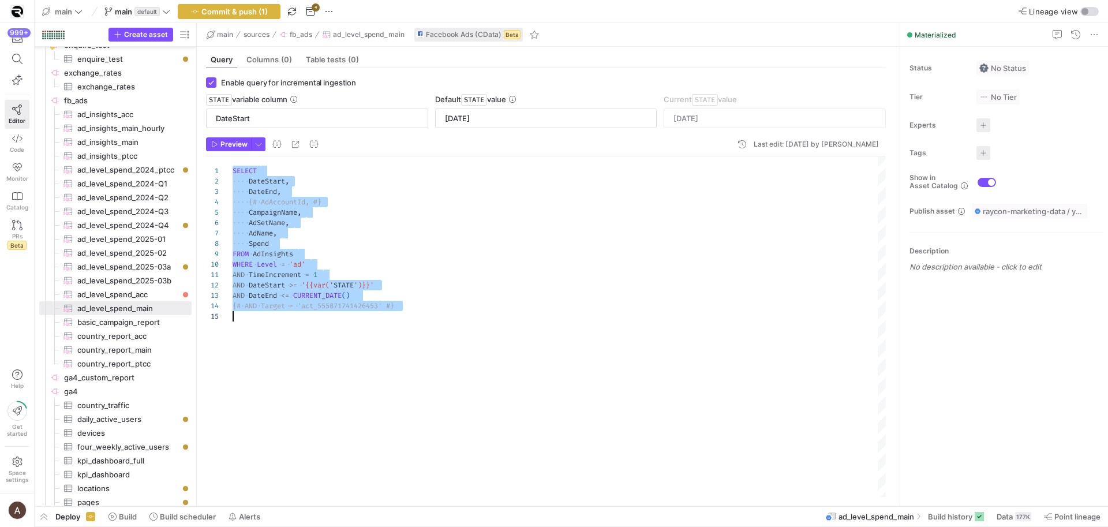
type textarea "SELECT DateStart, DateEnd, {# AdAccountId, #} CampaignName, AdSetName, AdName, …"
drag, startPoint x: 356, startPoint y: 238, endPoint x: 170, endPoint y: 279, distance: 189.8
click at [352, 238] on div "SELECT DateStart , DateEnd , {# AdAccountId, #} CampaignName , AdSetName , AdNa…" at bounding box center [560, 326] width 654 height 341
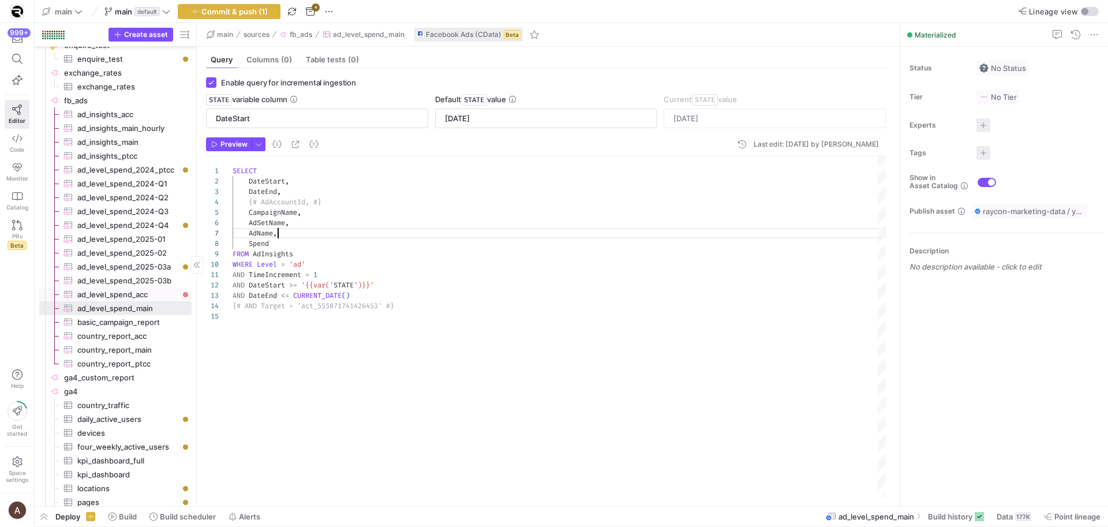
click at [133, 293] on span "ad_level_spend_acc​​​​​​​​​" at bounding box center [127, 294] width 101 height 13
type input "[DATE]"
type textarea "SELECT AdAccountId, CampaignName, AdSetName, AdName, DateStart, Spend FROM AdIn…"
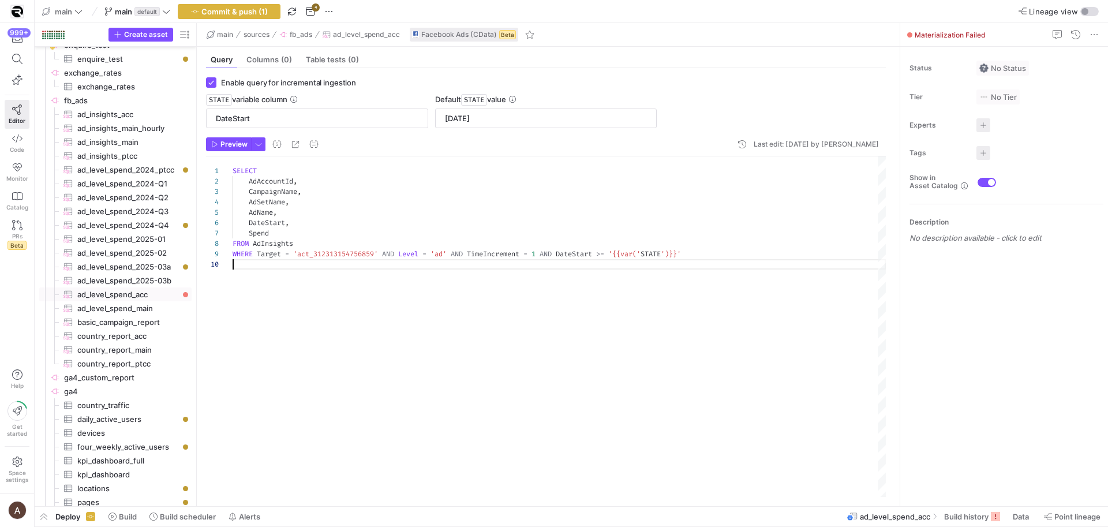
click at [357, 286] on div "SELECT AdAccountId , CampaignName , AdSetName , AdName , DateStart , Spend FROM…" at bounding box center [560, 326] width 654 height 341
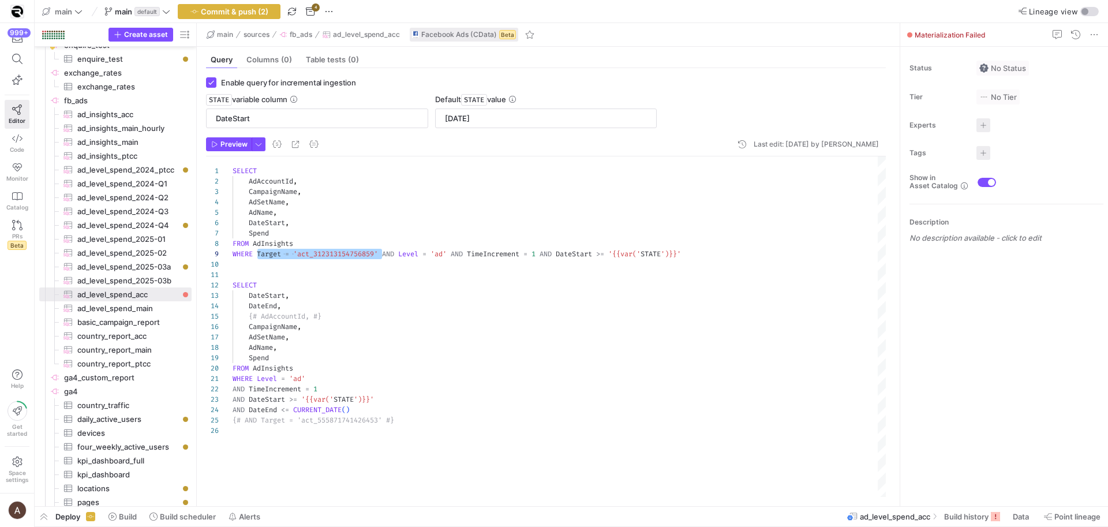
scroll to position [83, 145]
drag, startPoint x: 257, startPoint y: 253, endPoint x: 379, endPoint y: 256, distance: 122.4
click at [379, 256] on div "SELECT AdAccountId , CampaignName , AdSetName , AdName , DateStart , Spend FROM…" at bounding box center [560, 326] width 654 height 341
click at [357, 300] on div "SELECT AdAccountId , CampaignName , AdSetName , AdName , DateStart , Spend FROM…" at bounding box center [560, 326] width 654 height 341
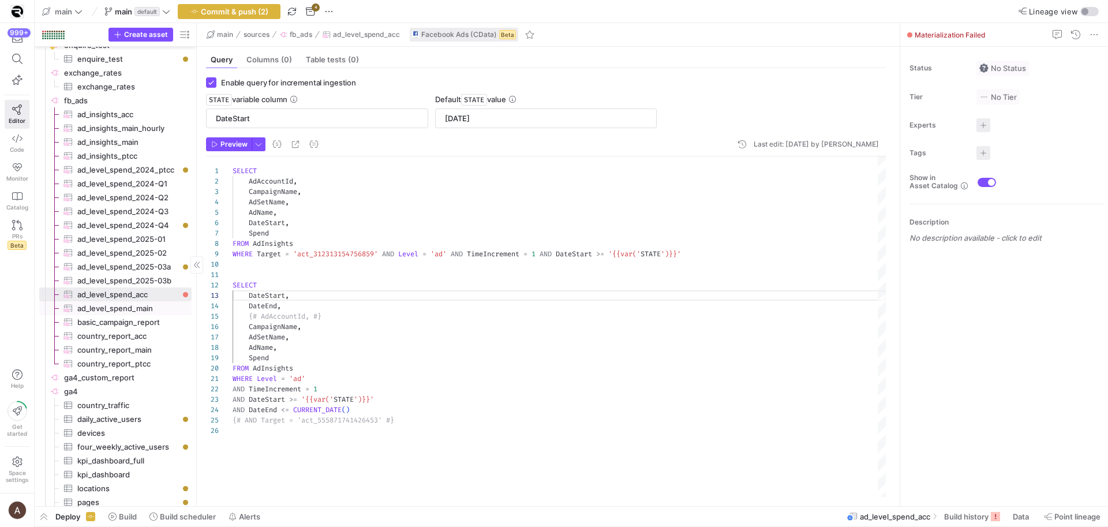
type textarea "SELECT DateStart, DateEnd, {# AdAccountId, #} CampaignName, AdSetName, AdName, …"
click at [72, 309] on icon "Press SPACE to select this row." at bounding box center [68, 308] width 9 height 9
type input "[DATE]"
type textarea "SELECT DateStart, DateEnd, {# AdAccountId, #} CampaignName, AdSetName, AdName, …"
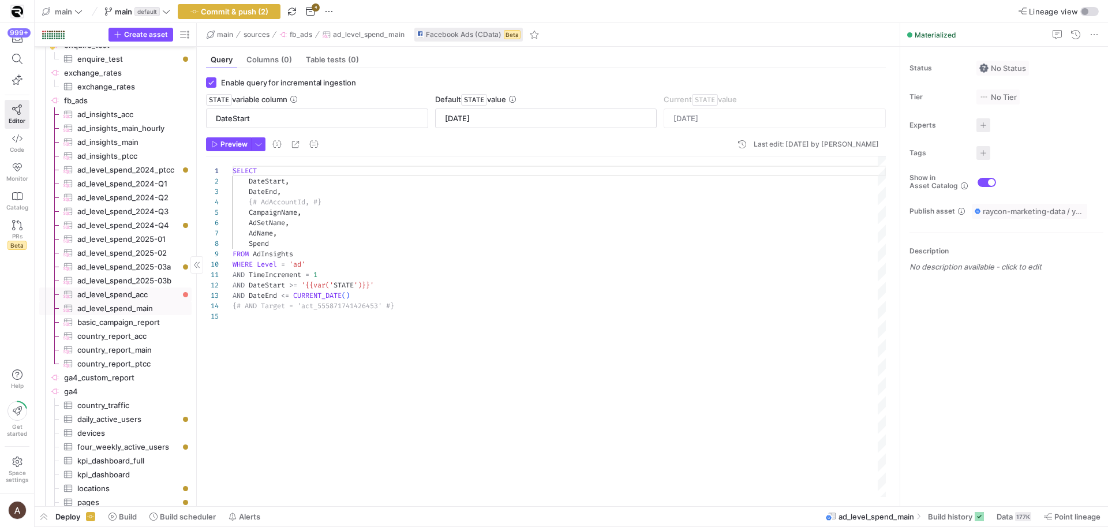
click at [80, 294] on span "ad_level_spend_acc​​​​​​​​​" at bounding box center [127, 294] width 101 height 13
type input "[DATE]"
type textarea "SELECT AdAccountId, CampaignName, AdSetName, AdName, DateStart, Spend FROM AdIn…"
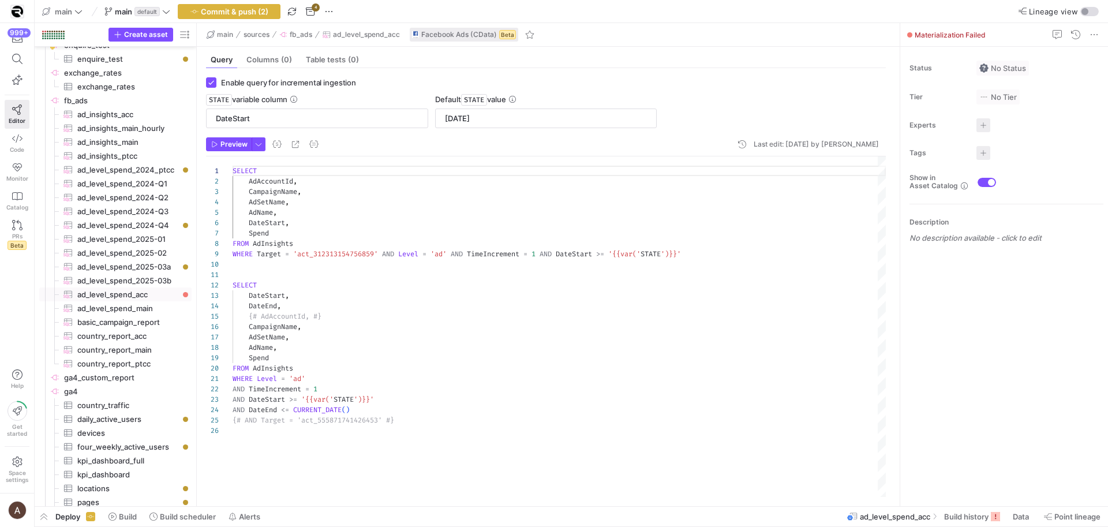
click at [321, 387] on div "SELECT AdAccountId , CampaignName , AdSetName , AdName , DateStart , Spend FROM…" at bounding box center [560, 326] width 654 height 341
click at [327, 378] on div "SELECT AdAccountId , CampaignName , AdSetName , AdName , DateStart , Spend FROM…" at bounding box center [560, 326] width 654 height 341
drag, startPoint x: 257, startPoint y: 253, endPoint x: 404, endPoint y: 251, distance: 146.7
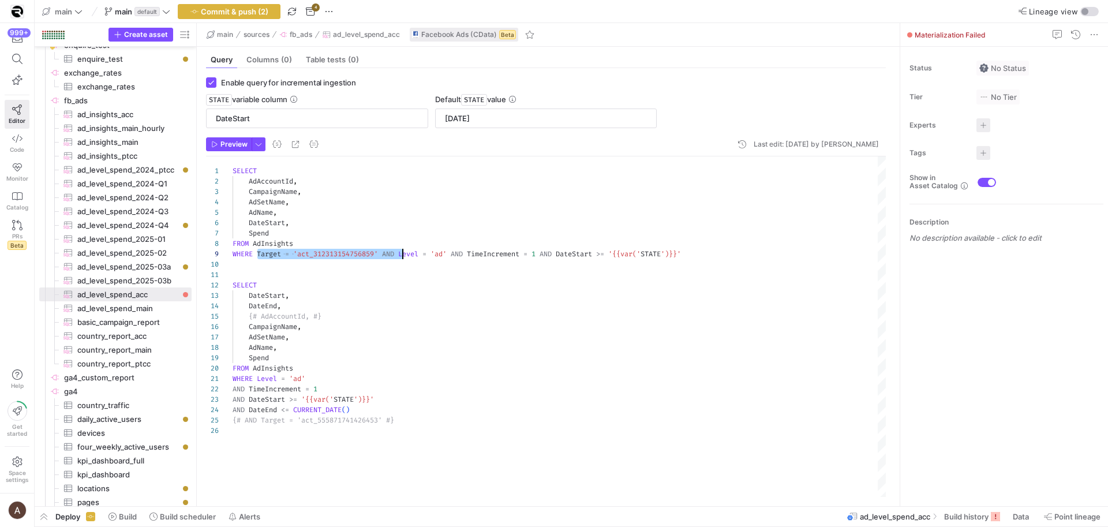
click at [404, 251] on div "SELECT AdAccountId , CampaignName , AdSetName , AdName , DateStart , Spend FROM…" at bounding box center [560, 326] width 654 height 341
click at [257, 380] on div "SELECT AdAccountId , CampaignName , AdSetName , AdName , DateStart , Spend FROM…" at bounding box center [560, 326] width 654 height 341
click at [383, 380] on div "SELECT AdAccountId , CampaignName , AdSetName , AdName , DateStart , Spend FROM…" at bounding box center [560, 326] width 654 height 341
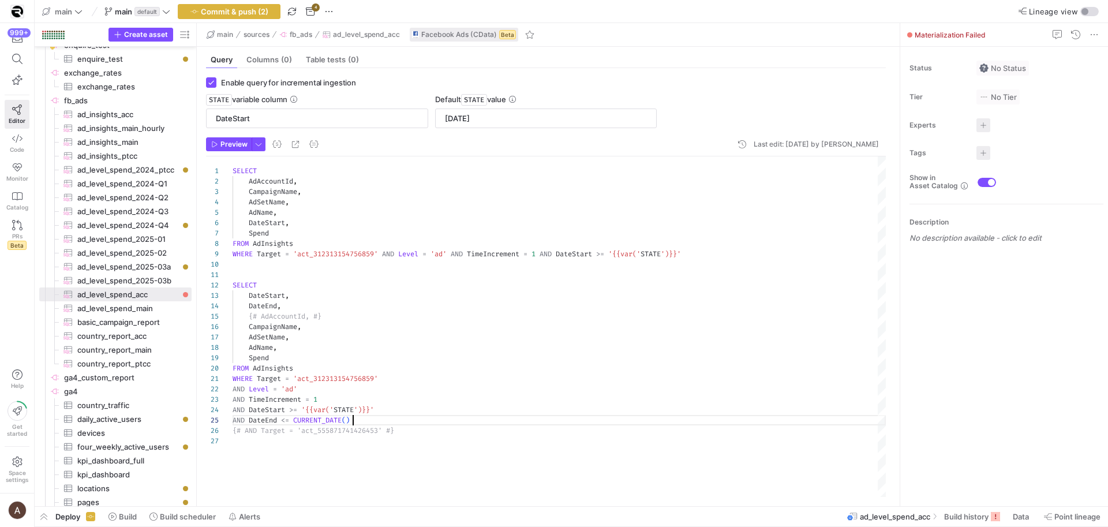
drag, startPoint x: 415, startPoint y: 424, endPoint x: 418, endPoint y: 430, distance: 5.9
click at [416, 425] on div "SELECT AdAccountId , CampaignName , AdSetName , AdName , DateStart , Spend FROM…" at bounding box center [560, 326] width 654 height 341
click at [417, 428] on div "SELECT AdAccountId , CampaignName , AdSetName , AdName , DateStart , Spend FROM…" at bounding box center [560, 326] width 654 height 341
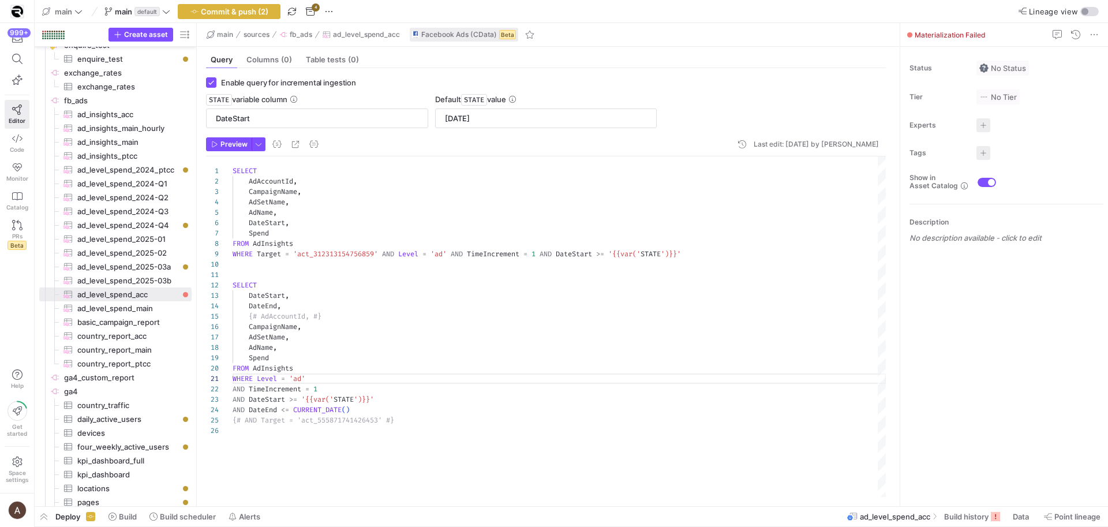
click at [406, 411] on div "SELECT AdAccountId , CampaignName , AdSetName , AdName , DateStart , Spend FROM…" at bounding box center [560, 326] width 654 height 341
click at [410, 423] on div "SELECT AdAccountId , CampaignName , AdSetName , AdName , DateStart , Spend FROM…" at bounding box center [560, 326] width 654 height 341
click at [313, 250] on div "SELECT AdAccountId , CampaignName , AdSetName , AdName , DateStart , Spend FROM…" at bounding box center [560, 326] width 654 height 341
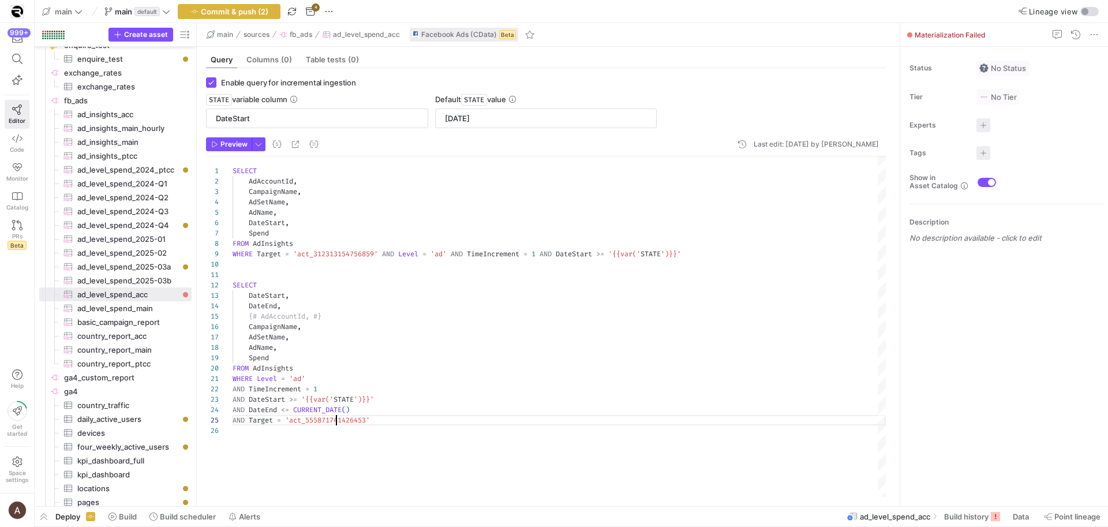
click at [338, 421] on div "SELECT AdAccountId , CampaignName , AdSetName , AdName , DateStart , Spend FROM…" at bounding box center [560, 326] width 654 height 341
click at [346, 362] on div "SELECT AdAccountId , CampaignName , AdSetName , AdName , DateStart , Spend FROM…" at bounding box center [560, 326] width 654 height 341
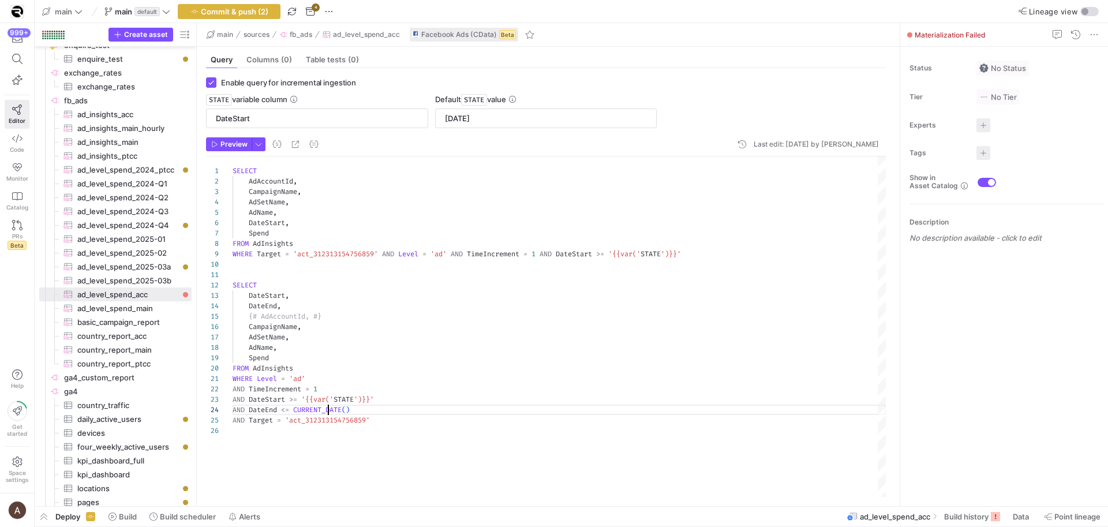
click at [326, 412] on div "SELECT AdAccountId , CampaignName , AdSetName , AdName , DateStart , Spend FROM…" at bounding box center [560, 326] width 654 height 341
click at [337, 390] on div "SELECT AdAccountId , CampaignName , AdSetName , AdName , DateStart , Spend FROM…" at bounding box center [560, 326] width 654 height 341
click at [336, 389] on div "SELECT AdAccountId , CampaignName , AdSetName , AdName , DateStart , Spend FROM…" at bounding box center [560, 326] width 654 height 341
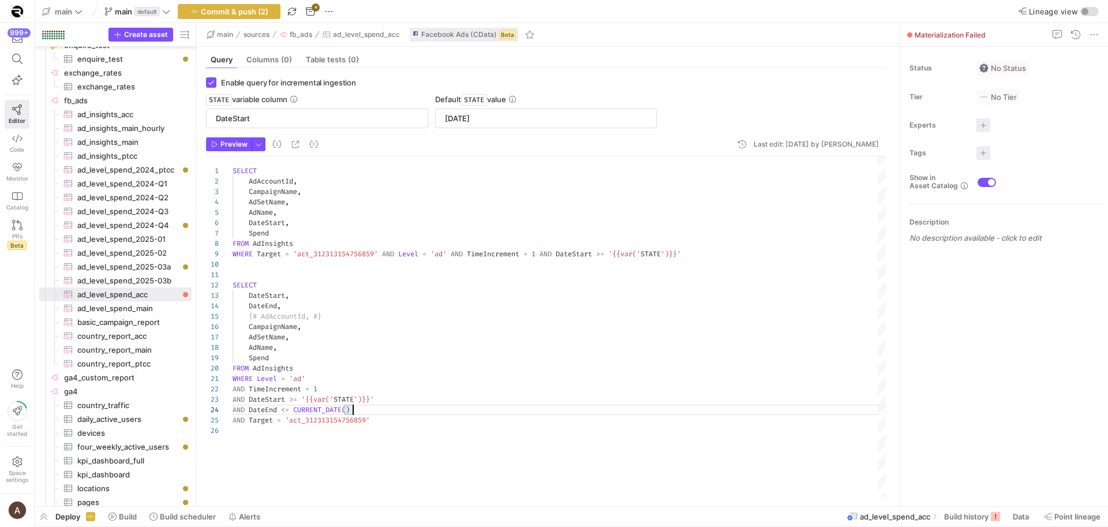
click at [366, 406] on div "SELECT AdAccountId , CampaignName , AdSetName , AdName , DateStart , Spend FROM…" at bounding box center [560, 326] width 654 height 341
click at [392, 398] on div "SELECT AdAccountId , CampaignName , AdSetName , AdName , DateStart , Spend FROM…" at bounding box center [560, 326] width 654 height 341
click at [393, 387] on div "SELECT AdAccountId , CampaignName , AdSetName , AdName , DateStart , Spend FROM…" at bounding box center [560, 326] width 654 height 341
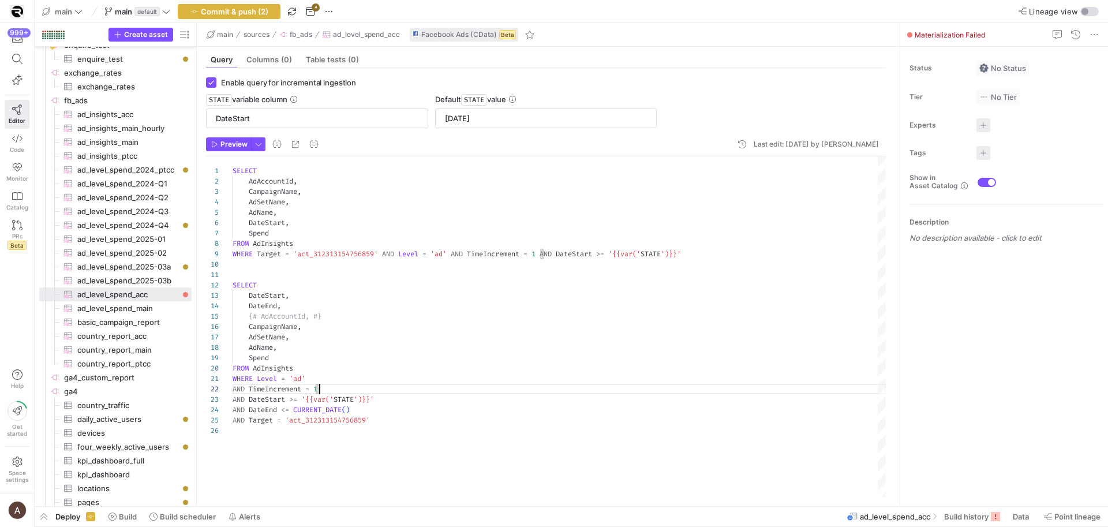
click at [378, 375] on div "SELECT AdAccountId , CampaignName , AdSetName , AdName , DateStart , Spend FROM…" at bounding box center [560, 326] width 654 height 341
click at [345, 317] on div "SELECT AdAccountId , CampaignName , AdSetName , AdName , DateStart , Spend FROM…" at bounding box center [560, 326] width 654 height 341
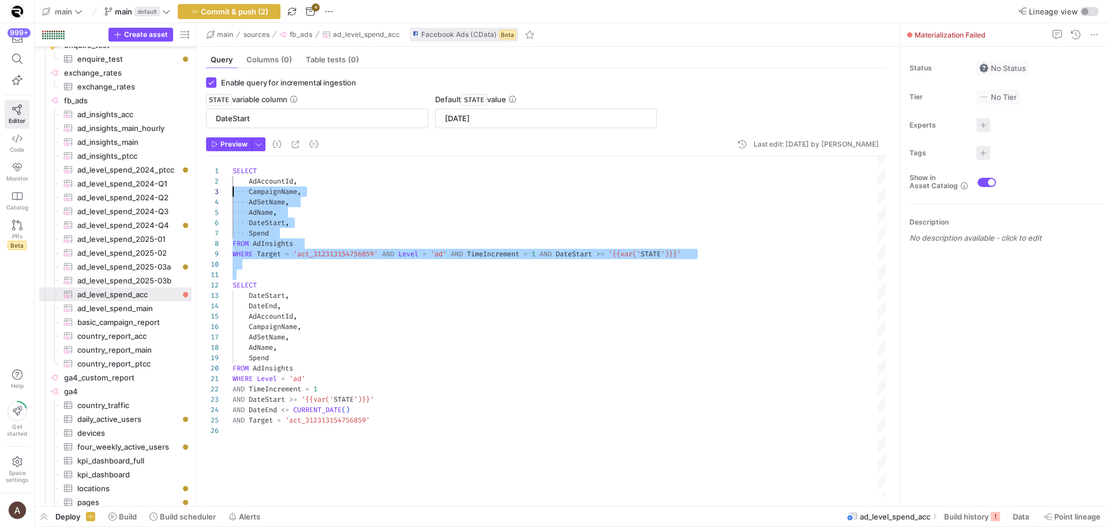
scroll to position [0, 0]
drag, startPoint x: 233, startPoint y: 284, endPoint x: 229, endPoint y: 168, distance: 116.1
click at [233, 168] on div "SELECT AdAccountId , CampaignName , AdSetName , AdName , DateStart , Spend FROM…" at bounding box center [560, 326] width 654 height 341
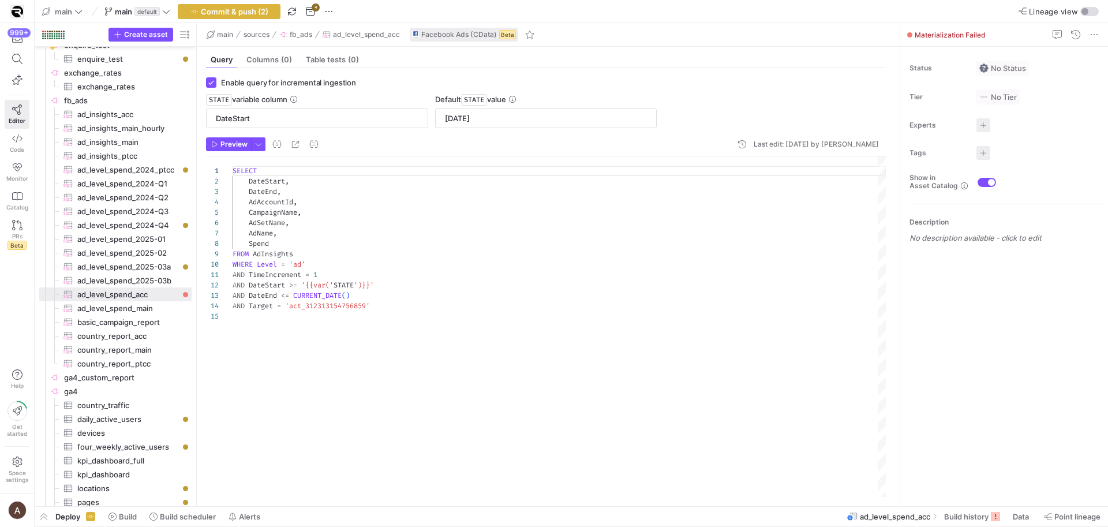
scroll to position [31, 21]
click at [253, 204] on div "SELECT DateStart , DateEnd , AdAccountId , CampaignName , AdSetName , AdName , …" at bounding box center [560, 326] width 654 height 341
type textarea "SELECT DateStart, DateEnd, AdAccountId, CampaignName, AdSetName, AdName, Spend …"
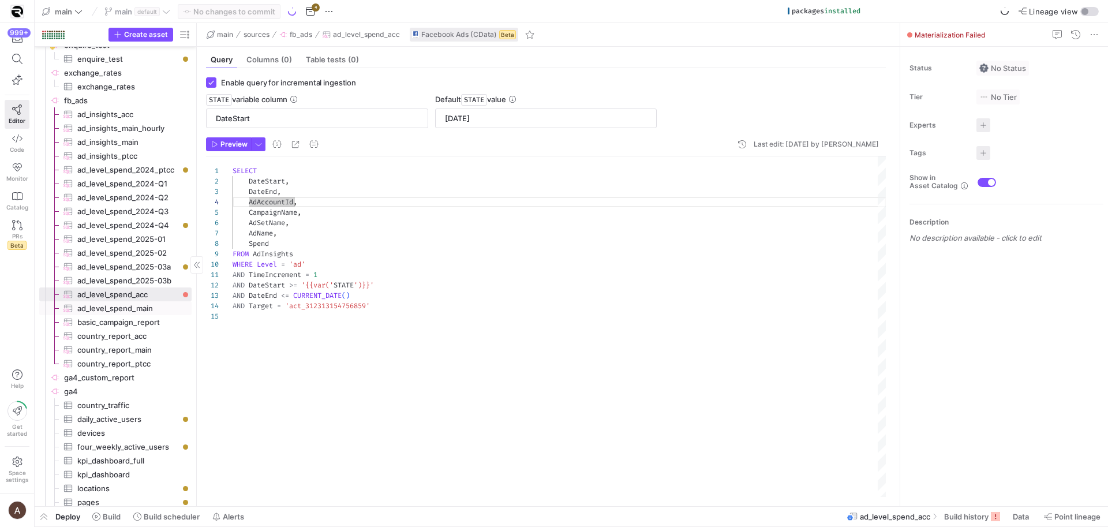
click at [93, 303] on span "ad_level_spend_main​​​​​​​​​" at bounding box center [127, 308] width 101 height 13
type input "[DATE]"
type textarea "SELECT DateStart, DateEnd, {# AdAccountId, #} CampaignName, AdSetName, AdName, …"
click at [94, 296] on span "ad_level_spend_acc​​​​​​​​​" at bounding box center [127, 294] width 101 height 13
type input "[DATE]"
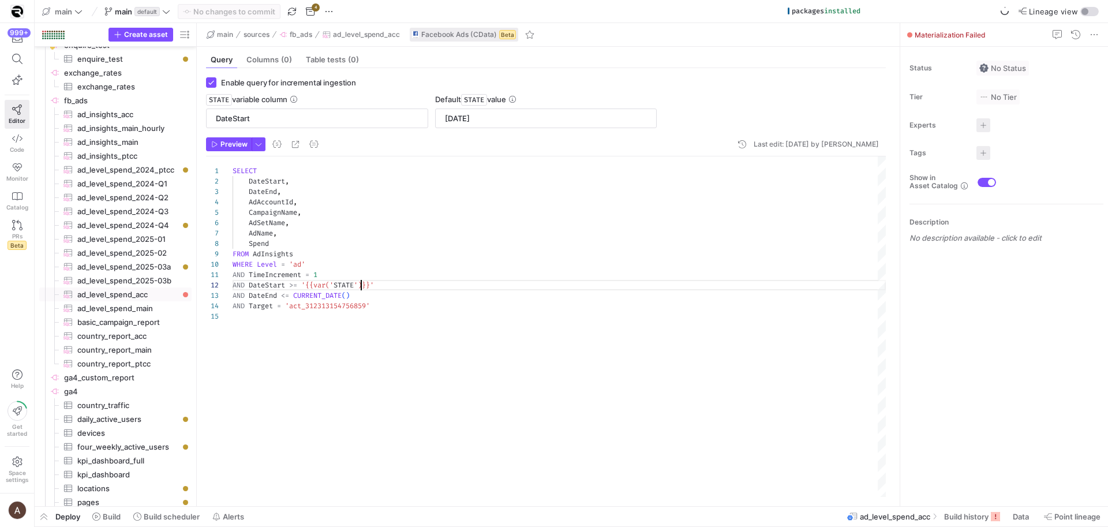
scroll to position [10, 129]
click at [363, 281] on div "SELECT DateStart , DateEnd , AdAccountId , CampaignName , AdSetName , AdName , …" at bounding box center [560, 326] width 654 height 341
click at [245, 145] on span "Preview" at bounding box center [234, 144] width 27 height 8
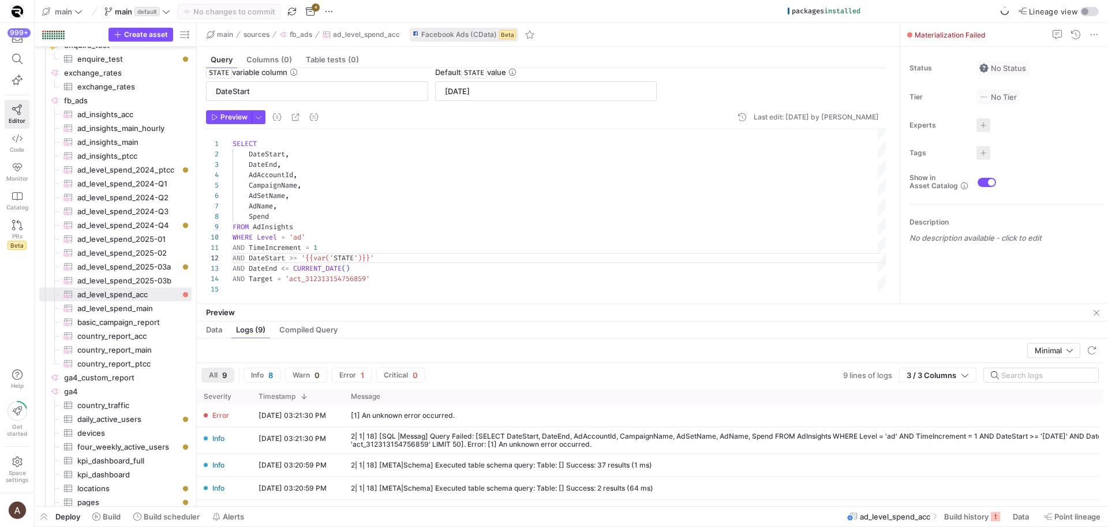
click at [360, 179] on div "SELECT DateStart , DateEnd , AdAccountId , CampaignName , AdSetName , AdName , …" at bounding box center [560, 211] width 654 height 165
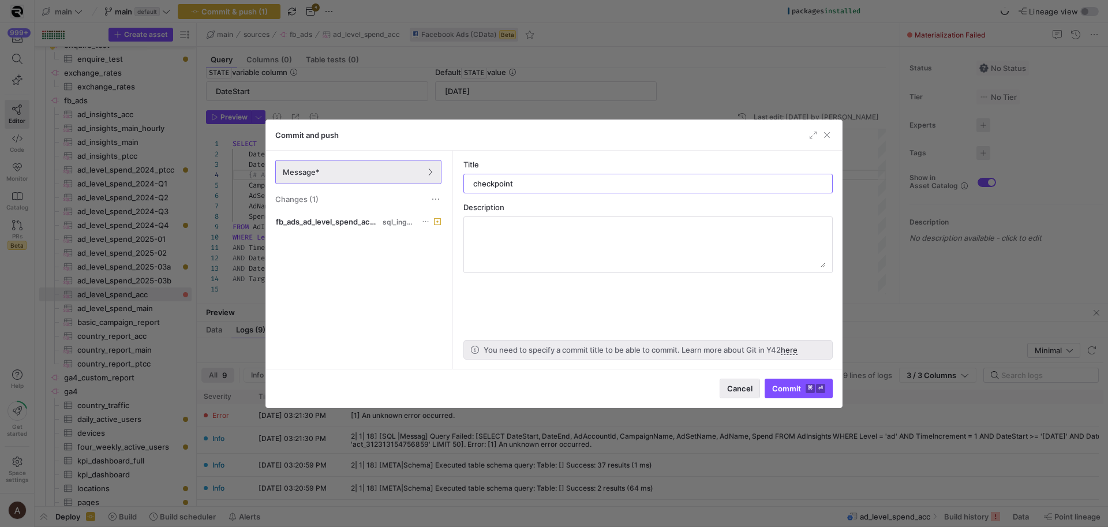
click at [755, 385] on span "button" at bounding box center [740, 388] width 39 height 18
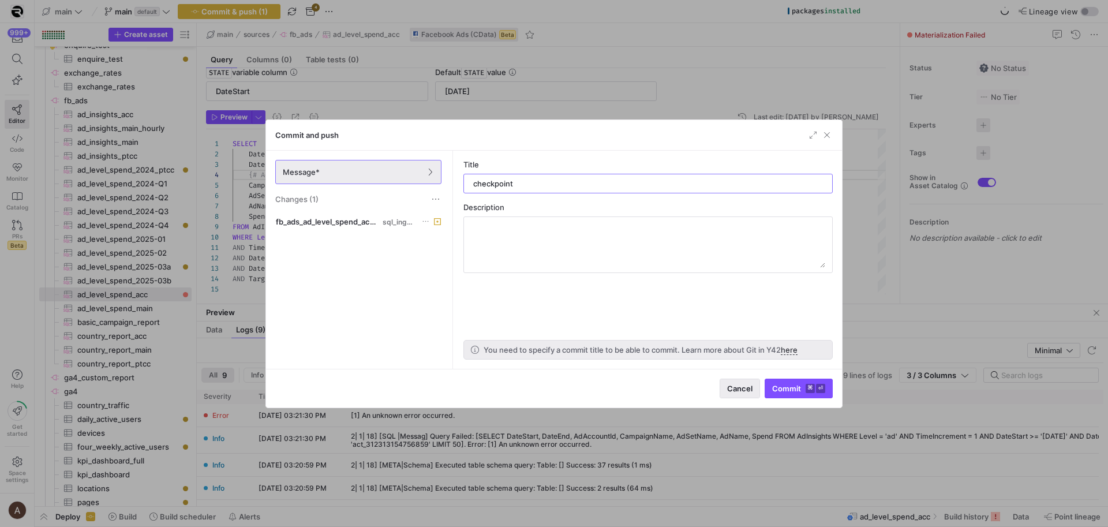
click at [753, 386] on span "Cancel" at bounding box center [739, 388] width 25 height 9
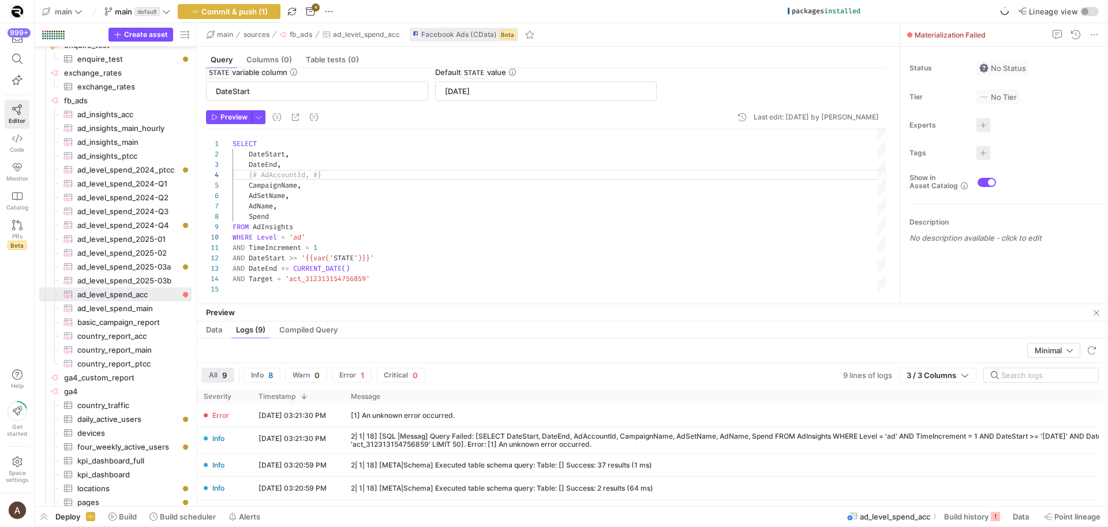
scroll to position [31, 79]
click at [230, 121] on span "Preview" at bounding box center [234, 117] width 27 height 8
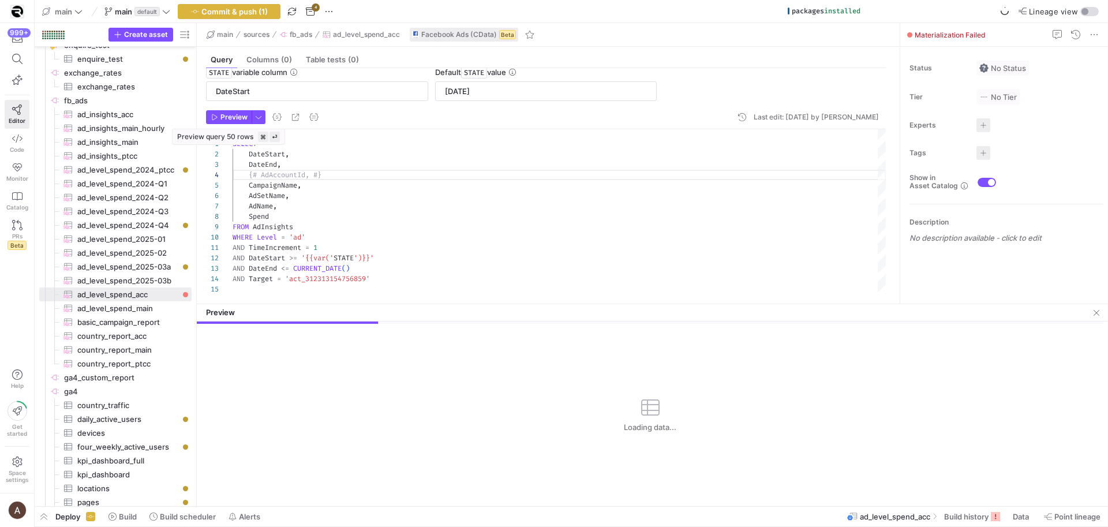
click at [355, 182] on div "SELECT DateStart , DateEnd , {# AdAccountId, #} CampaignName , AdSetName , AdNa…" at bounding box center [560, 211] width 654 height 165
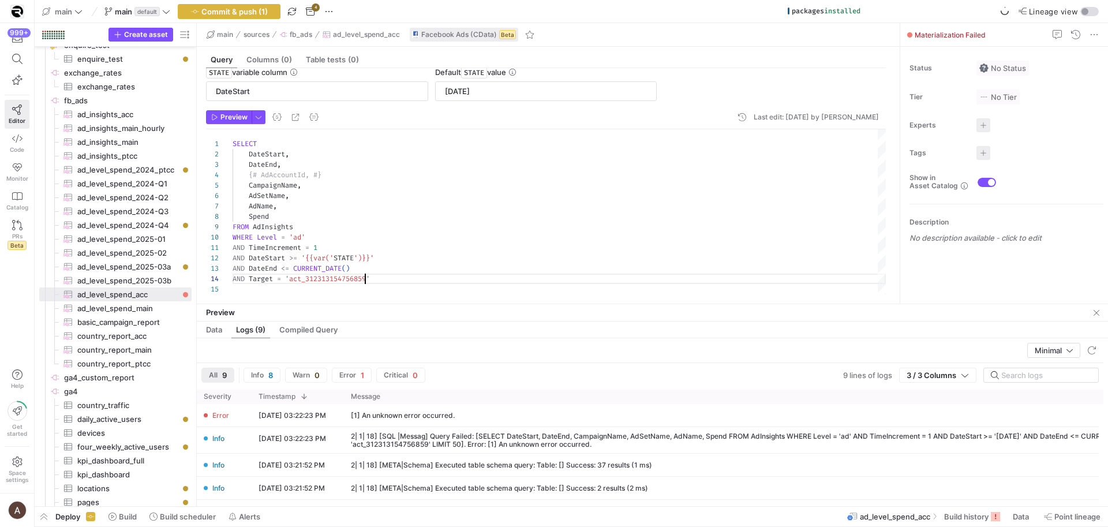
click at [364, 276] on div "SELECT DateStart , DateEnd , {# AdAccountId, #} CampaignName , AdSetName , AdNa…" at bounding box center [560, 211] width 654 height 165
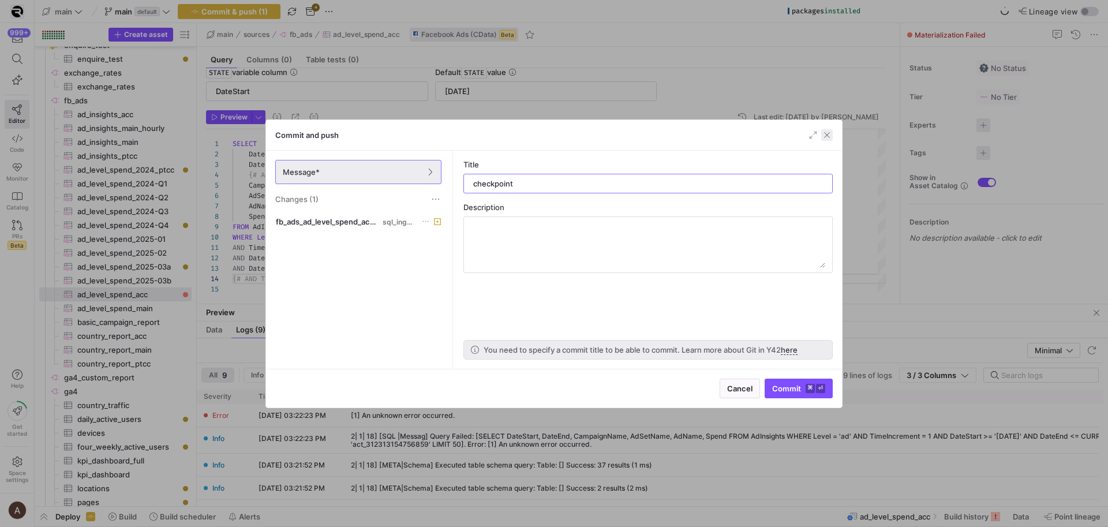
click at [824, 137] on span "button" at bounding box center [828, 135] width 12 height 12
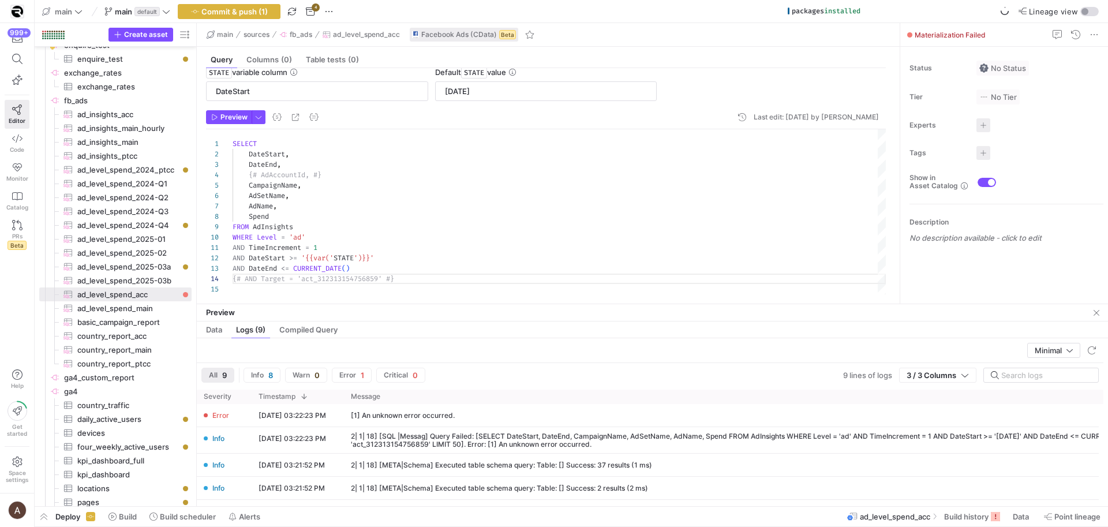
scroll to position [31, 145]
click at [227, 109] on y42-source-table-entity-configuration "Enable query for incremental ingestion STATE variable column DateStart Default …" at bounding box center [546, 80] width 680 height 60
click at [228, 114] on span "Preview" at bounding box center [234, 117] width 27 height 8
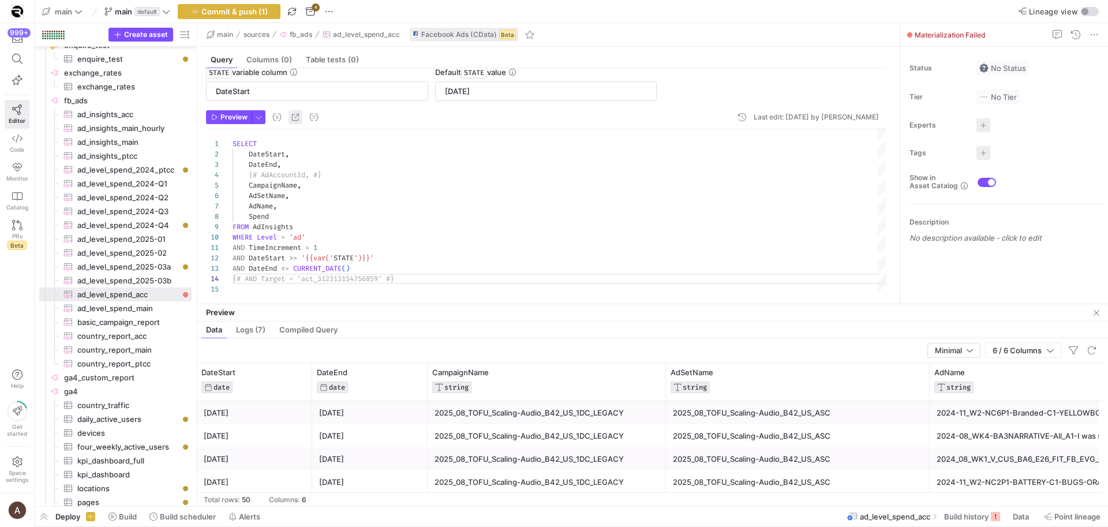
click at [294, 117] on span "button" at bounding box center [296, 117] width 14 height 14
click at [476, 223] on div "SELECT DateStart , DateEnd , {# AdAccountId, #} CampaignName , AdSetName , AdNa…" at bounding box center [560, 211] width 654 height 165
click at [289, 270] on div "SELECT DateStart , DateEnd , {# AdAccountId, #} CampaignName , AdSetName , AdNa…" at bounding box center [560, 211] width 654 height 165
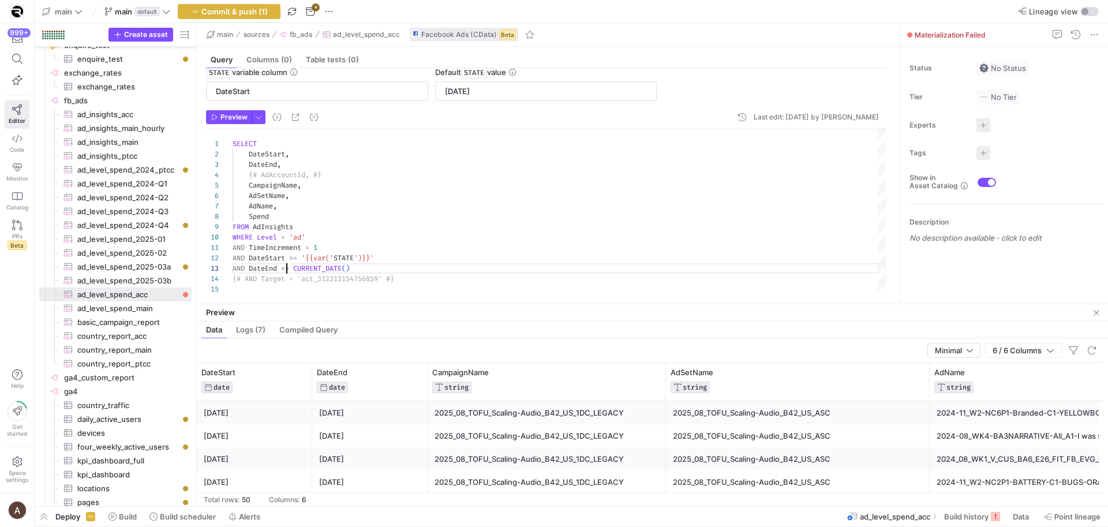
scroll to position [21, 121]
click at [398, 268] on div "SELECT DateStart , DateEnd , {# AdAccountId, #} CampaignName , AdSetName , AdNa…" at bounding box center [560, 211] width 654 height 165
click at [415, 236] on div "SELECT DateStart , DateEnd , {# AdAccountId, #} CampaignName , AdSetName , AdNa…" at bounding box center [560, 217] width 654 height 176
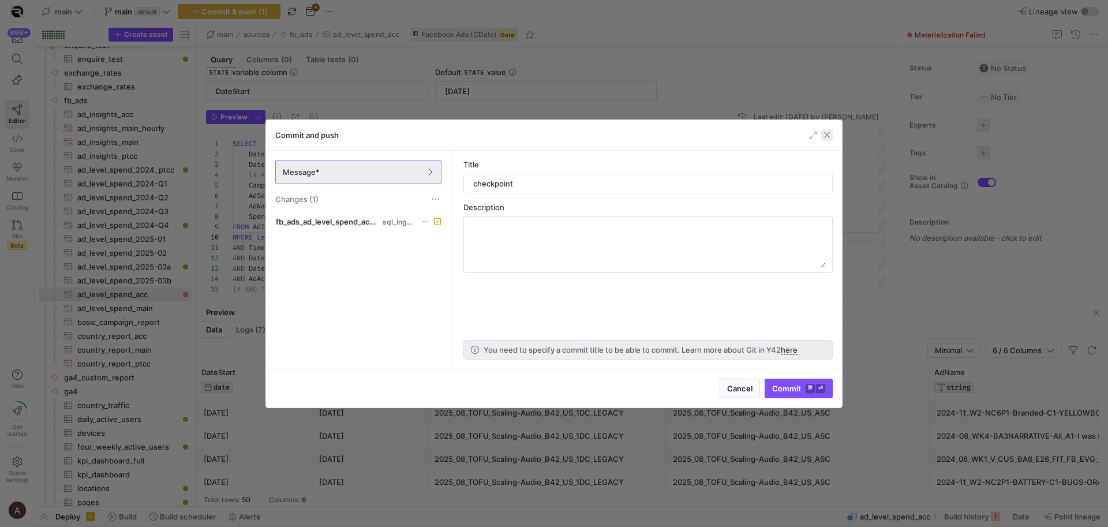
click at [822, 137] on span "button" at bounding box center [828, 135] width 12 height 12
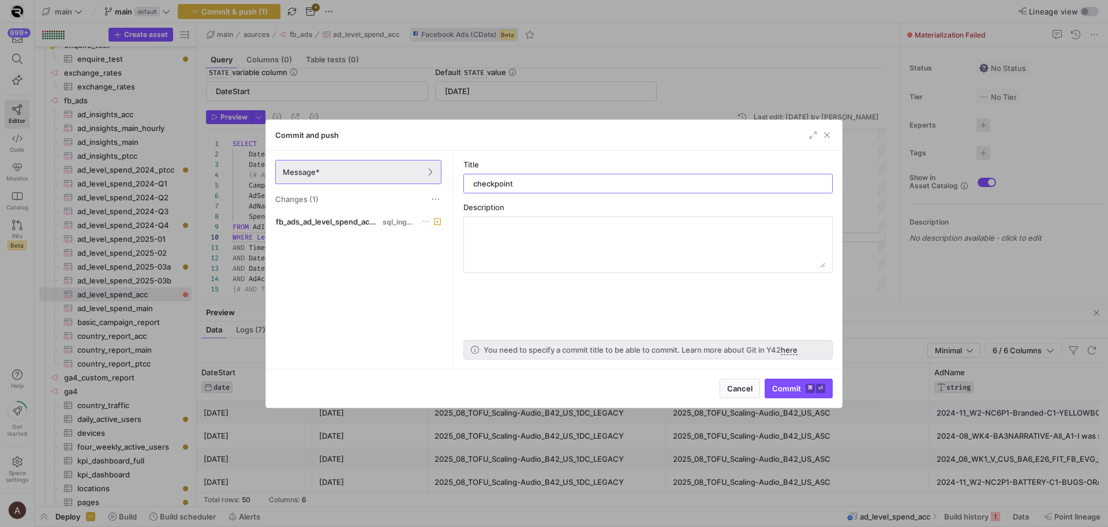
click at [822, 137] on span "button" at bounding box center [828, 135] width 12 height 12
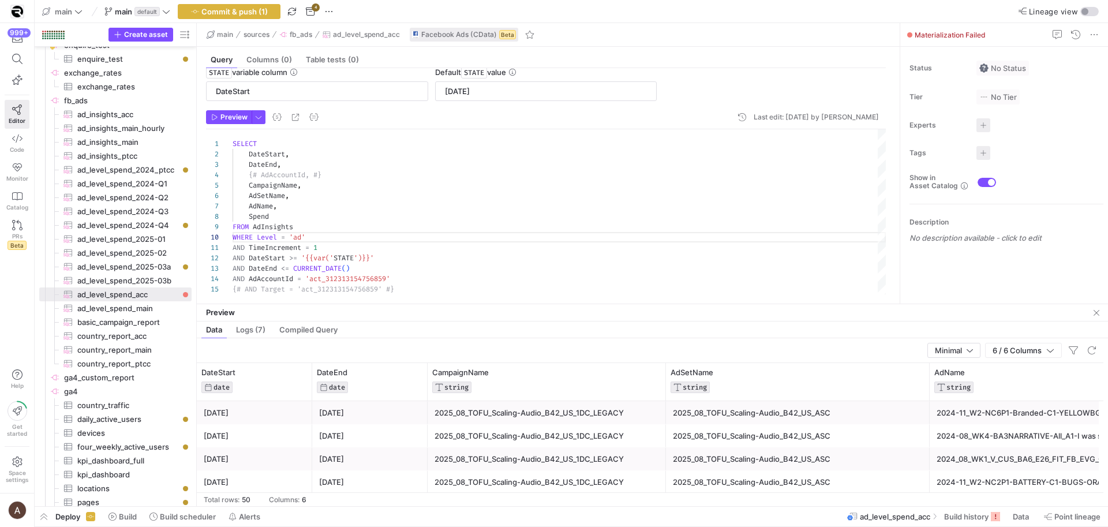
scroll to position [94, 74]
click at [243, 116] on span "Preview" at bounding box center [234, 117] width 27 height 8
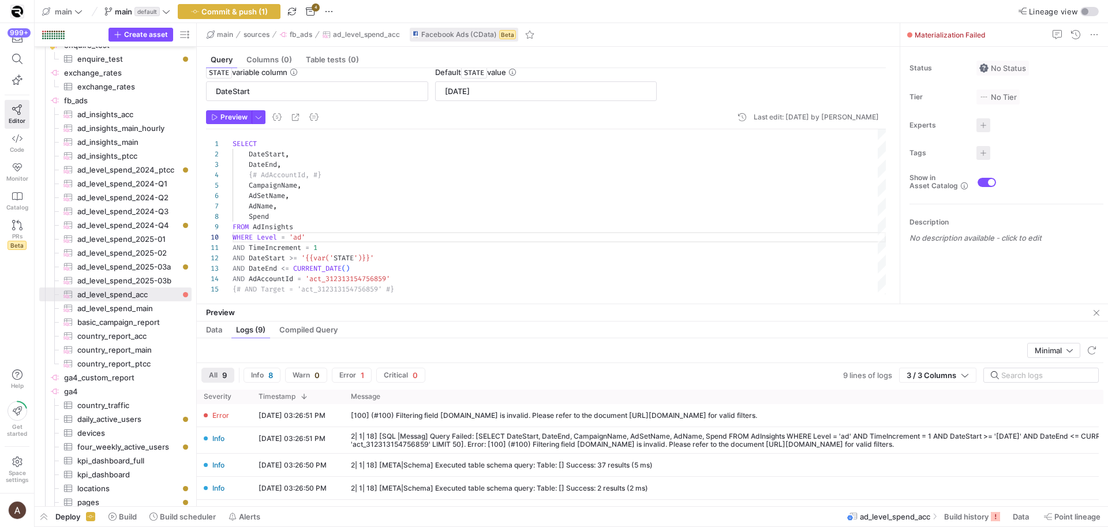
drag, startPoint x: 254, startPoint y: 302, endPoint x: 261, endPoint y: 296, distance: 9.4
click at [256, 300] on mat-tab-group "Query Columns (0) Table tests (0) Enable query for incremental ingestion STATE …" at bounding box center [546, 175] width 699 height 257
click at [266, 290] on div "SELECT DateStart , DateEnd , {# AdAccountId, #} CampaignName , AdSetName , AdNa…" at bounding box center [560, 217] width 654 height 176
click at [318, 281] on div "SELECT DateStart , DateEnd , {# AdAccountId, #} CampaignName , AdSetName , AdNa…" at bounding box center [560, 217] width 654 height 176
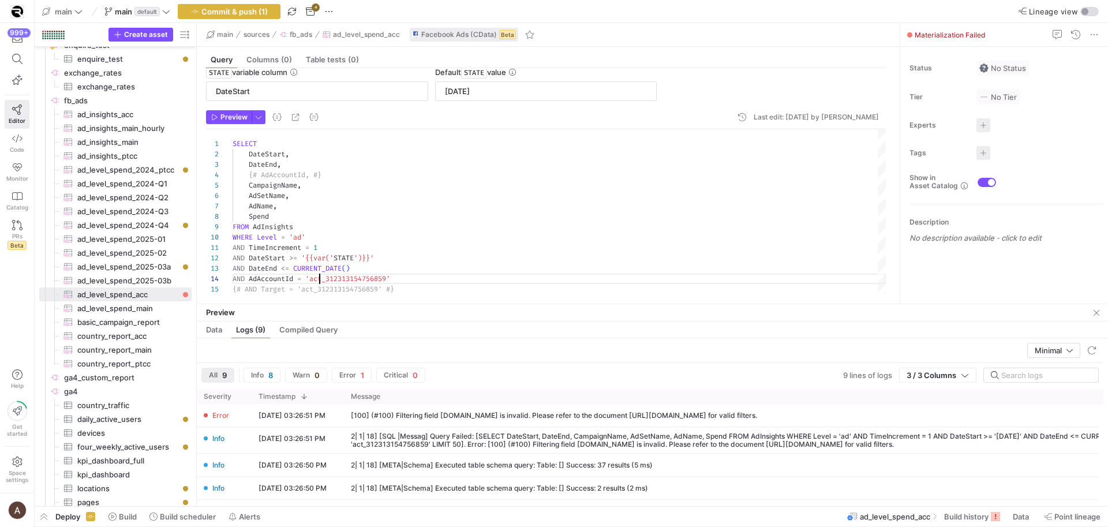
click at [318, 281] on div "SELECT DateStart , DateEnd , {# AdAccountId, #} CampaignName , AdSetName , AdNa…" at bounding box center [560, 217] width 654 height 176
click at [326, 210] on div "SELECT DateStart , DateEnd , {# AdAccountId, #} CampaignName , AdSetName , AdNa…" at bounding box center [560, 217] width 654 height 176
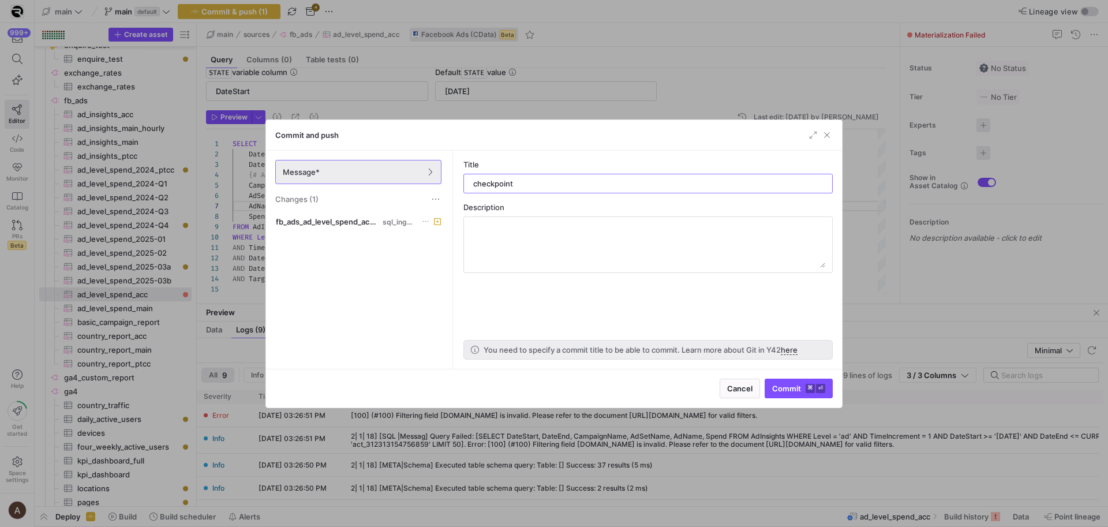
click at [826, 128] on div "Commit and push" at bounding box center [554, 135] width 576 height 31
click at [826, 132] on span "button" at bounding box center [828, 135] width 12 height 12
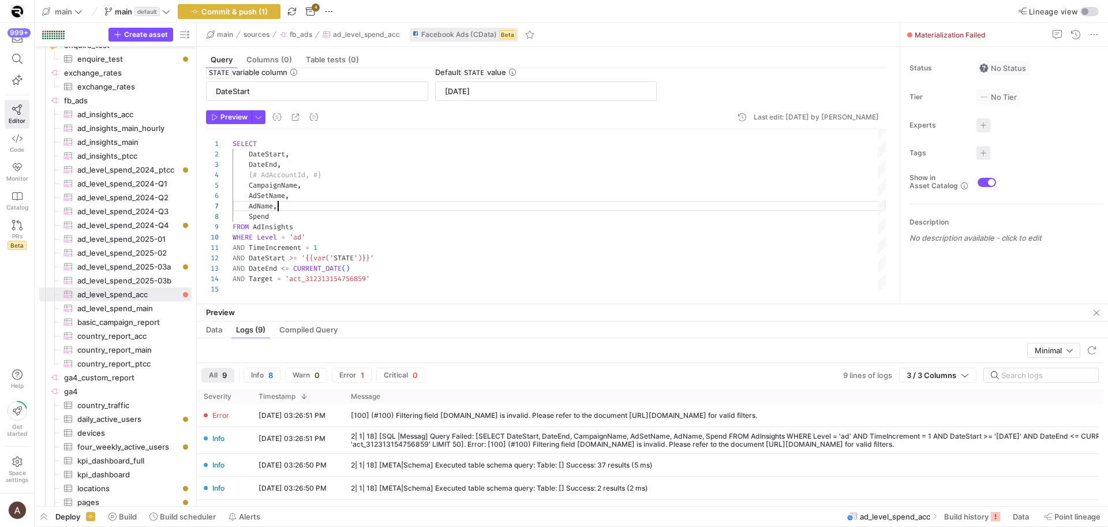
scroll to position [62, 45]
click at [225, 112] on span "button" at bounding box center [229, 117] width 44 height 13
drag, startPoint x: 206, startPoint y: 14, endPoint x: 318, endPoint y: 223, distance: 237.6
click at [318, 223] on y42-editor-shell "main main default Commit & push (1) 4 Lineage view Create asset Drag here to se…" at bounding box center [572, 253] width 1074 height 506
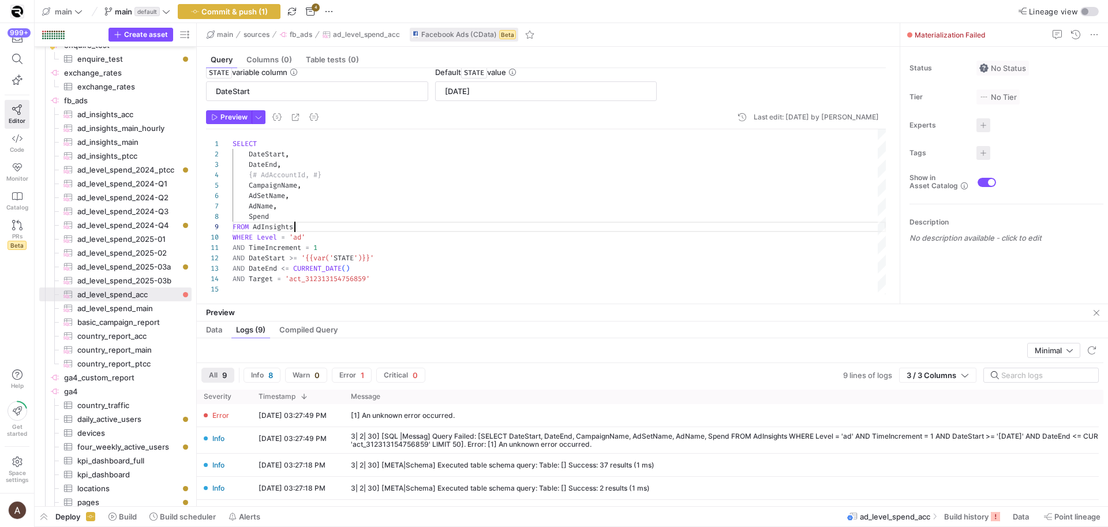
click at [318, 223] on div "SELECT DateStart , DateEnd , {# AdAccountId, #} CampaignName , AdSetName , AdNa…" at bounding box center [560, 211] width 654 height 165
click at [340, 180] on div "SELECT DateStart , DateEnd , {# AdAccountId, #} CampaignName , AdSetName , AdNa…" at bounding box center [560, 211] width 654 height 165
click at [340, 178] on div "SELECT DateStart , DateEnd , {# AdAccountId, #} CampaignName , AdSetName , AdNa…" at bounding box center [560, 211] width 654 height 165
type textarea "SELECT DateStart, DateEnd, AdAccountId, CampaignName, AdSetName, AdName, Spend …"
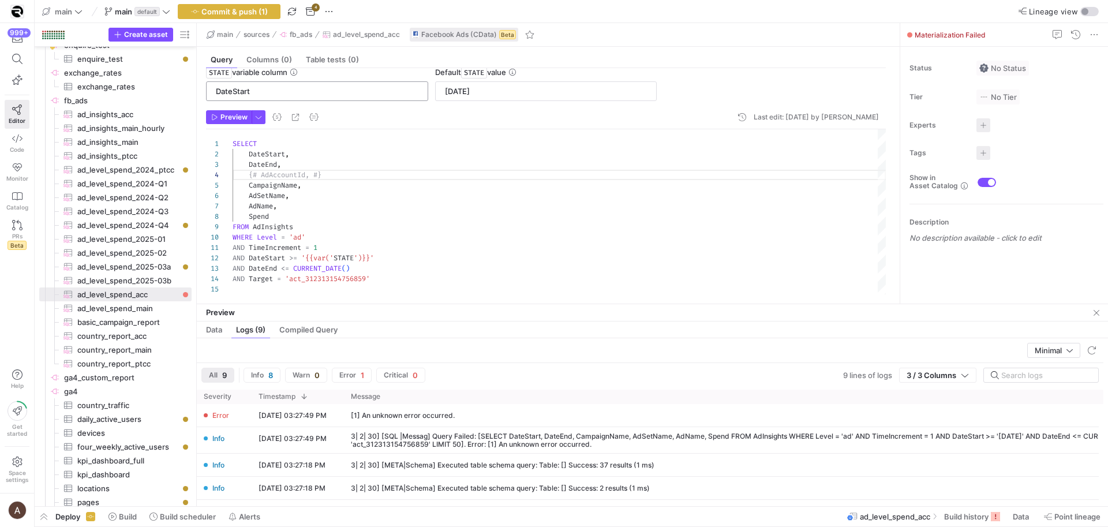
scroll to position [31, 66]
click at [966, 513] on span "Build history" at bounding box center [967, 516] width 44 height 9
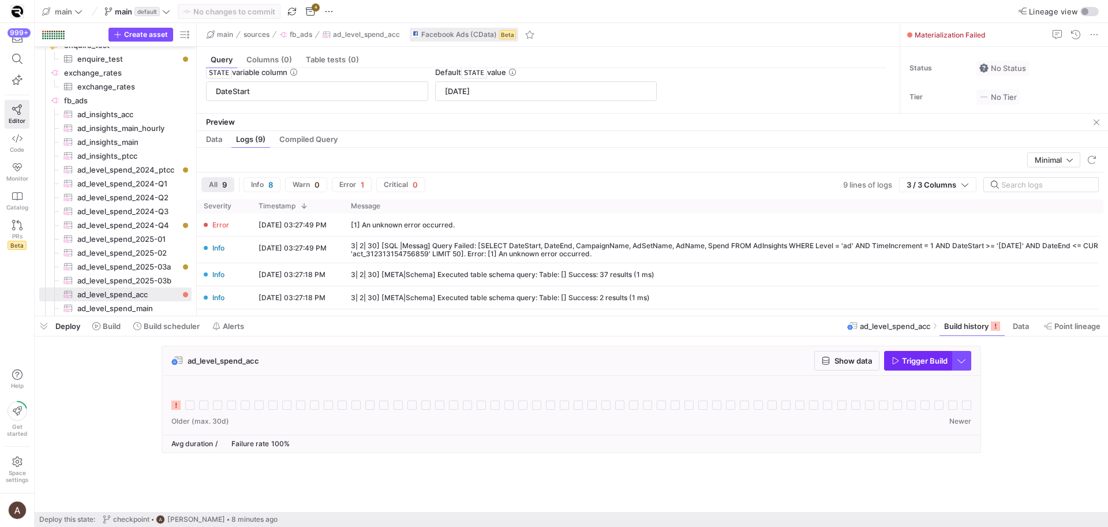
click at [905, 362] on span "Trigger Build" at bounding box center [925, 360] width 46 height 9
click at [1088, 130] on div "Preview" at bounding box center [653, 122] width 912 height 17
click at [1099, 124] on span "button" at bounding box center [1097, 122] width 14 height 14
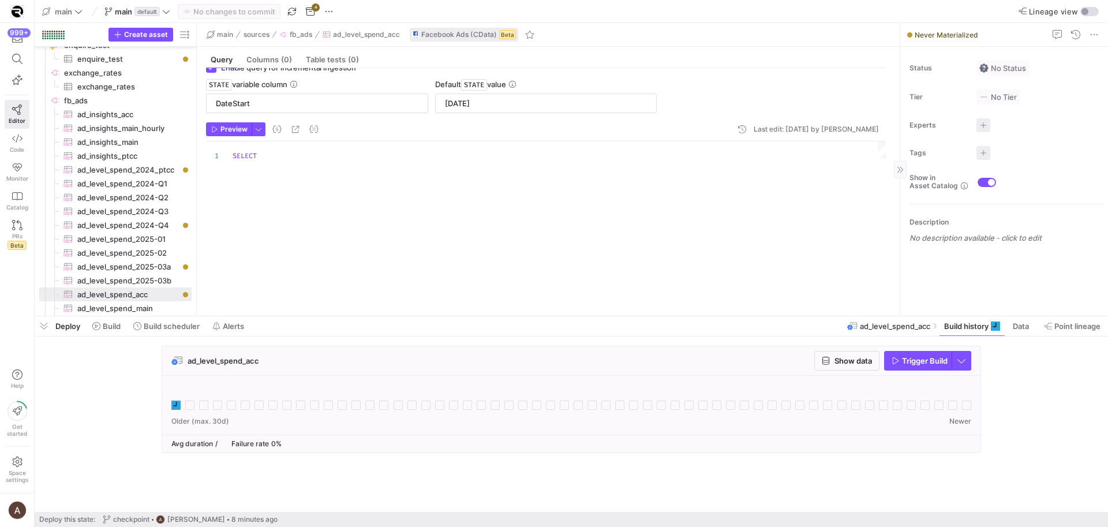
scroll to position [15, 0]
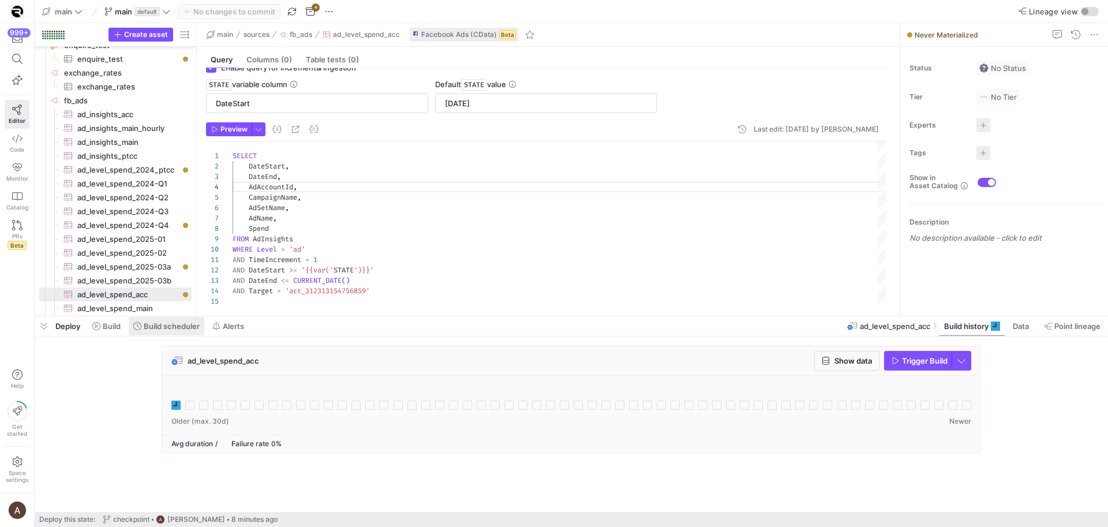
click at [174, 334] on span at bounding box center [167, 326] width 76 height 18
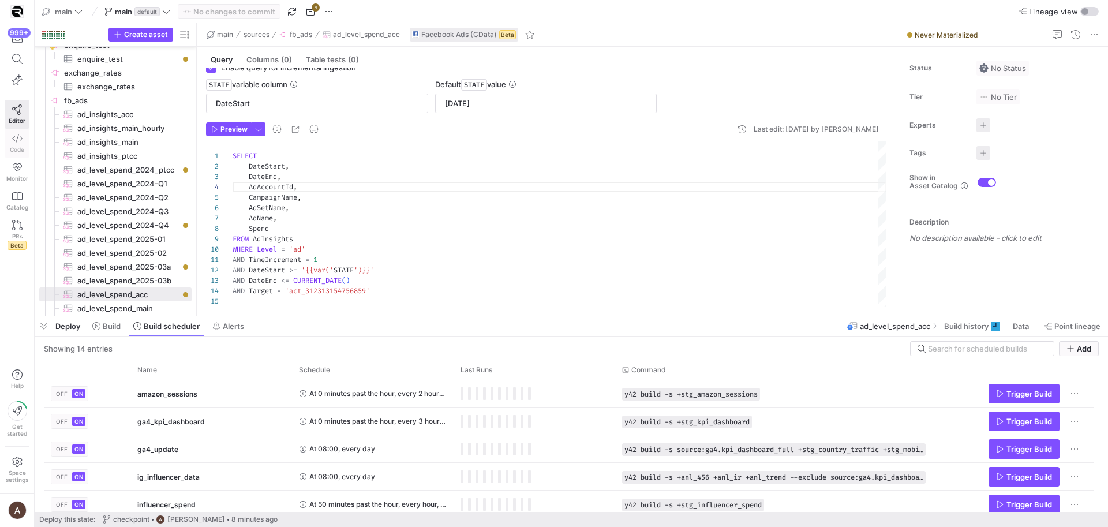
click at [14, 152] on span "Code" at bounding box center [17, 149] width 14 height 7
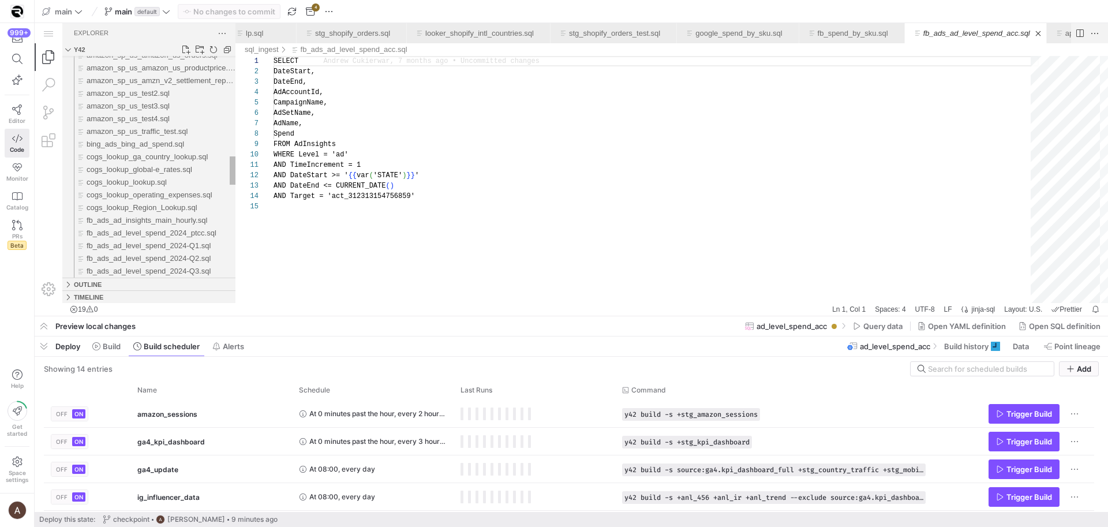
scroll to position [0, 20]
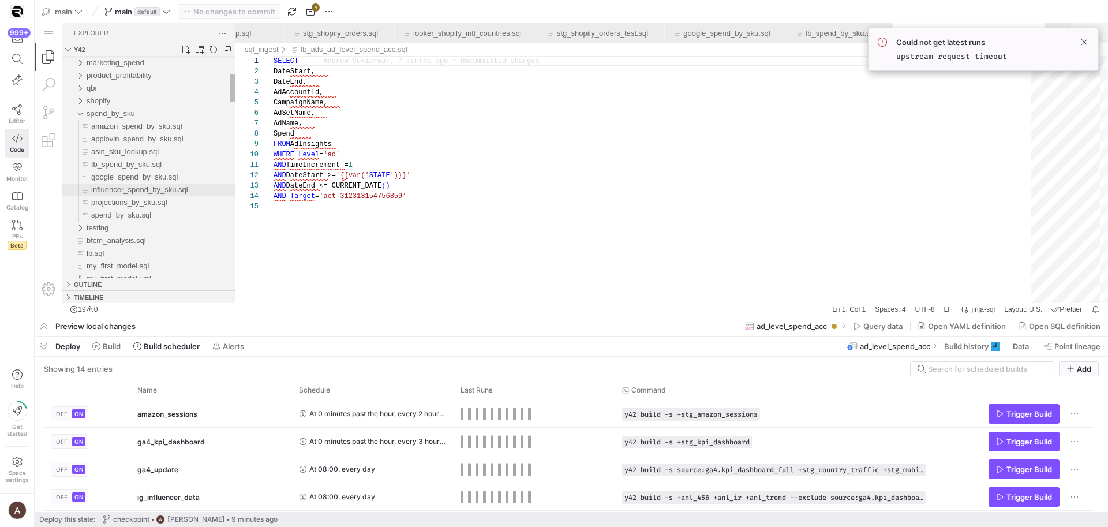
click at [173, 188] on div "influencer_spend_by_sku.sql" at bounding box center [163, 190] width 144 height 13
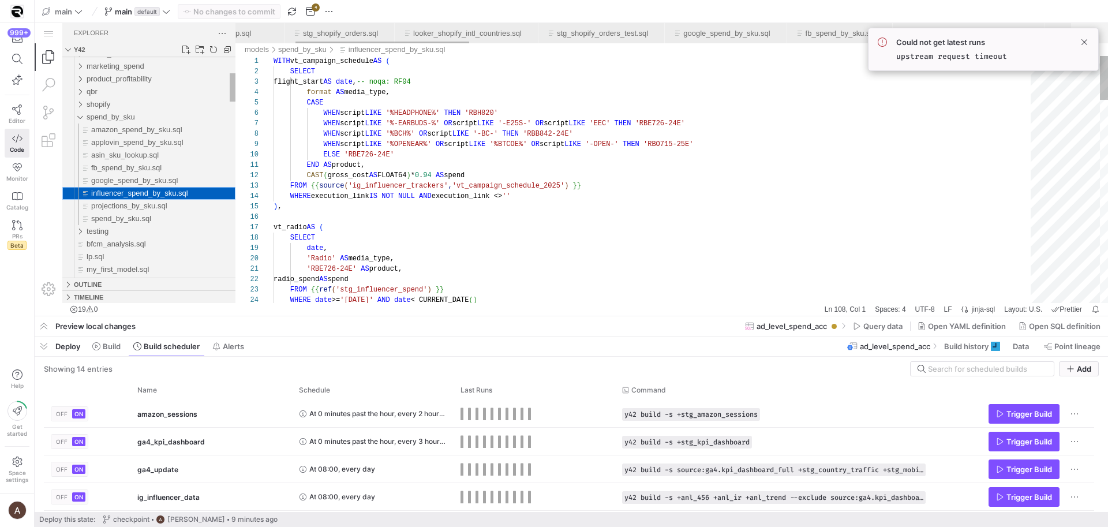
scroll to position [0, 289]
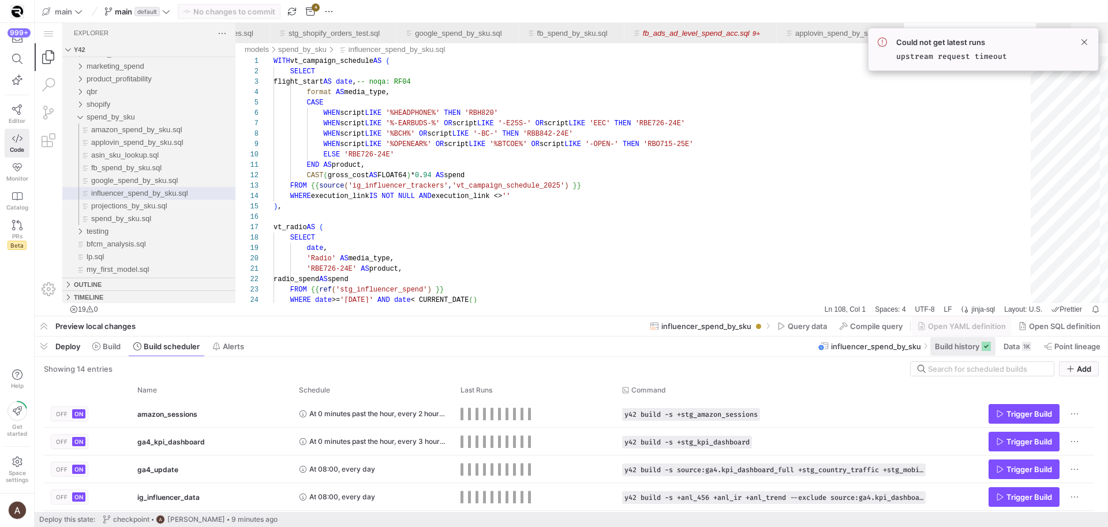
click at [948, 344] on span "Build history" at bounding box center [957, 346] width 44 height 9
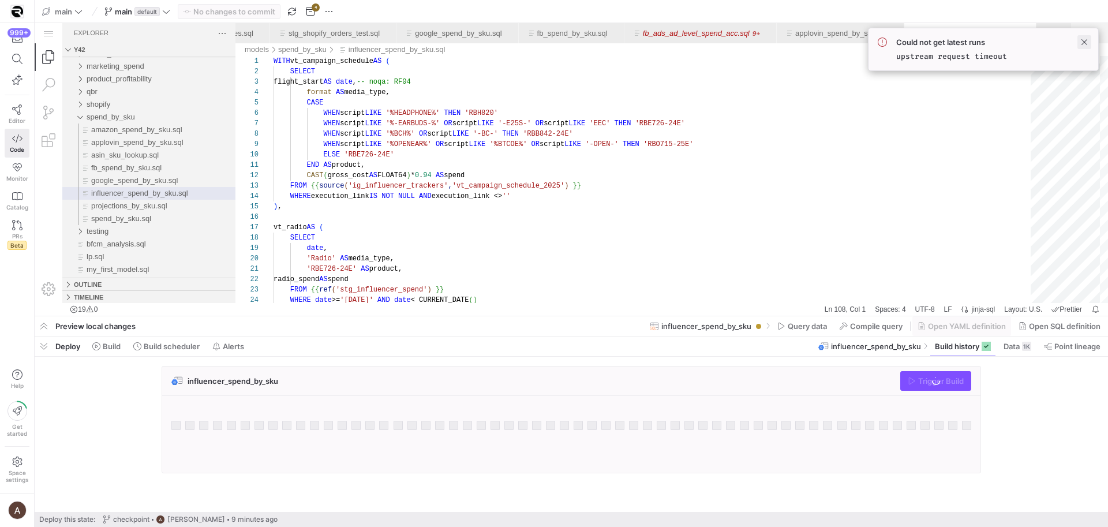
click at [1085, 43] on span at bounding box center [1085, 42] width 14 height 14
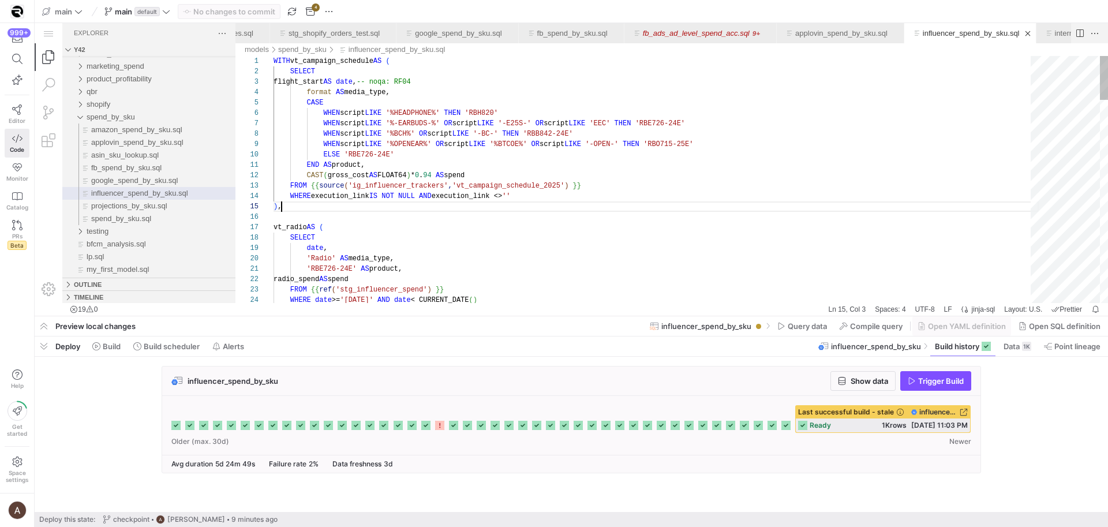
scroll to position [42, 8]
click at [185, 341] on span at bounding box center [167, 346] width 76 height 18
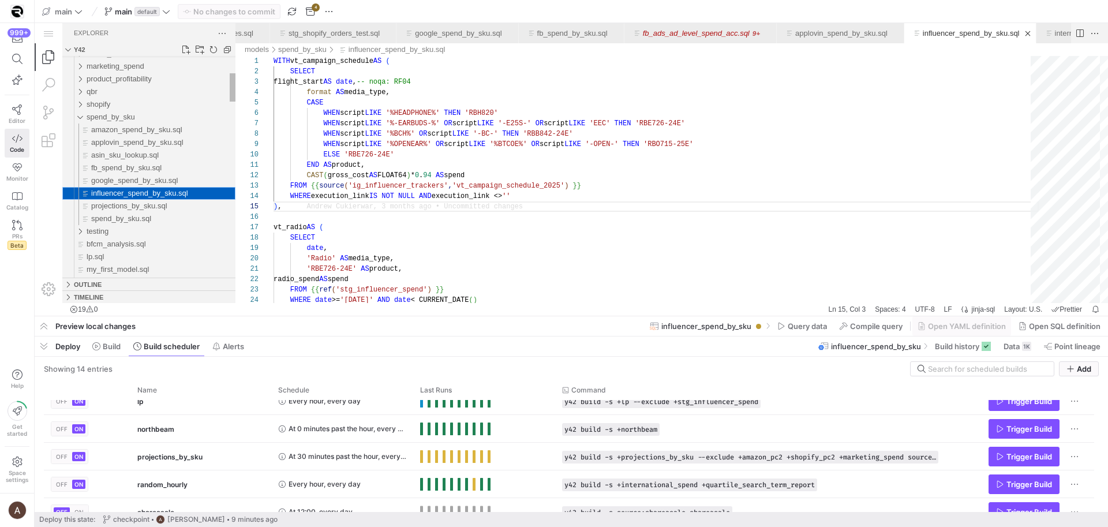
click at [201, 189] on div "influencer_spend_by_sku.sql" at bounding box center [163, 193] width 144 height 13
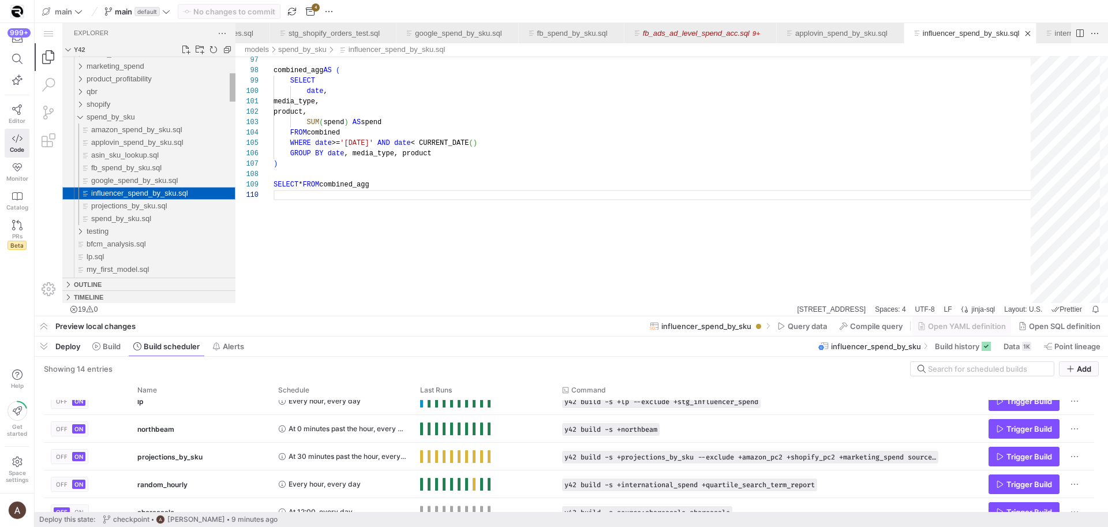
click at [193, 192] on div "influencer_spend_by_sku.sql" at bounding box center [163, 193] width 144 height 13
click at [948, 344] on span "Build history" at bounding box center [957, 346] width 44 height 9
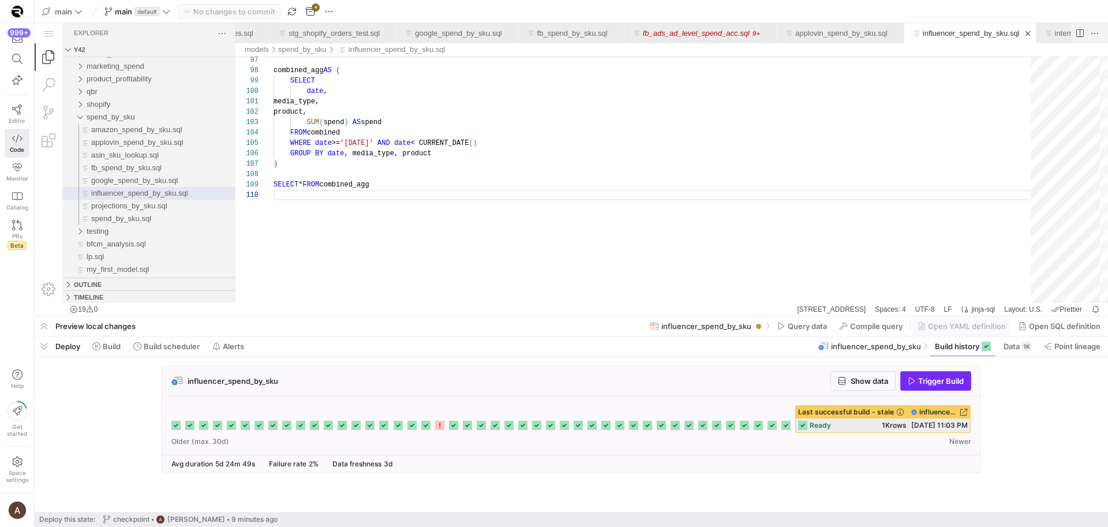
click at [908, 385] on icon "button" at bounding box center [912, 381] width 8 height 8
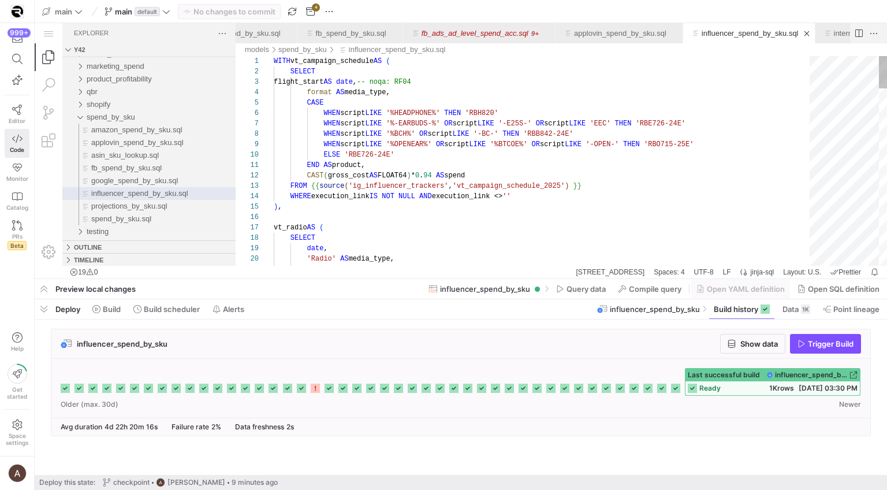
type textarea "END AS product, CAST(gross_cost AS FLOAT64) * 0.94 AS spend FROM {{ source('ig_…"
click at [200, 305] on span "Build scheduler" at bounding box center [172, 308] width 56 height 9
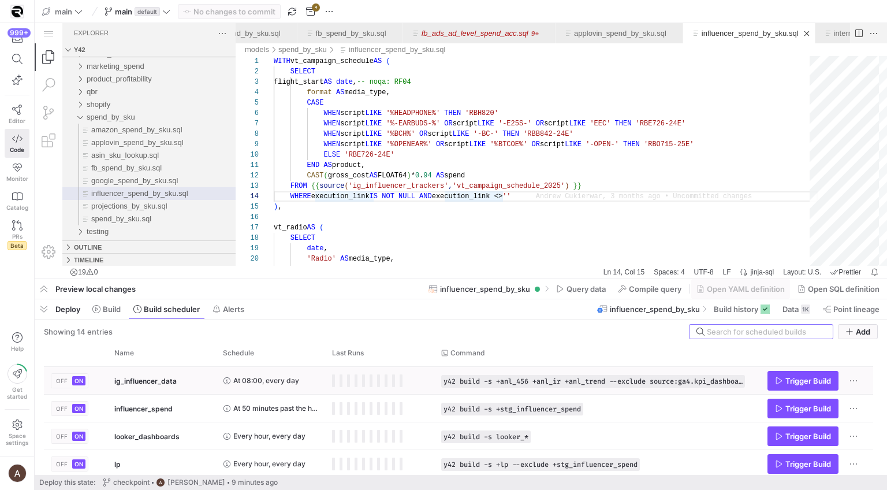
scroll to position [55, 0]
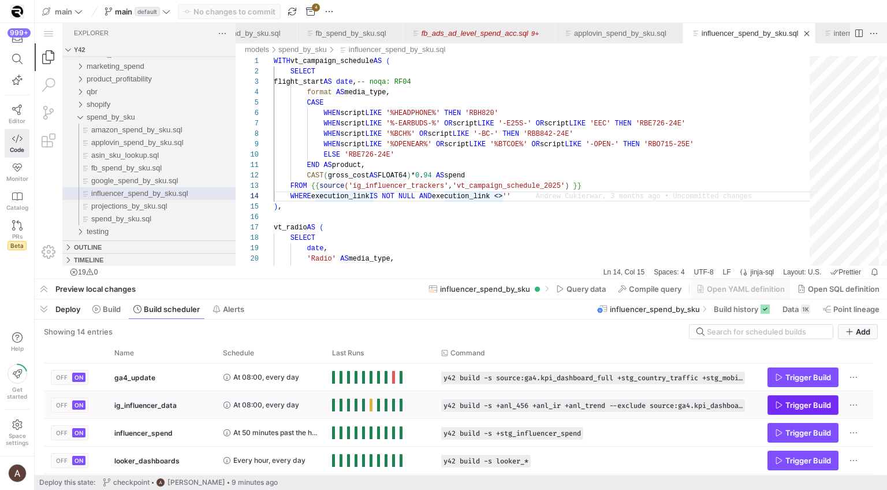
click at [777, 395] on button "Trigger Build" at bounding box center [802, 405] width 71 height 20
click at [797, 310] on span "Data 1K" at bounding box center [796, 308] width 28 height 9
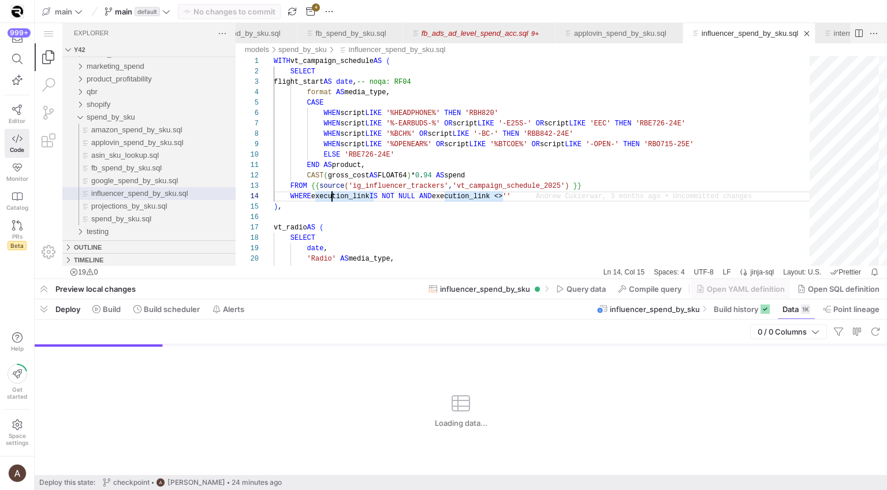
scroll to position [31, 58]
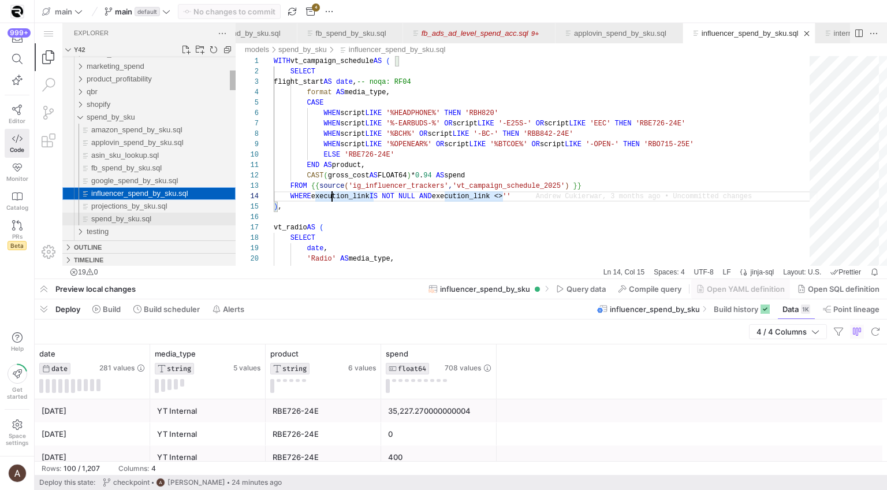
click at [170, 215] on div "spend_by_sku.sql" at bounding box center [163, 218] width 144 height 13
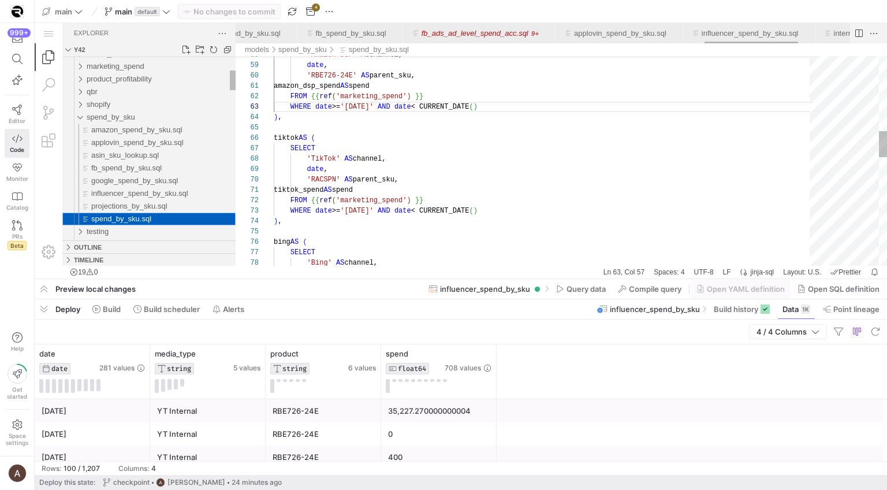
scroll to position [0, 3069]
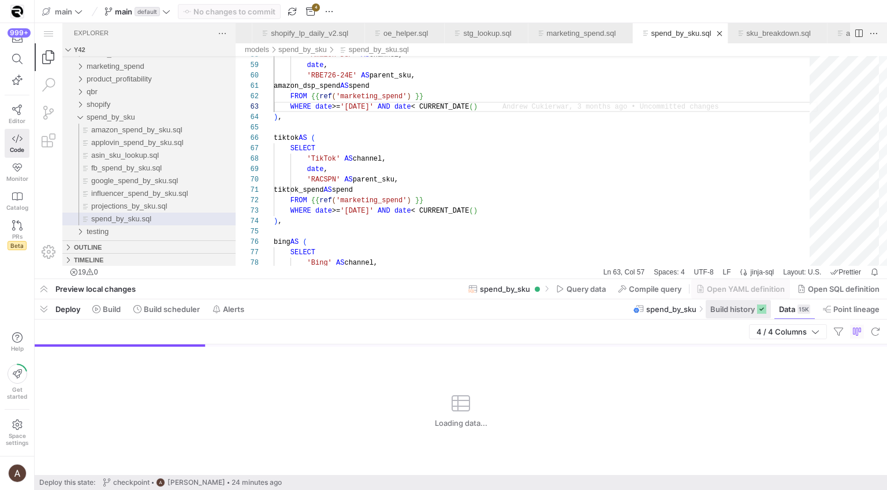
click at [732, 309] on span "Build history" at bounding box center [732, 308] width 44 height 9
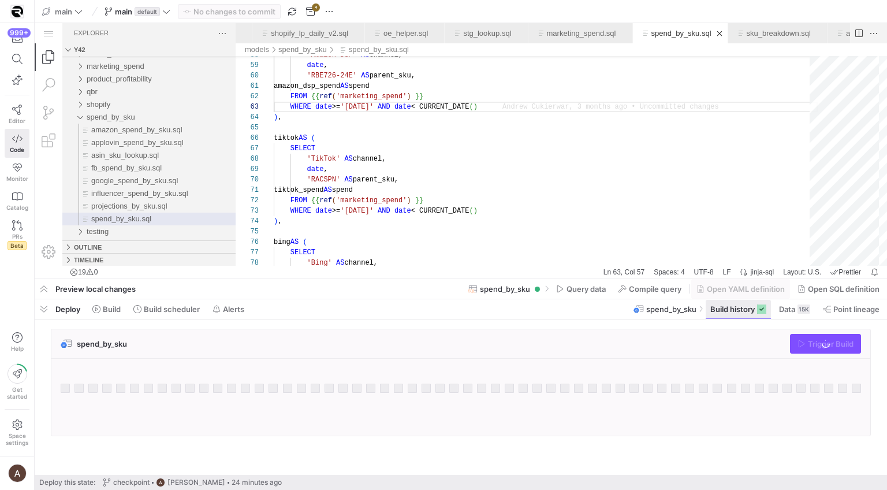
scroll to position [21, 233]
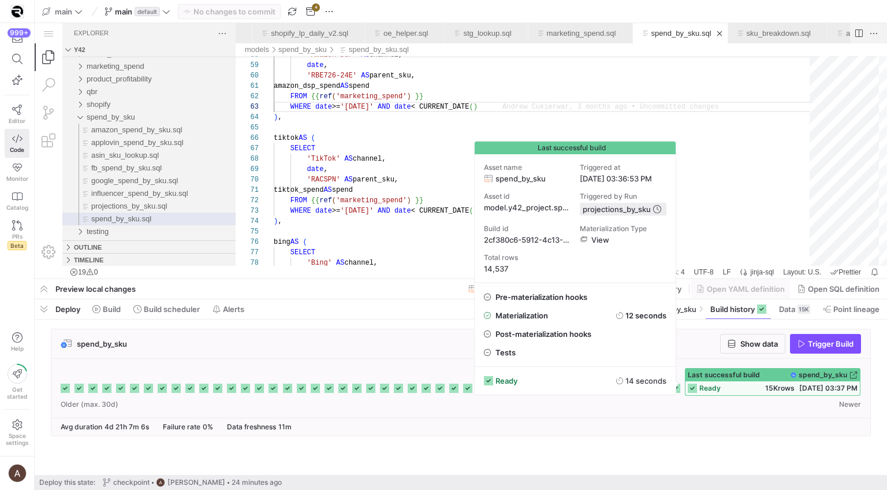
click at [697, 387] on icon at bounding box center [692, 387] width 9 height 9
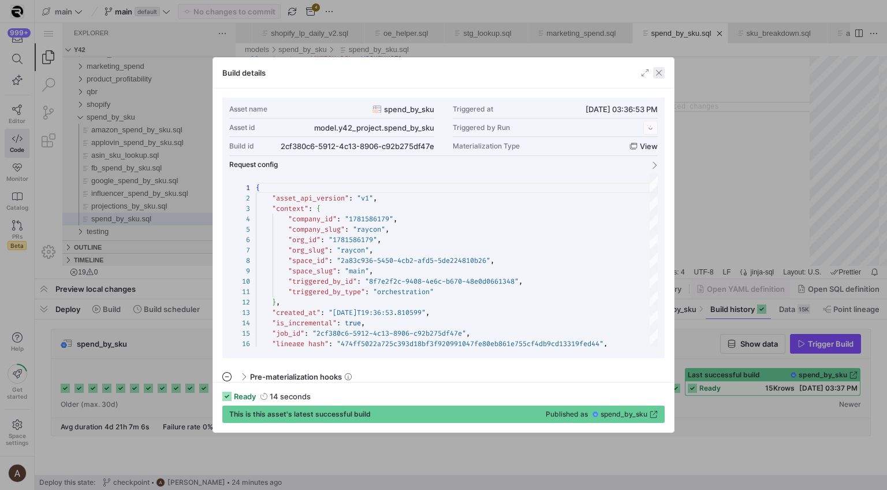
scroll to position [104, 0]
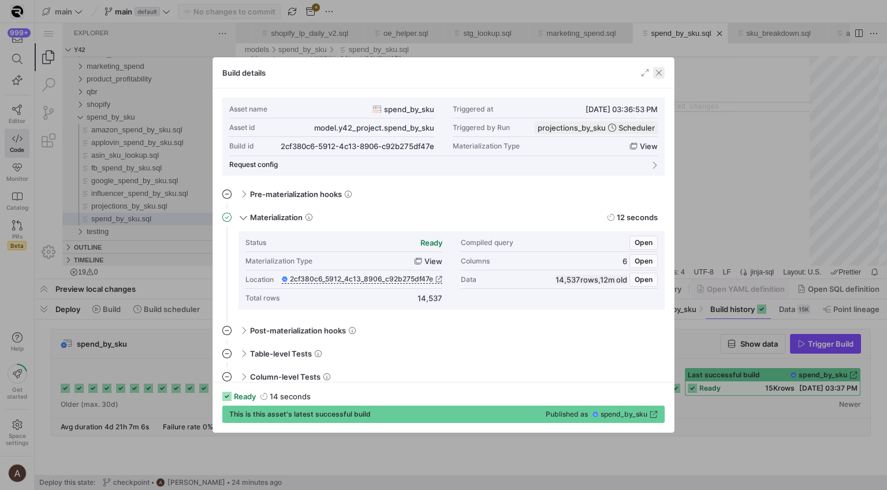
click at [657, 70] on span "button" at bounding box center [659, 73] width 12 height 12
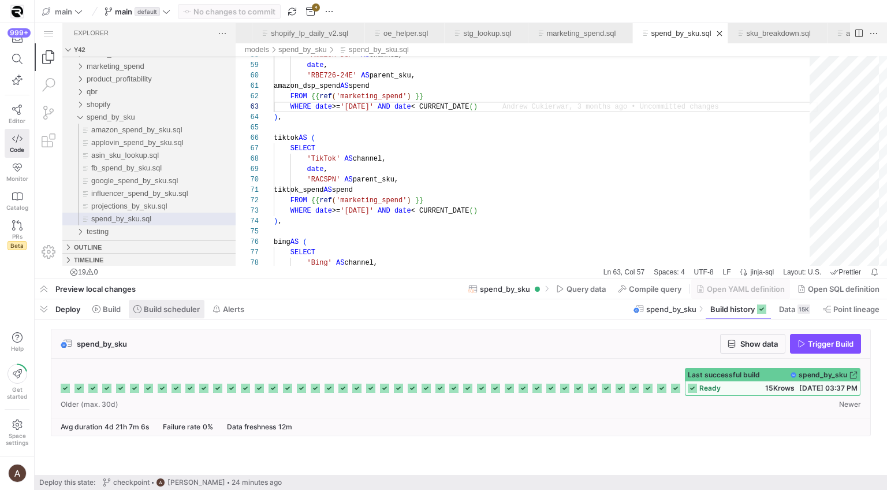
click at [162, 303] on span at bounding box center [167, 309] width 76 height 18
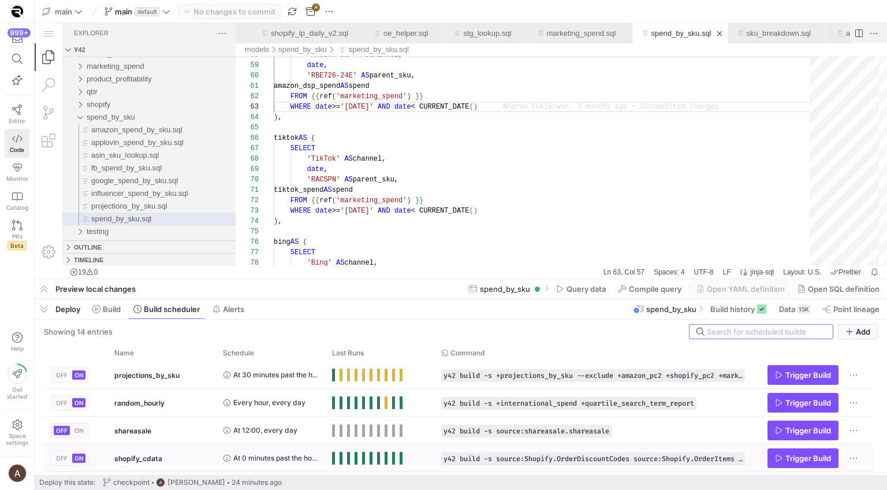
scroll to position [221, 0]
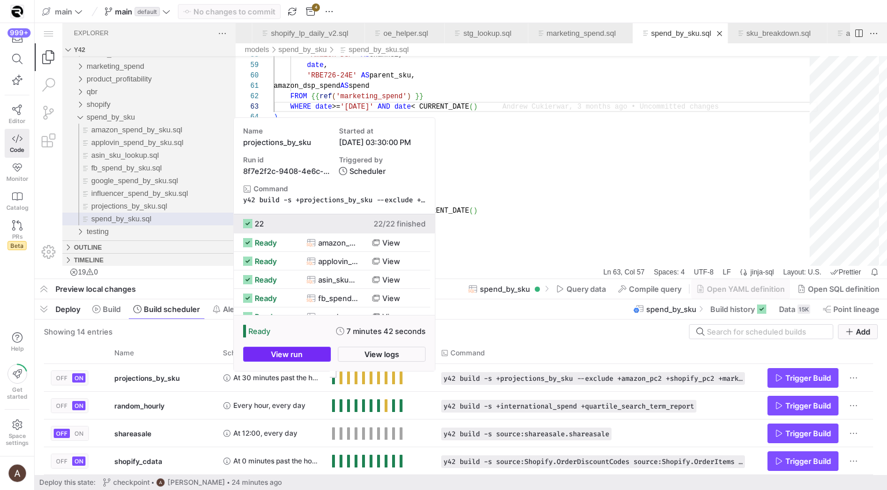
click at [312, 350] on span "button" at bounding box center [287, 354] width 87 height 14
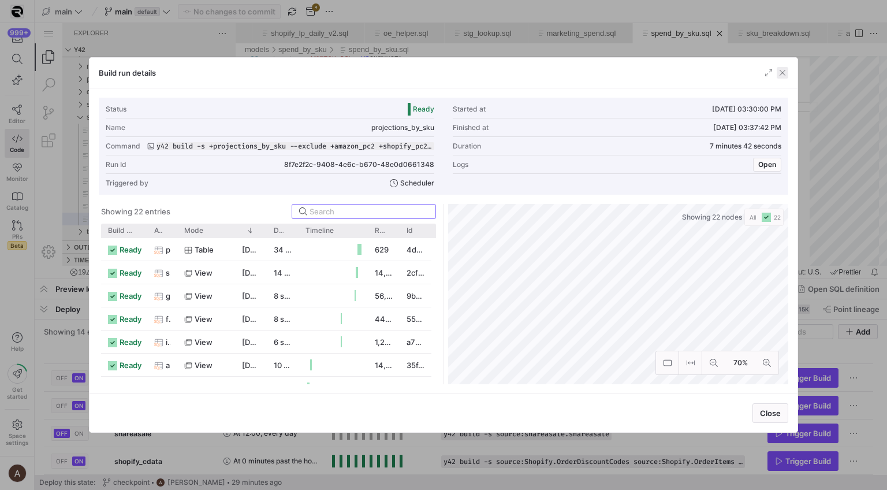
click at [780, 76] on span "button" at bounding box center [783, 73] width 12 height 12
